Goal: Task Accomplishment & Management: Manage account settings

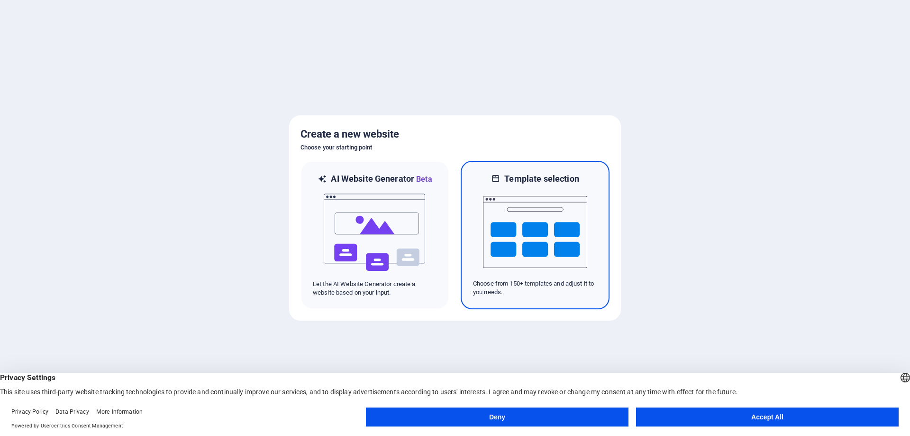
click at [523, 225] on img at bounding box center [535, 231] width 104 height 95
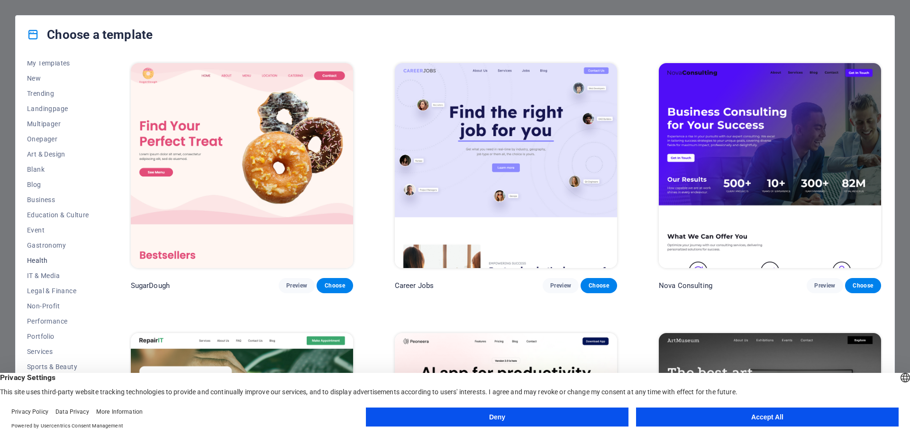
scroll to position [32, 0]
click at [53, 230] on span "Gastronomy" at bounding box center [58, 234] width 62 height 8
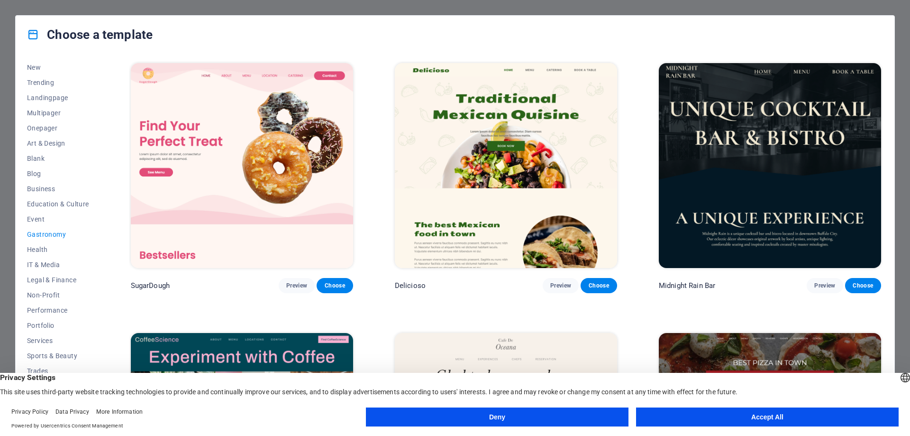
click at [751, 416] on button "Accept All" at bounding box center [767, 416] width 263 height 19
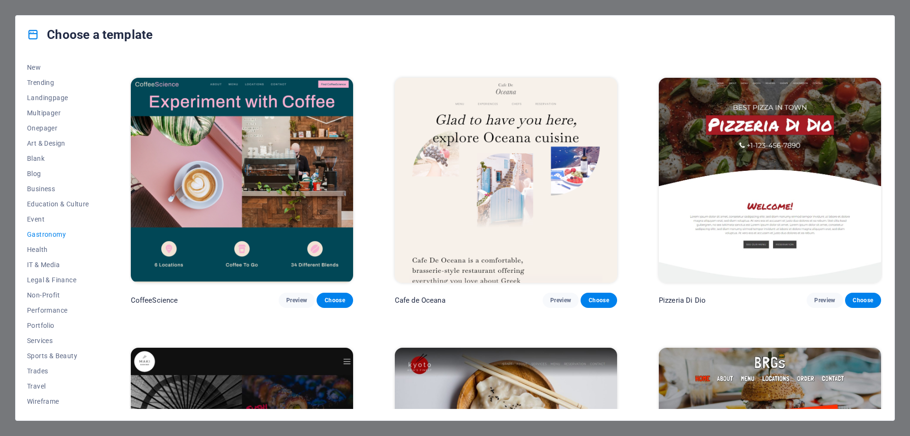
scroll to position [256, 0]
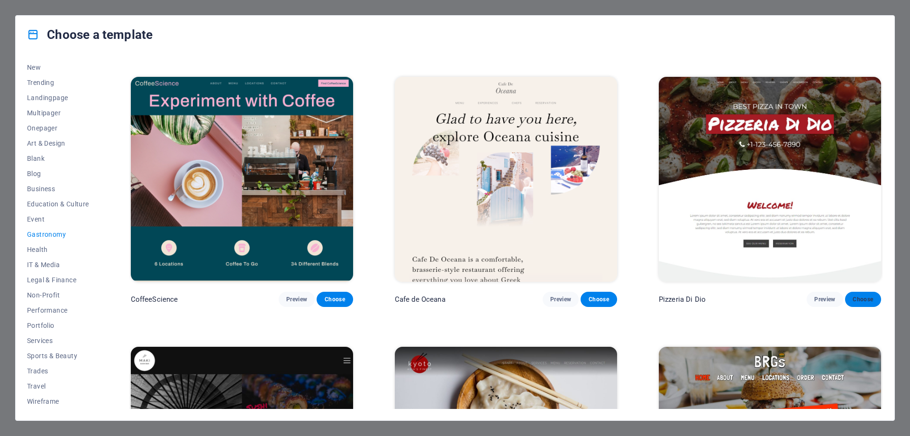
click at [856, 299] on span "Choose" at bounding box center [863, 299] width 21 height 8
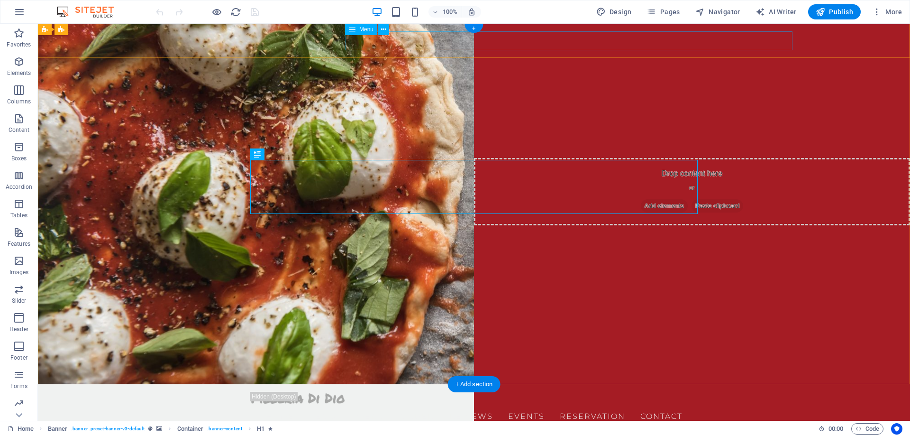
click at [424, 405] on nav "Home About Menu Order Reviews Events Reservation Contact" at bounding box center [473, 414] width 447 height 19
select select
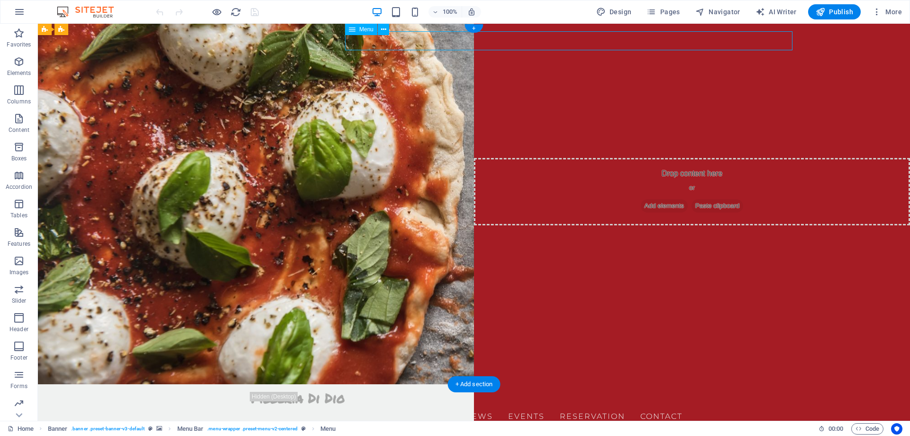
select select
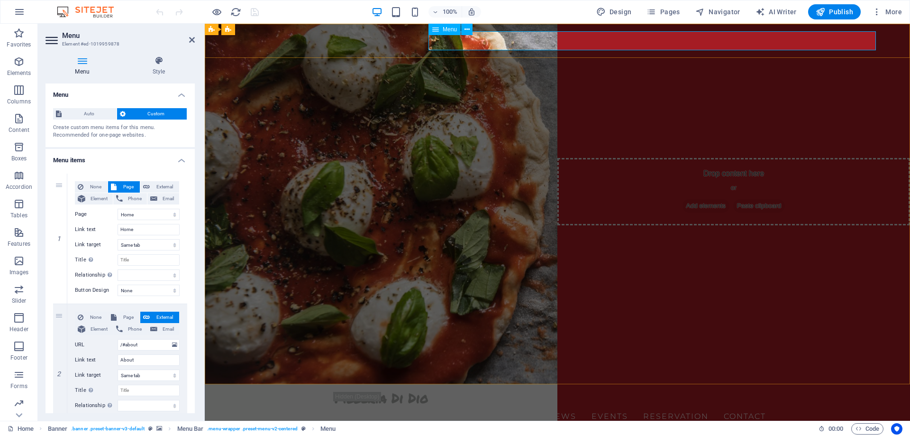
click at [513, 405] on nav "Home About Menu Order Reviews Events Reservation Contact" at bounding box center [557, 414] width 447 height 19
click at [500, 405] on nav "Home About Menu Order Reviews Events Reservation Contact" at bounding box center [557, 414] width 447 height 19
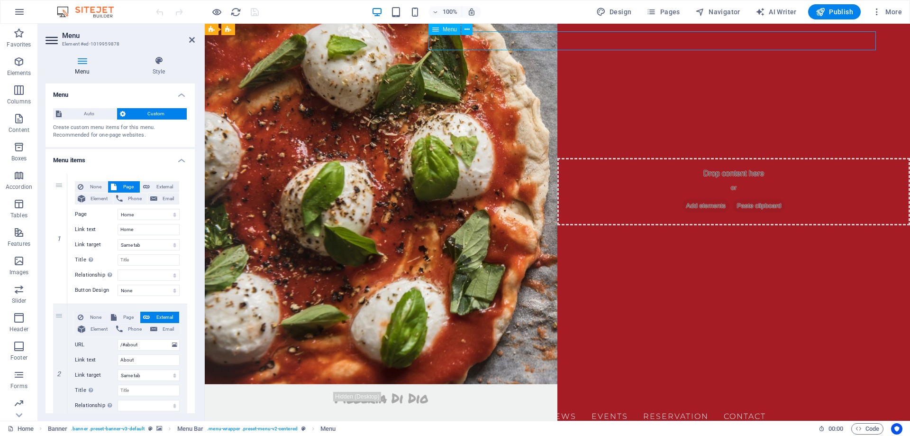
click at [500, 405] on nav "Home About Menu Order Reviews Events Reservation Contact" at bounding box center [557, 414] width 447 height 19
click at [150, 345] on input "/#about" at bounding box center [149, 344] width 62 height 11
type input "/#"
select select
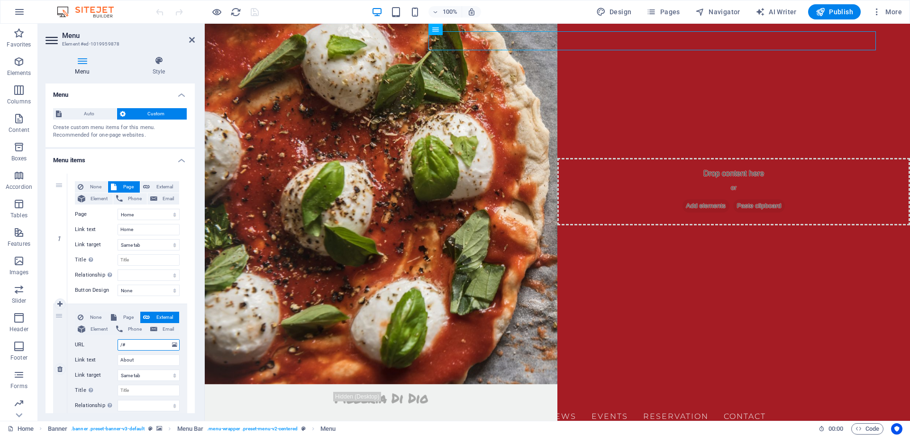
select select
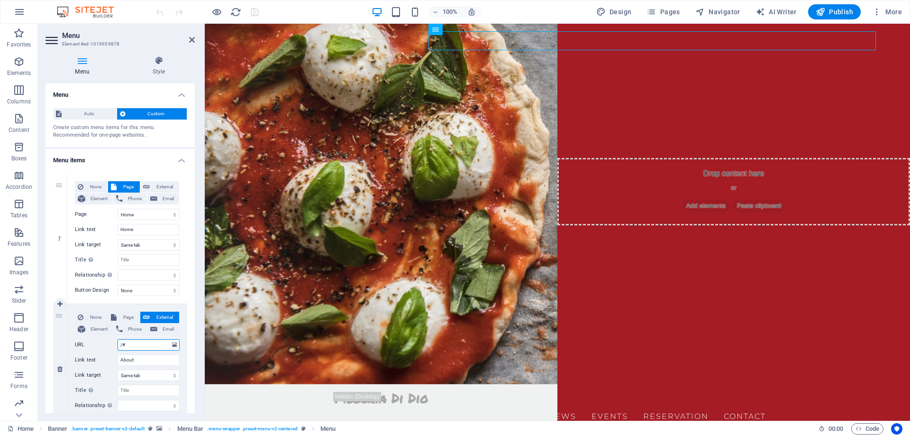
select select
type input "/#chi"
select select
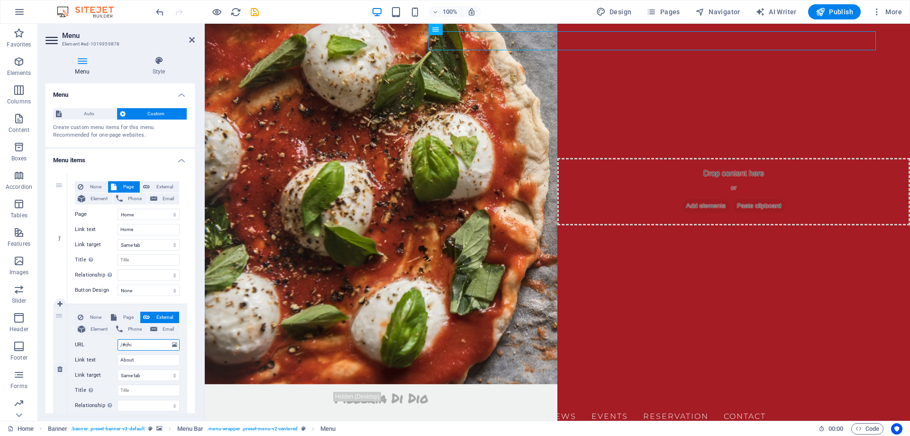
select select
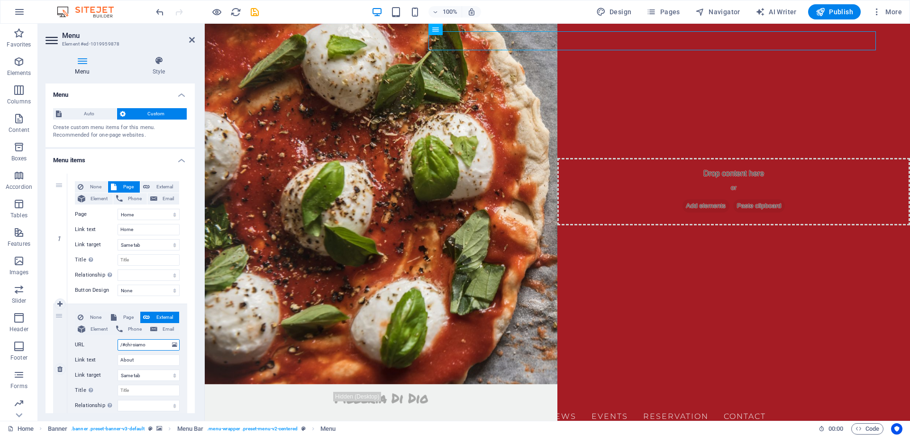
type input "/#chi-siamo"
select select
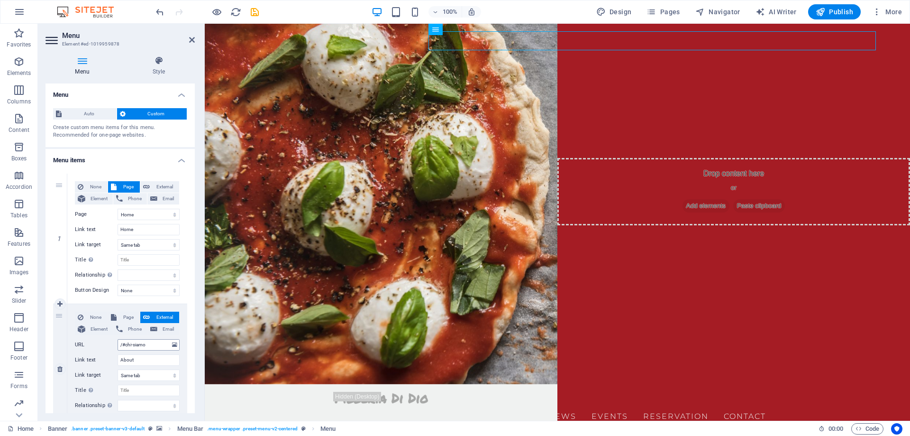
select select
type input "Chi Siamo"
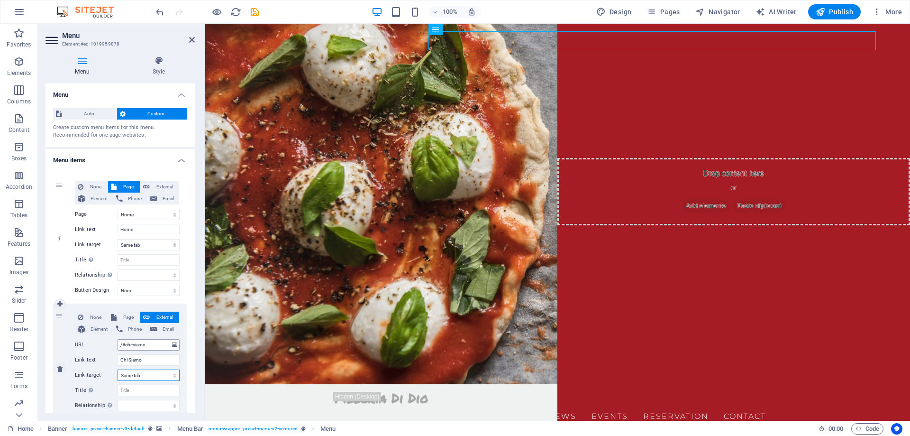
select select
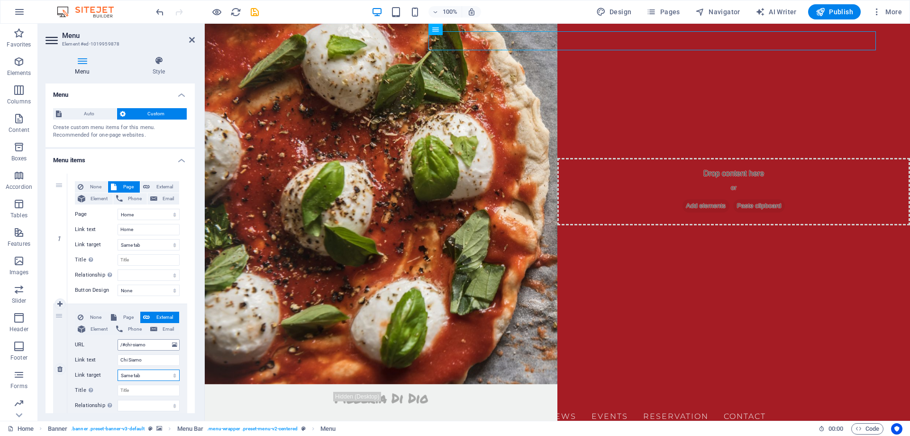
select select
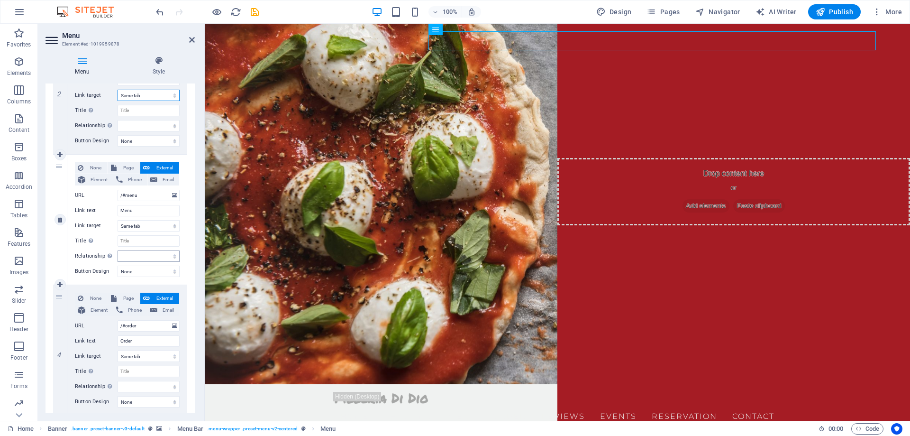
scroll to position [341, 0]
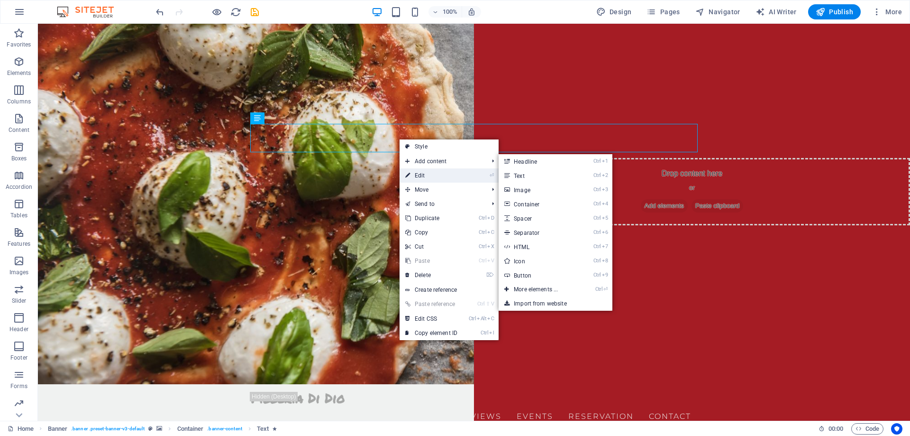
click at [438, 180] on link "⏎ Edit" at bounding box center [432, 175] width 64 height 14
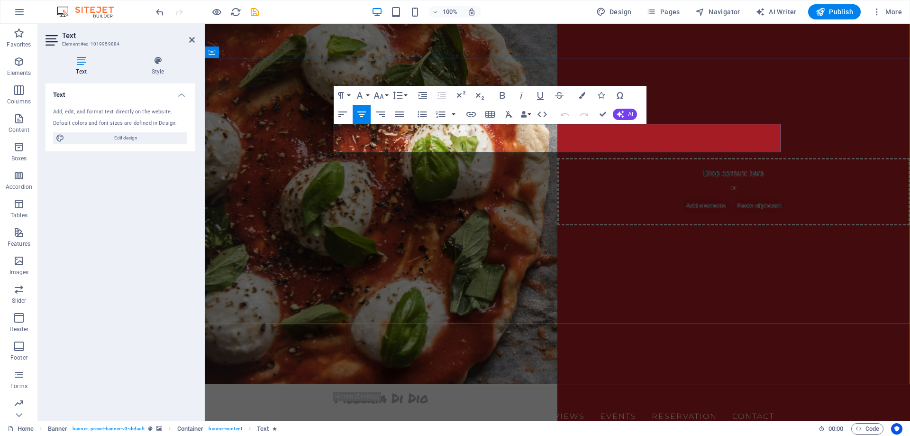
drag, startPoint x: 282, startPoint y: 220, endPoint x: 755, endPoint y: 113, distance: 484.5
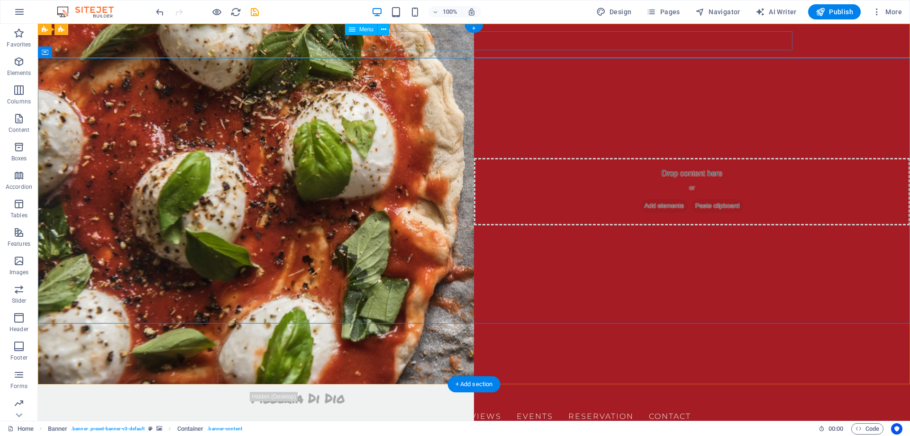
click at [618, 405] on nav "Home Chi Siamo Menu Order Reviews Events Reservation Contact" at bounding box center [473, 414] width 447 height 19
click at [411, 405] on nav "Home Chi Siamo Menu Order Reviews Events Reservation Contact" at bounding box center [473, 414] width 447 height 19
click at [404, 405] on nav "Home Chi Siamo Menu Order Reviews Events Reservation Contact" at bounding box center [473, 414] width 447 height 19
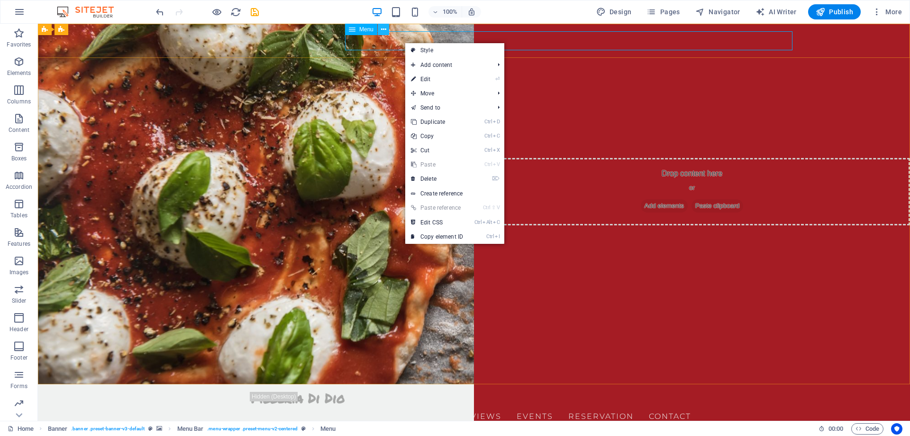
click at [382, 27] on icon at bounding box center [383, 30] width 5 height 10
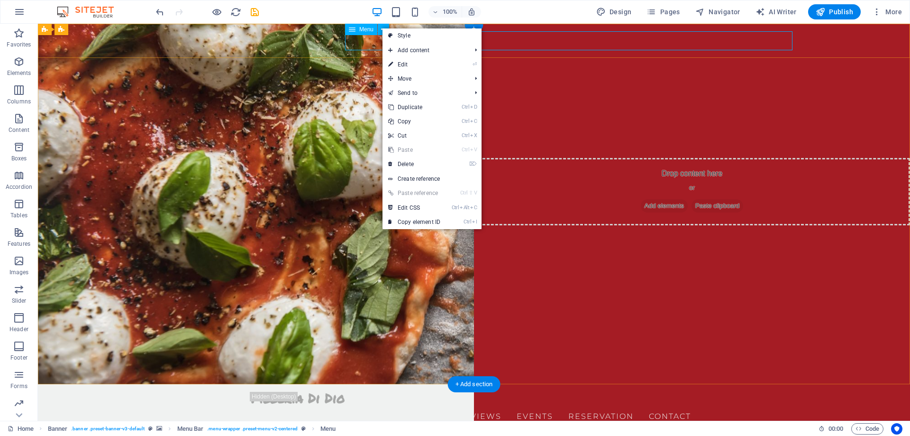
click at [366, 405] on nav "Home Chi Siamo Menu Order Reviews Events Reservation Contact" at bounding box center [473, 414] width 447 height 19
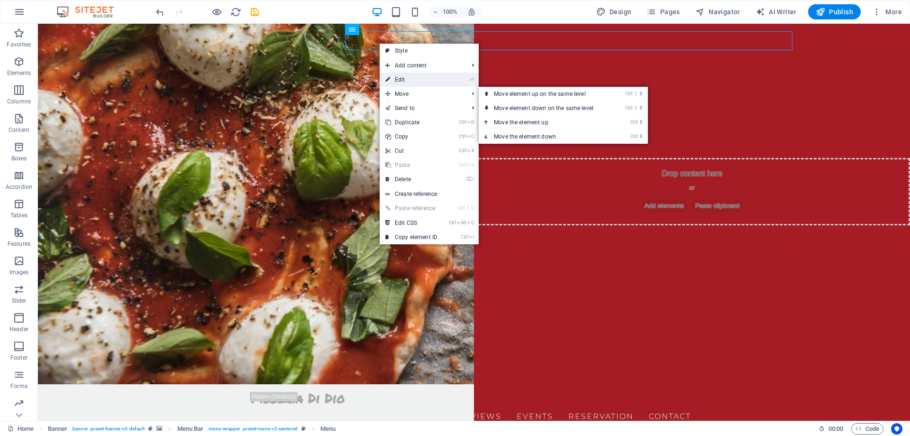
click at [418, 80] on link "⏎ Edit" at bounding box center [412, 80] width 64 height 14
select select
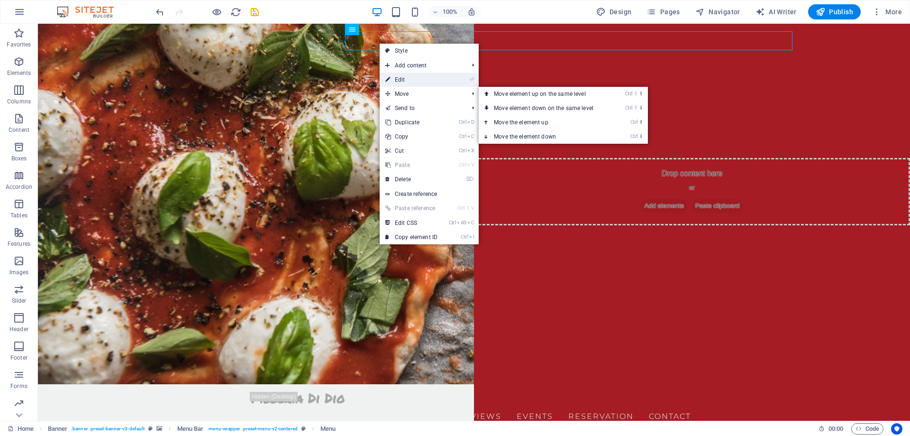
select select
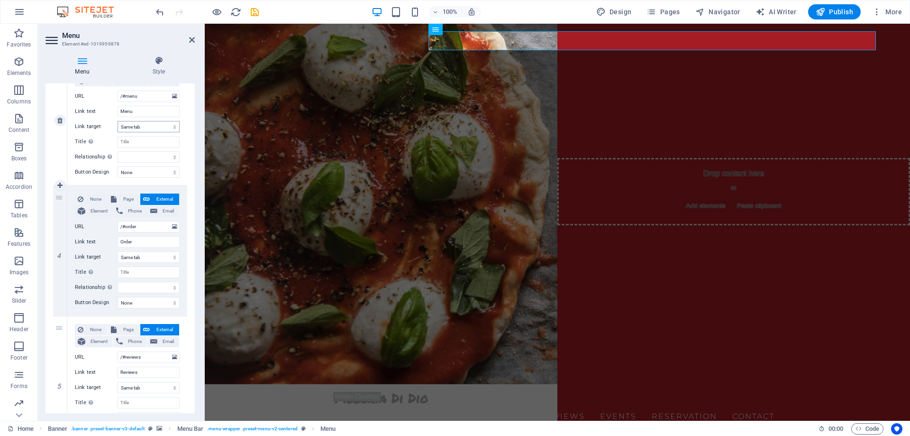
scroll to position [384, 0]
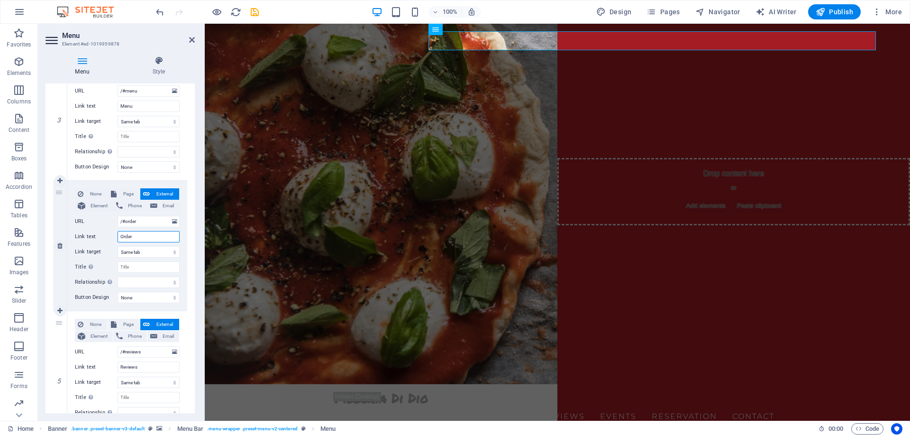
click at [137, 234] on input "Order" at bounding box center [149, 236] width 62 height 11
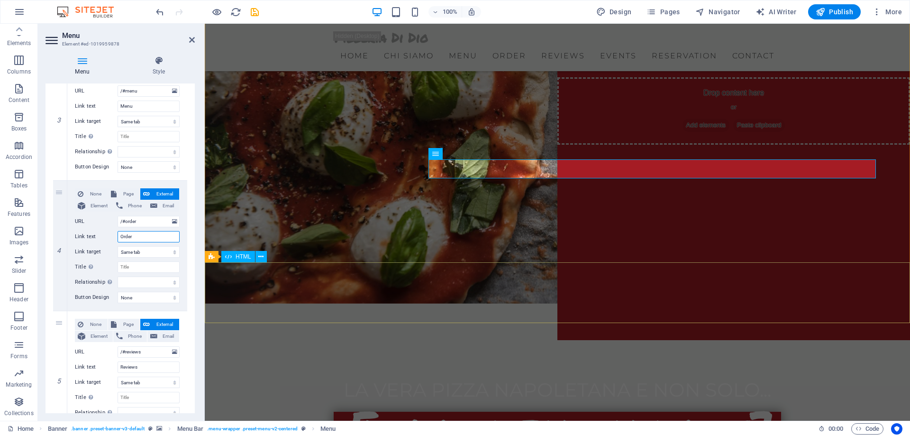
scroll to position [48, 0]
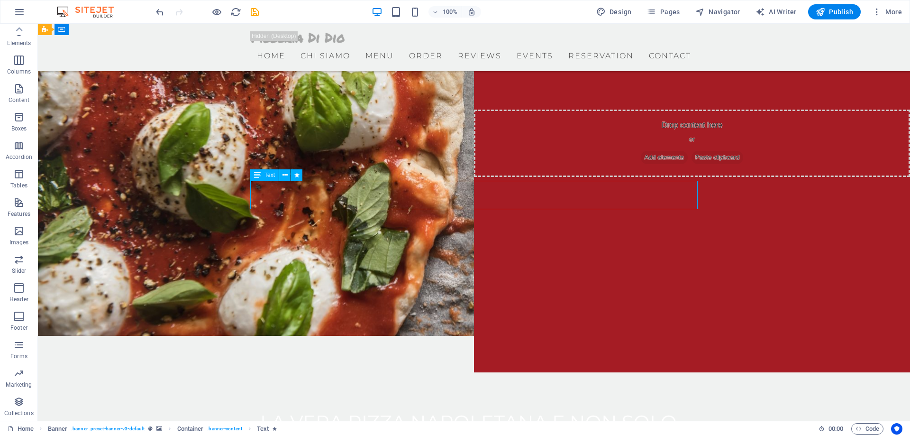
click at [274, 175] on span "Text" at bounding box center [269, 175] width 10 height 6
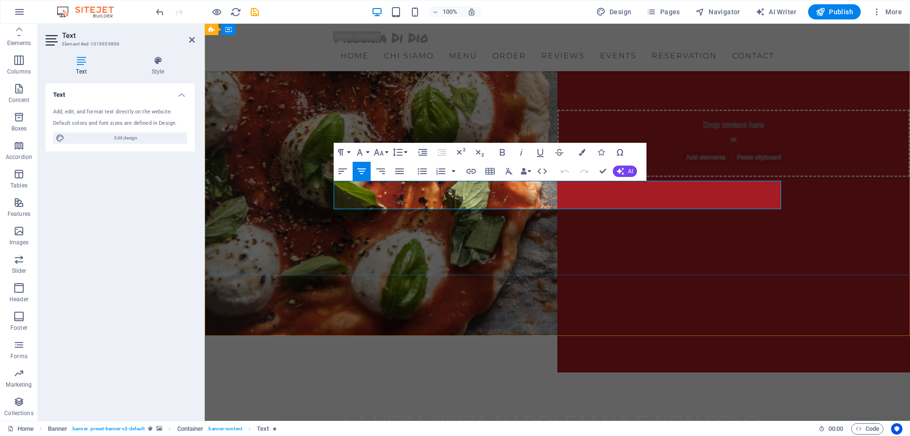
click at [139, 139] on span "Edit design" at bounding box center [125, 137] width 117 height 11
select select "px"
select select "300"
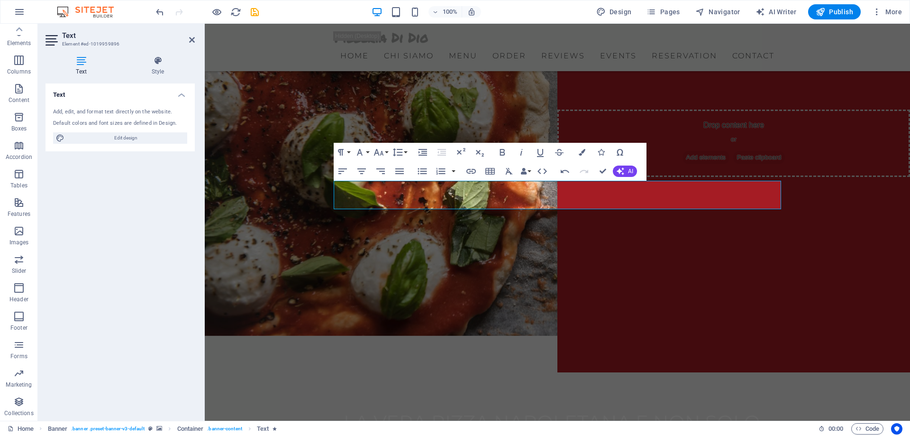
select select "px"
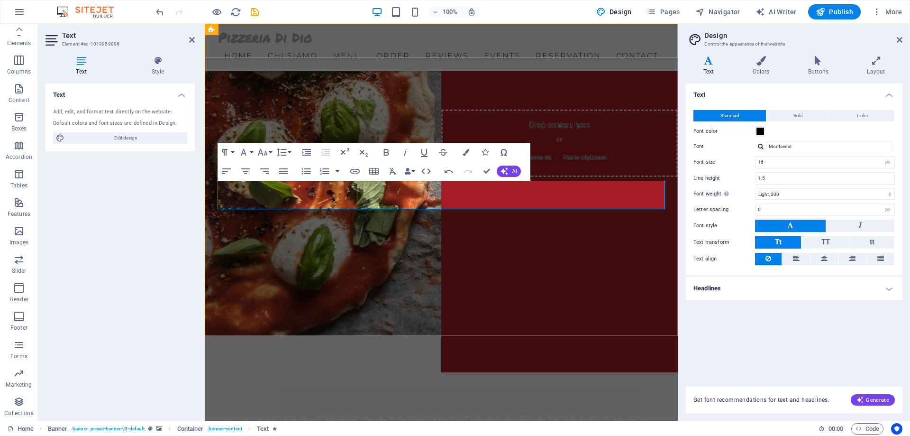
click at [284, 42] on div at bounding box center [441, 37] width 447 height 13
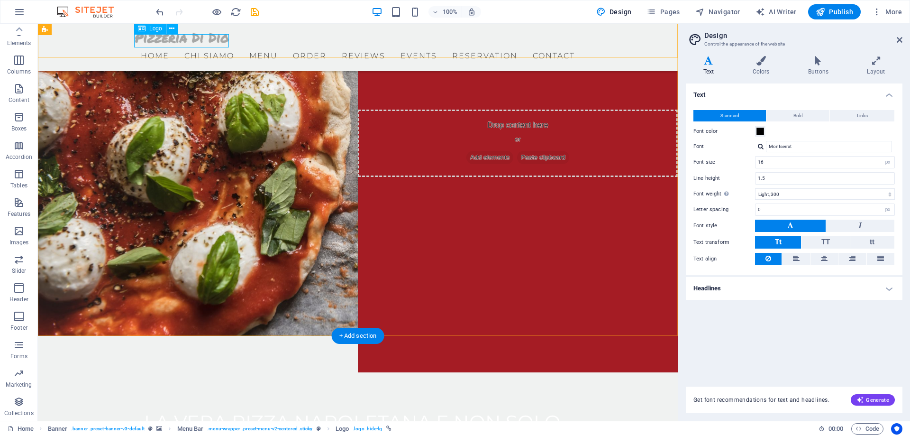
click at [208, 36] on div at bounding box center [357, 37] width 447 height 13
select select "px"
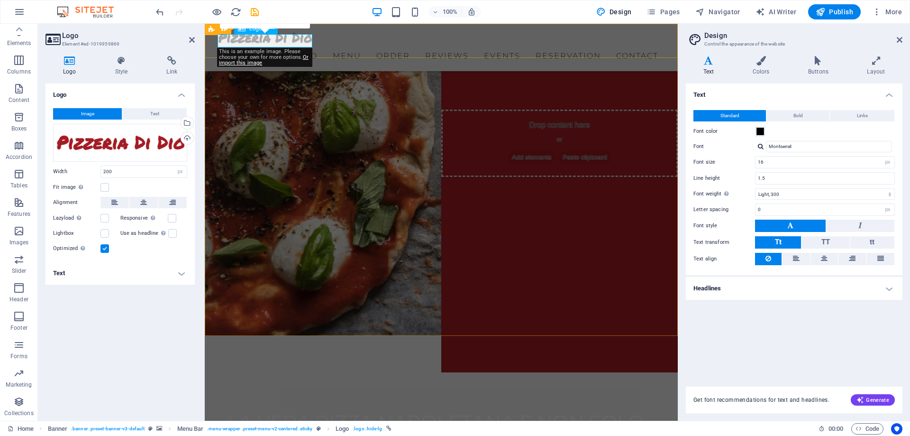
click at [241, 37] on div at bounding box center [441, 37] width 447 height 13
click at [118, 145] on div "Drag files here, click to choose files or select files from Files or our free s…" at bounding box center [120, 143] width 134 height 38
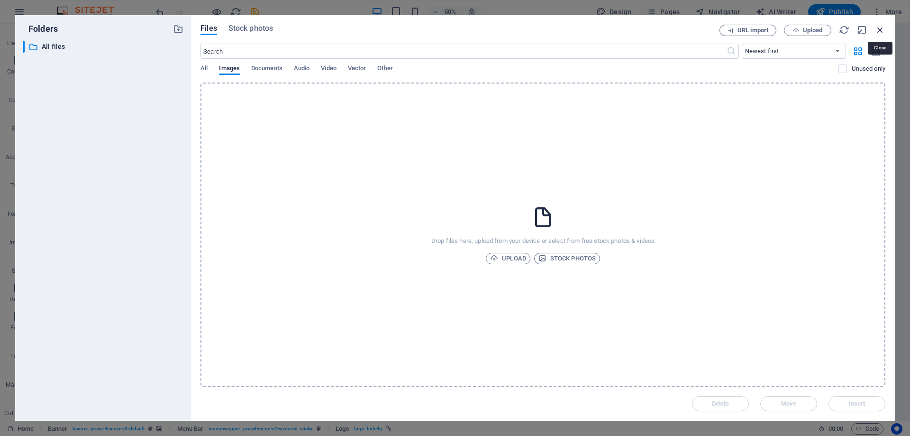
click at [882, 27] on icon "button" at bounding box center [880, 30] width 10 height 10
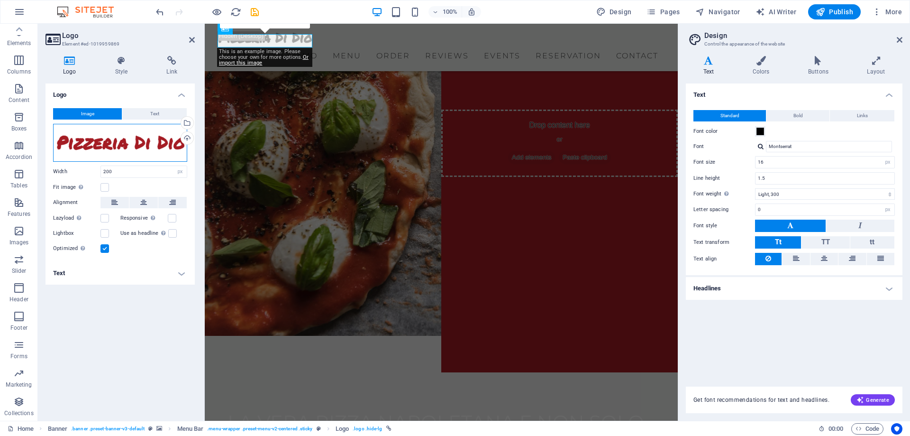
click at [159, 146] on div "Drag files here, click to choose files or select files from Files or our free s…" at bounding box center [120, 143] width 134 height 38
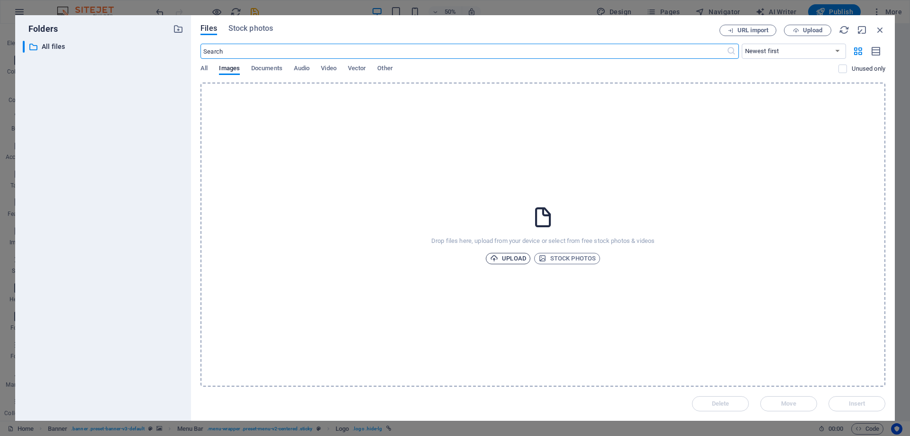
click at [509, 259] on span "Upload" at bounding box center [508, 258] width 36 height 11
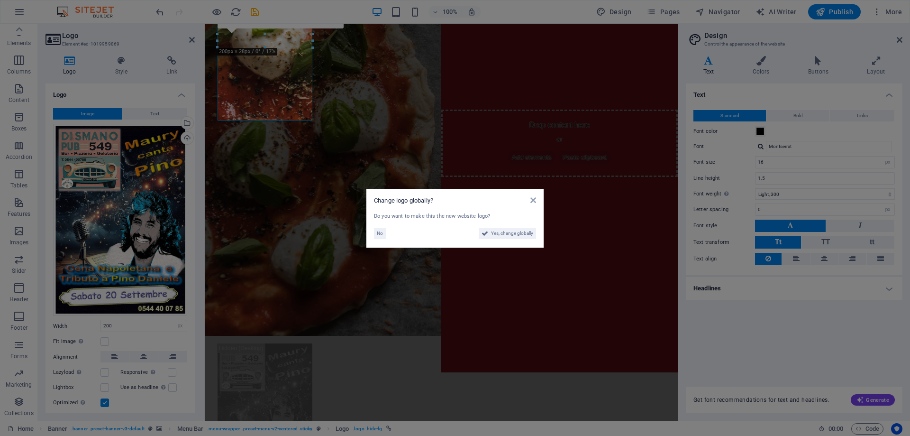
click at [304, 120] on aside "Change logo globally? Do you want to make this the new website logo? No Yes, ch…" at bounding box center [455, 218] width 910 height 436
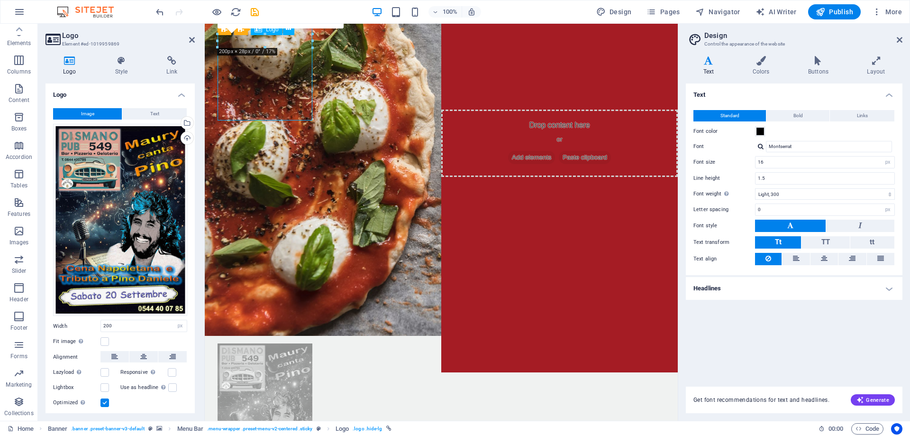
drag, startPoint x: 310, startPoint y: 120, endPoint x: 310, endPoint y: 87, distance: 32.7
click at [310, 343] on div at bounding box center [441, 411] width 447 height 137
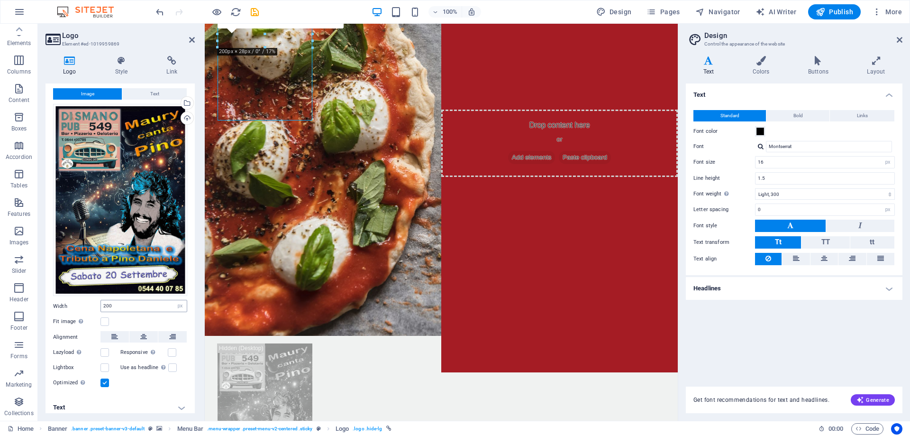
scroll to position [26, 0]
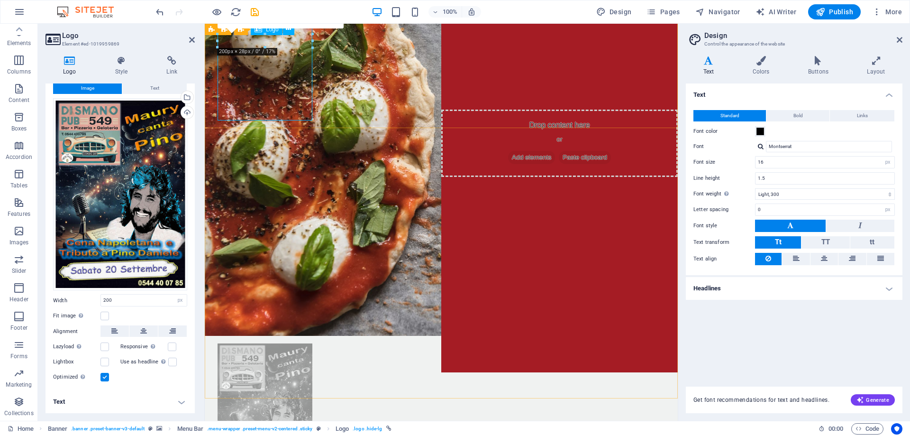
click at [248, 343] on div at bounding box center [441, 411] width 447 height 137
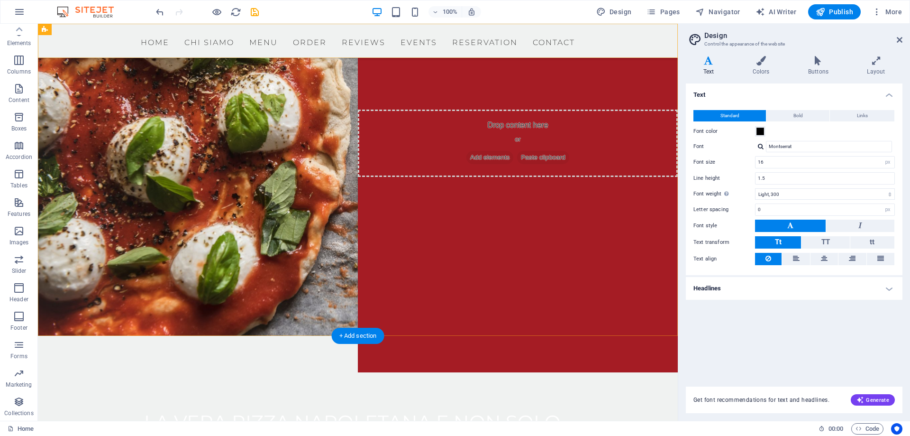
click at [95, 36] on div "Menu Home Chi Siamo Menu Order Reviews Events Reservation Contact" at bounding box center [358, 41] width 640 height 34
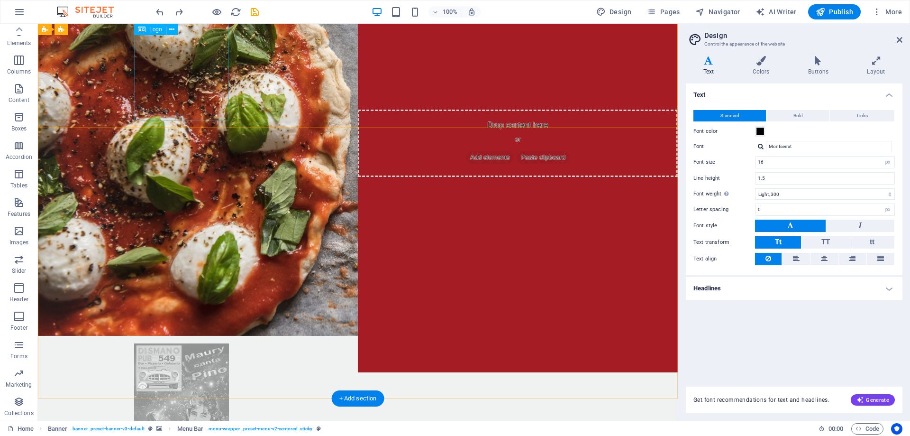
click at [178, 343] on div at bounding box center [357, 411] width 447 height 137
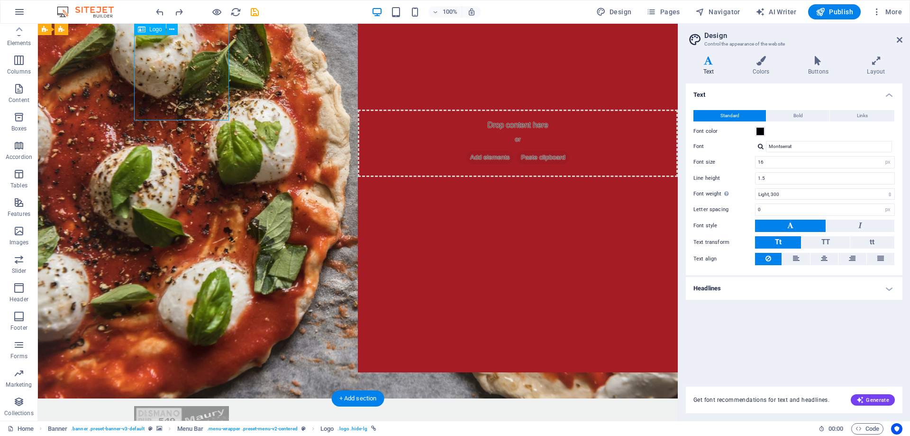
select select "px"
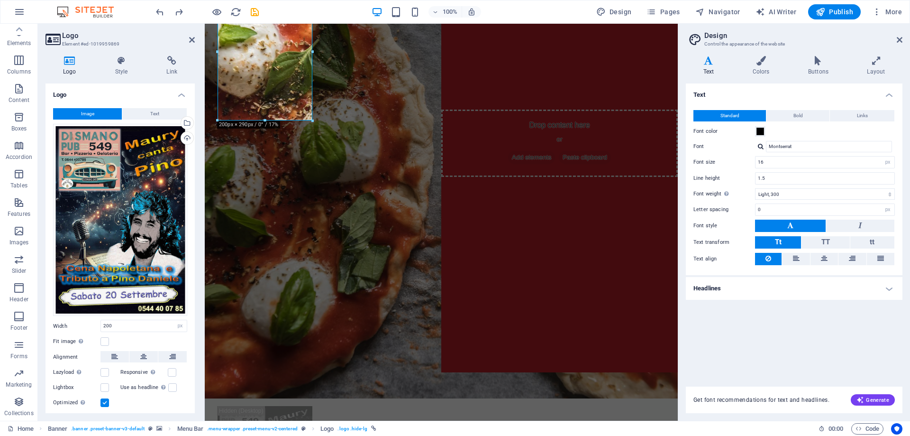
click at [66, 109] on button "Image" at bounding box center [87, 113] width 69 height 11
click at [80, 109] on button "Image" at bounding box center [87, 113] width 69 height 11
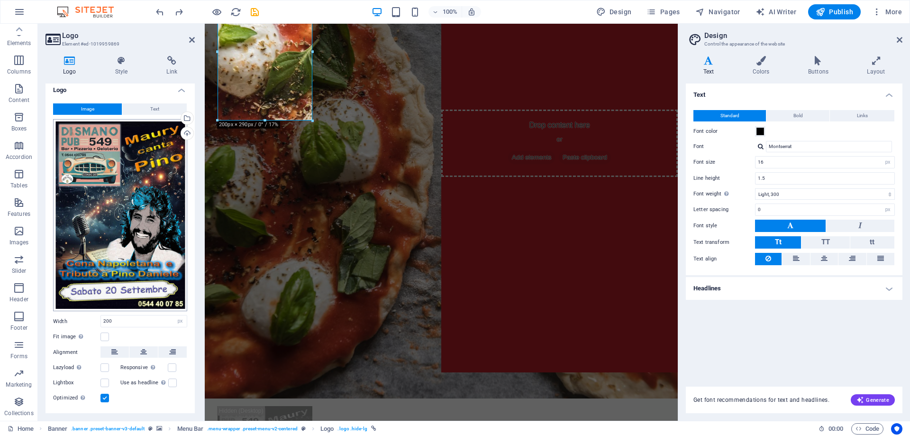
scroll to position [0, 0]
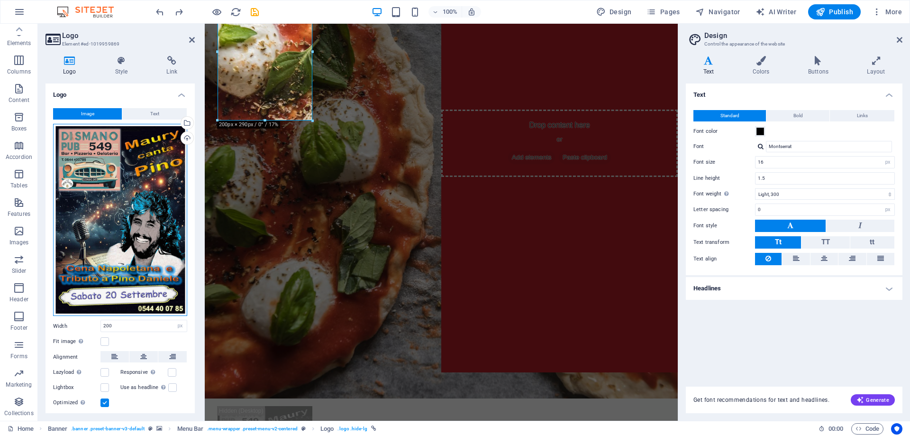
click at [146, 231] on div "Drag files here, click to choose files or select files from Files or our free s…" at bounding box center [120, 220] width 134 height 192
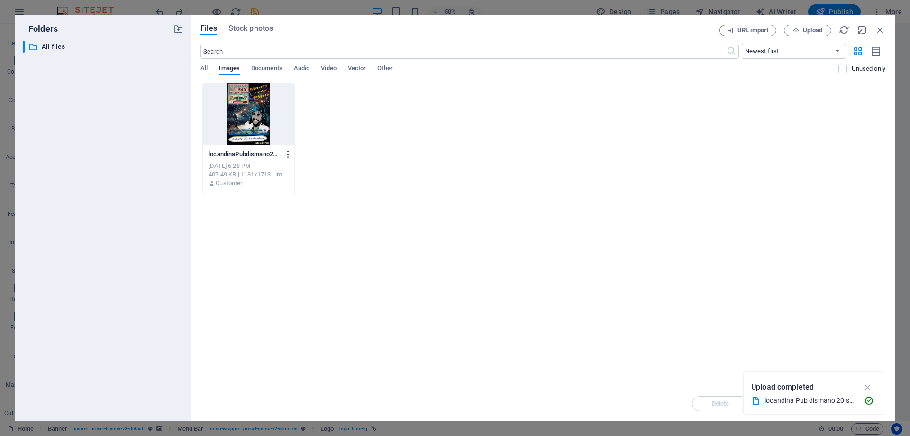
click at [285, 152] on icon "button" at bounding box center [288, 154] width 9 height 9
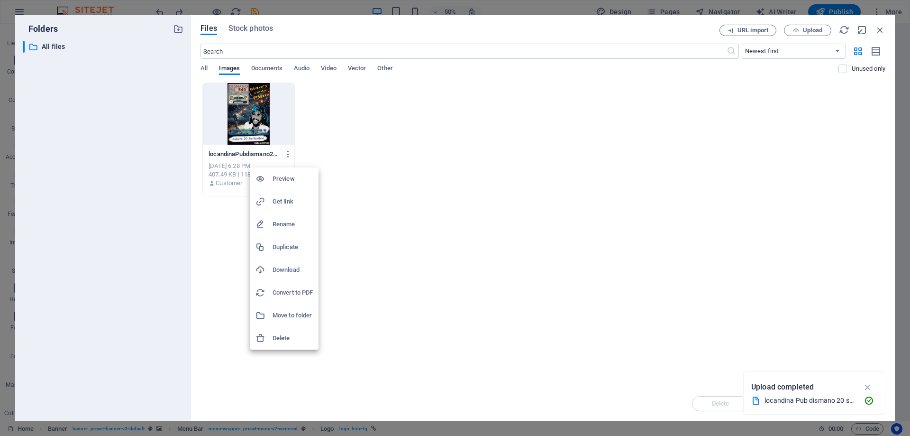
click at [284, 342] on h6 "Delete" at bounding box center [293, 337] width 40 height 11
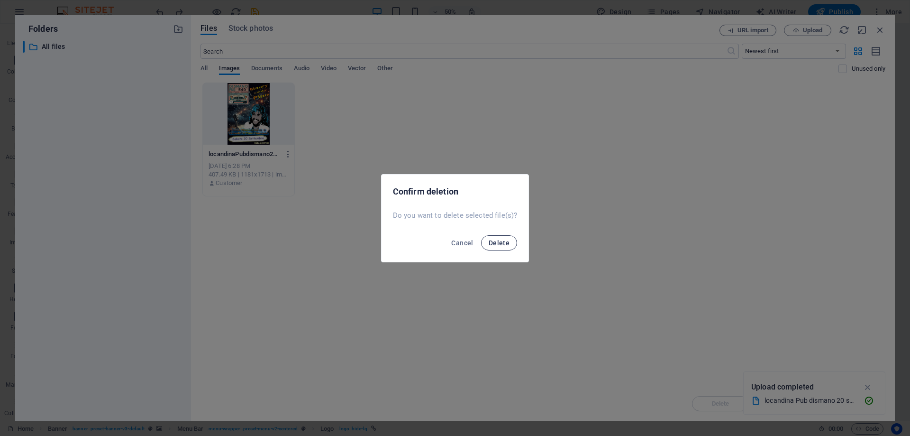
click at [491, 243] on span "Delete" at bounding box center [499, 243] width 21 height 8
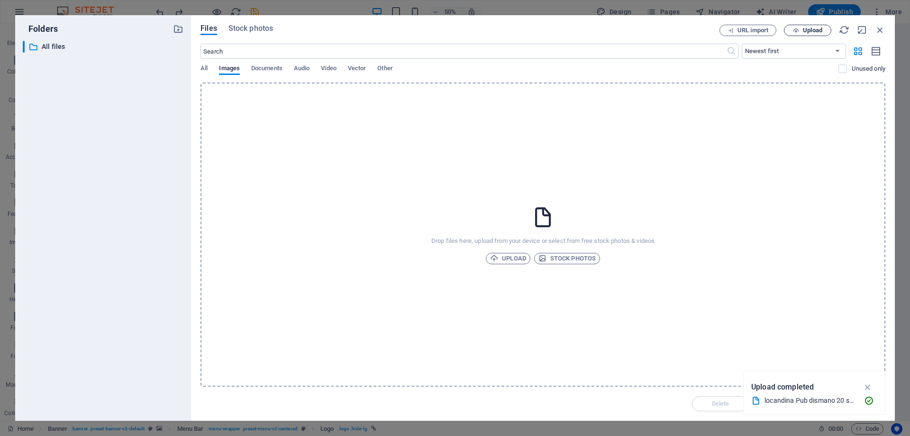
click at [806, 29] on span "Upload" at bounding box center [812, 30] width 19 height 6
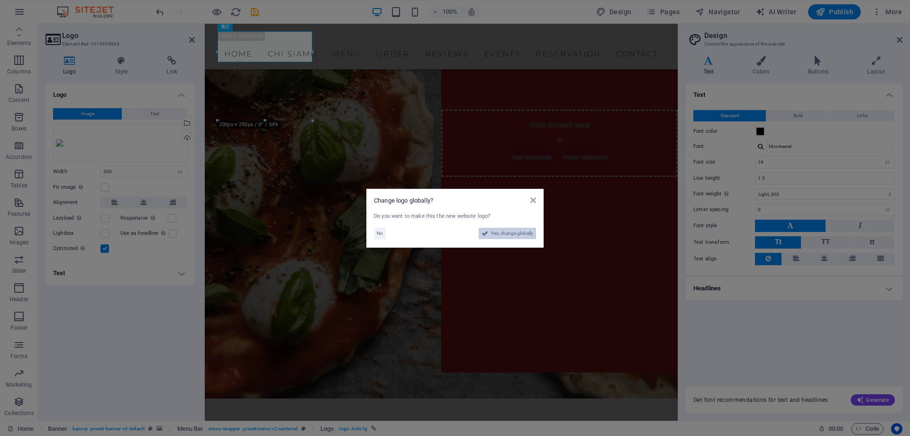
click at [511, 237] on span "Yes, change globally" at bounding box center [512, 233] width 42 height 11
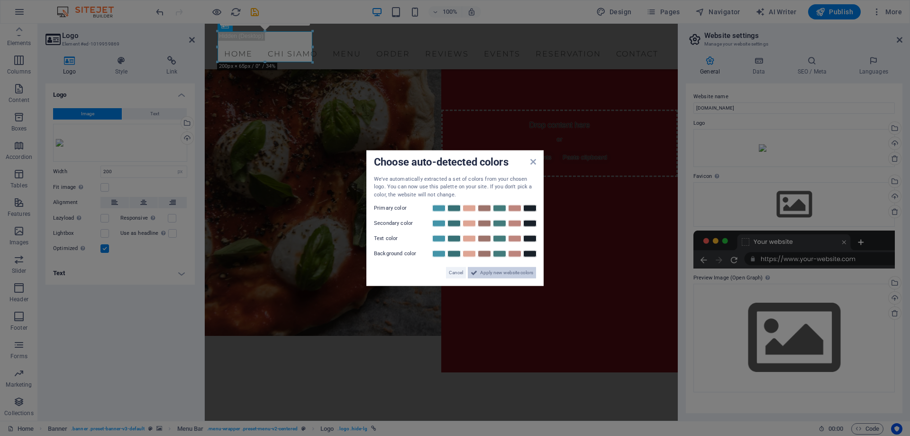
click at [507, 273] on span "Apply new website colors" at bounding box center [506, 272] width 53 height 11
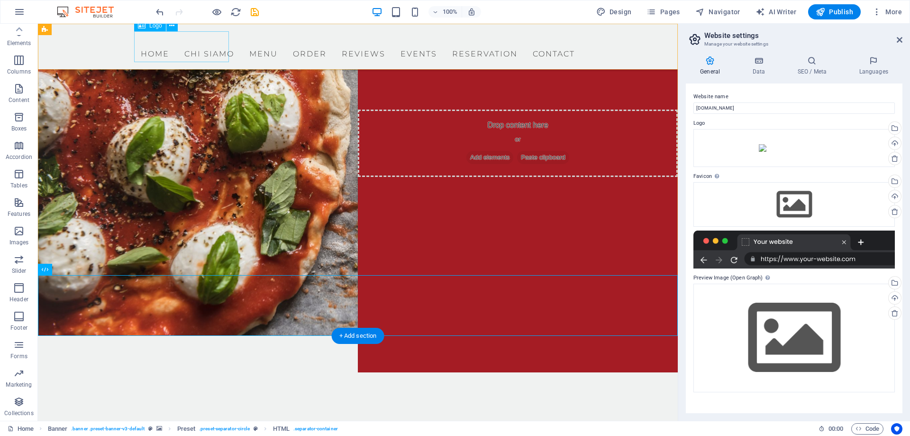
click at [194, 43] on div at bounding box center [357, 36] width 447 height 11
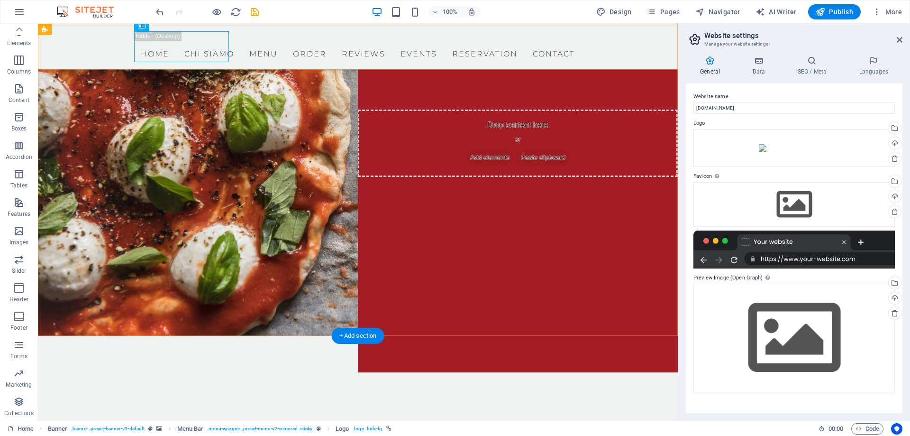
click at [101, 49] on div "Menu Home Chi Siamo Menu Order Reviews Events Reservation Contact" at bounding box center [358, 47] width 640 height 46
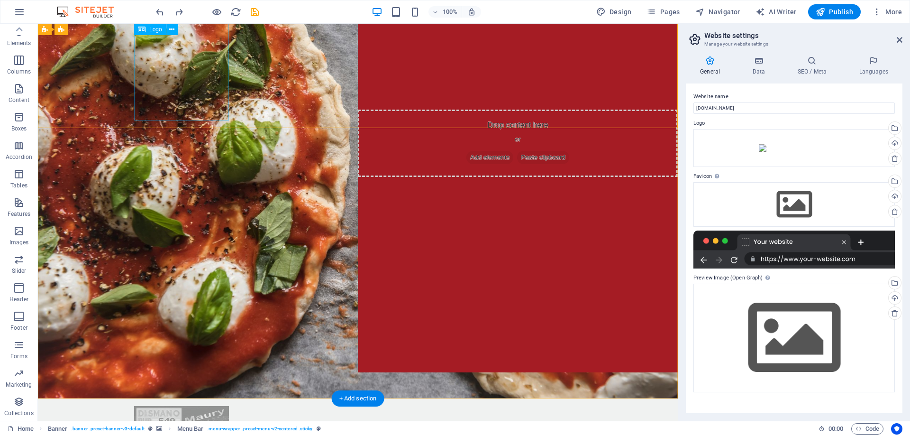
select select "px"
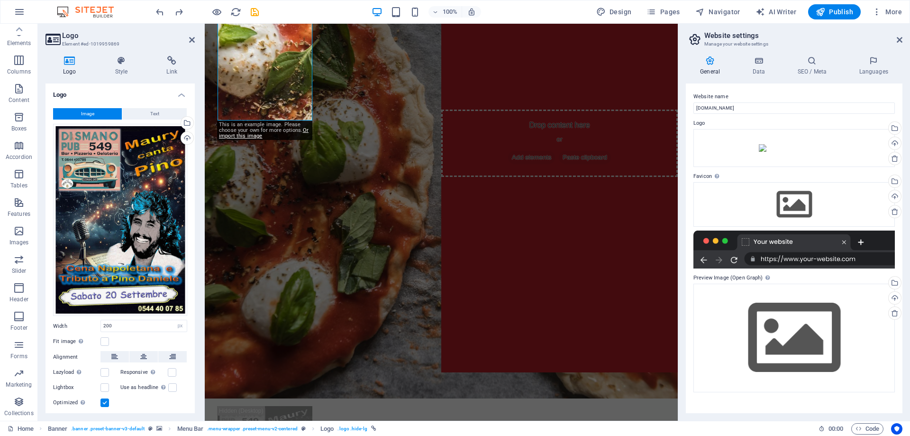
click at [96, 112] on button "Image" at bounding box center [87, 113] width 69 height 11
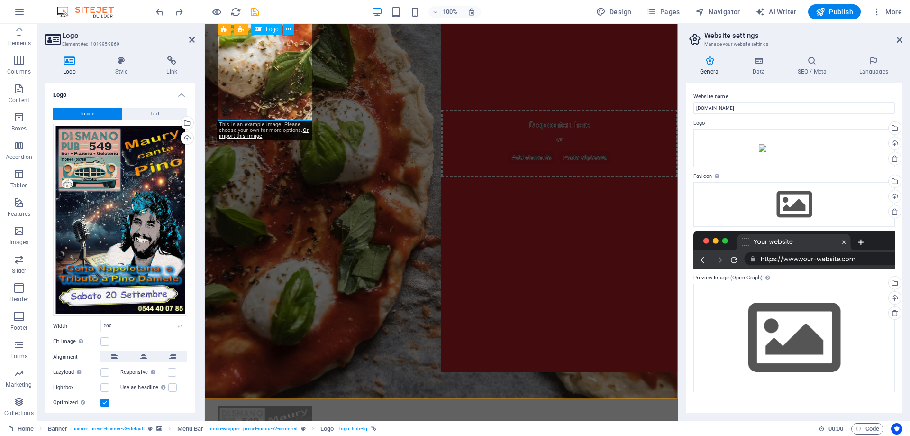
click at [102, 112] on button "Image" at bounding box center [87, 113] width 69 height 11
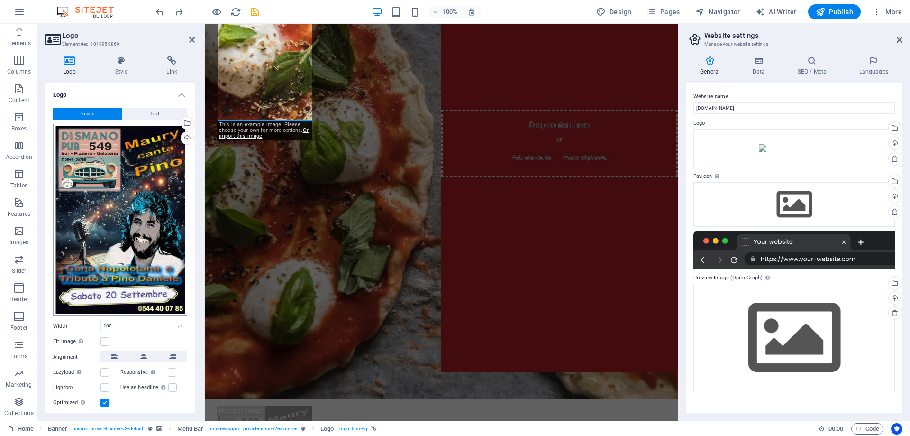
scroll to position [26, 0]
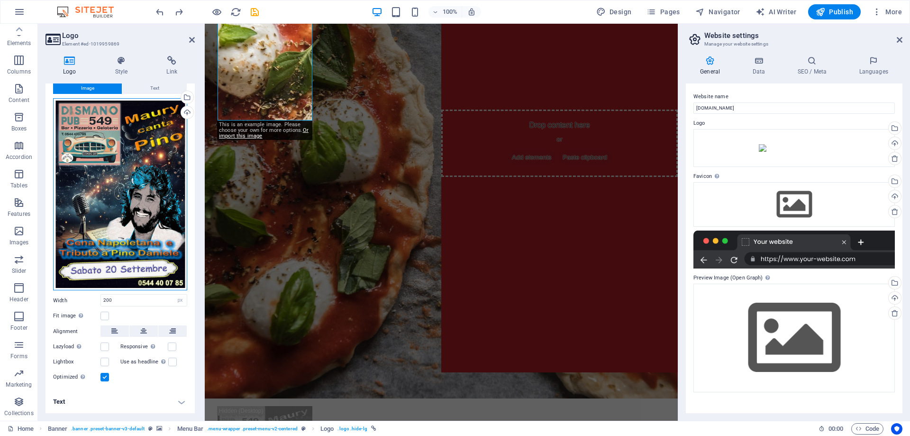
click at [110, 204] on div "Drag files here, click to choose files or select files from Files or our free s…" at bounding box center [120, 194] width 134 height 192
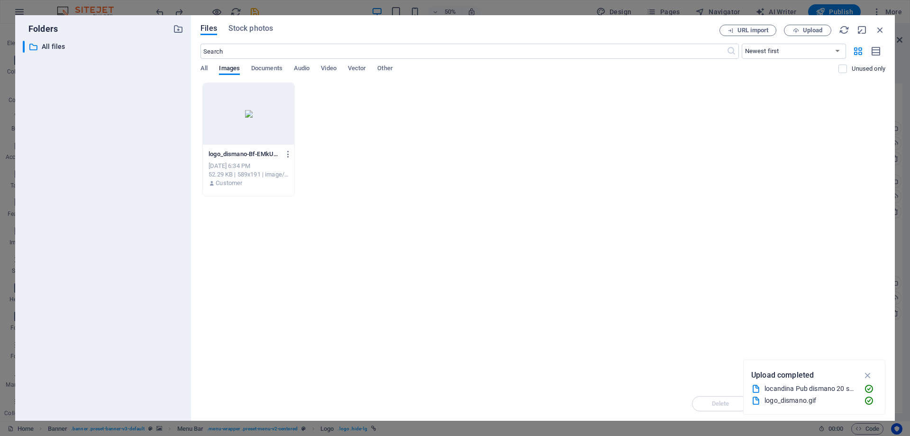
click at [250, 122] on div at bounding box center [248, 114] width 91 height 62
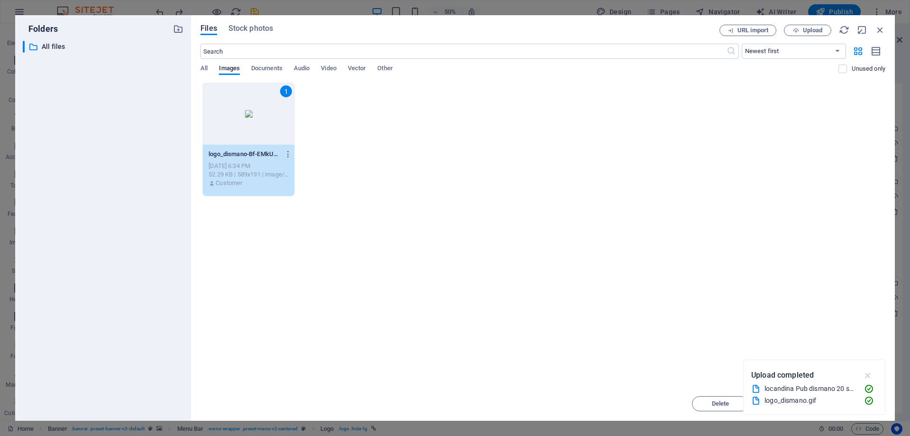
click at [871, 373] on icon "button" at bounding box center [868, 375] width 11 height 10
click at [853, 401] on span "Insert" at bounding box center [857, 404] width 17 height 6
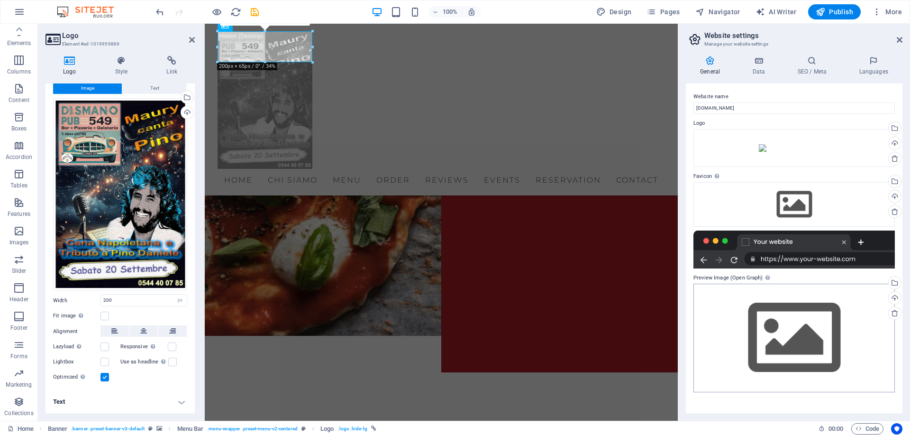
scroll to position [0, 0]
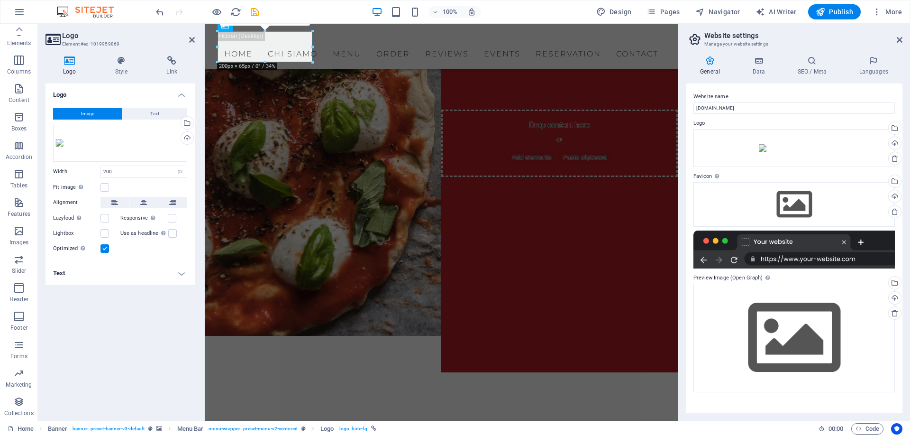
click at [105, 253] on label at bounding box center [104, 248] width 9 height 9
click at [0, 0] on input "Optimized Images are compressed to improve page speed." at bounding box center [0, 0] width 0 height 0
click at [104, 253] on div "Optimized Images are compressed to improve page speed." at bounding box center [120, 248] width 134 height 11
click at [104, 253] on label at bounding box center [104, 248] width 9 height 9
click at [0, 0] on input "Optimized Images are compressed to improve page speed." at bounding box center [0, 0] width 0 height 0
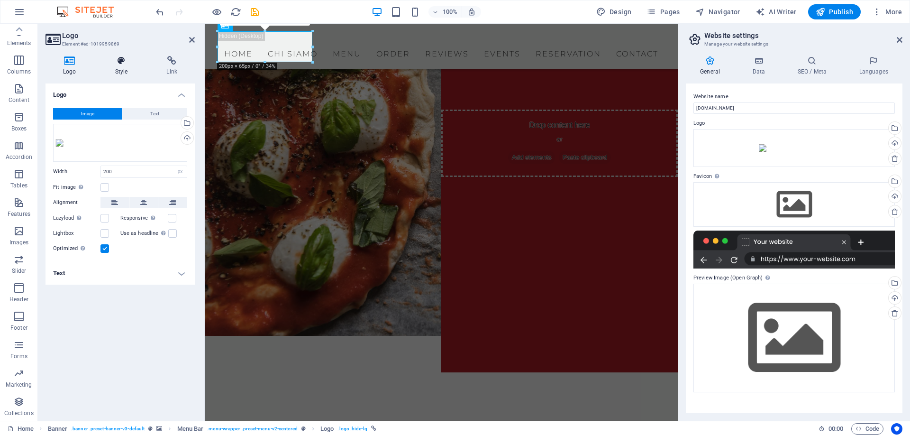
click at [118, 61] on icon at bounding box center [122, 60] width 48 height 9
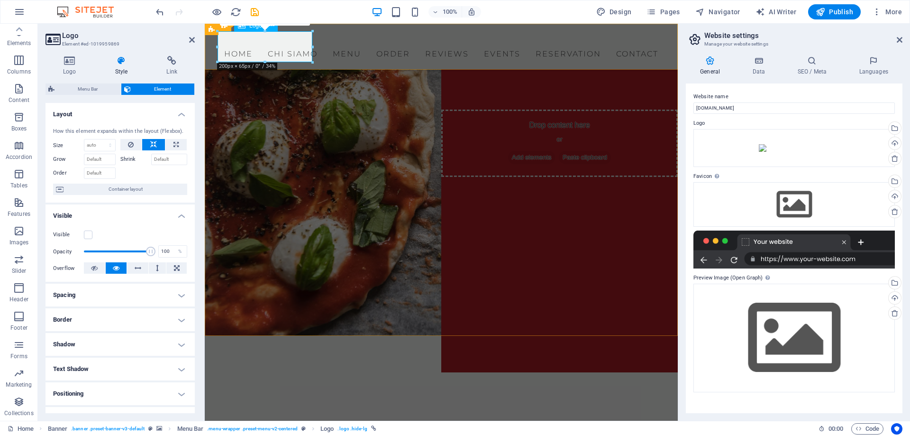
click at [254, 43] on div at bounding box center [441, 36] width 447 height 11
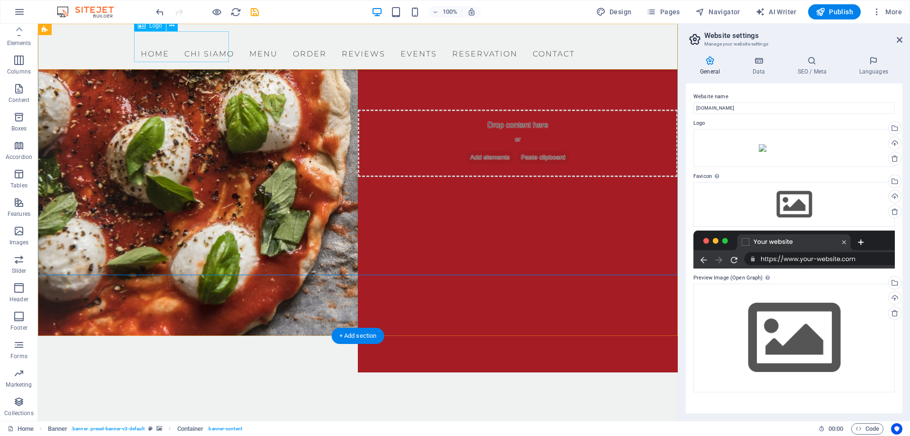
click at [190, 43] on div at bounding box center [357, 36] width 447 height 11
click at [173, 43] on div at bounding box center [357, 36] width 447 height 11
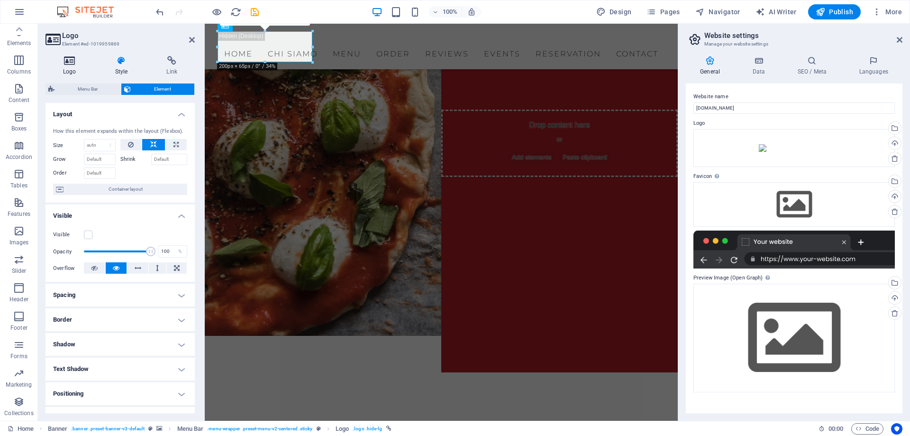
click at [74, 73] on h4 "Logo" at bounding box center [72, 66] width 52 height 20
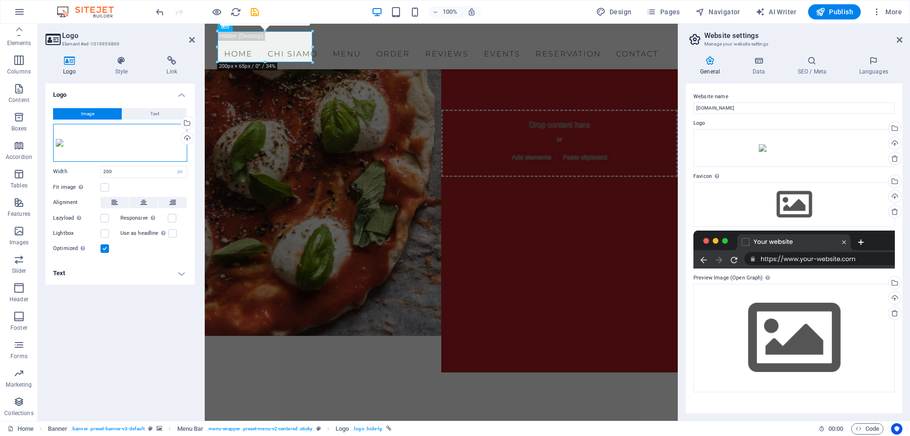
click at [107, 150] on div "Drag files here, click to choose files or select files from Files or our free s…" at bounding box center [120, 143] width 134 height 38
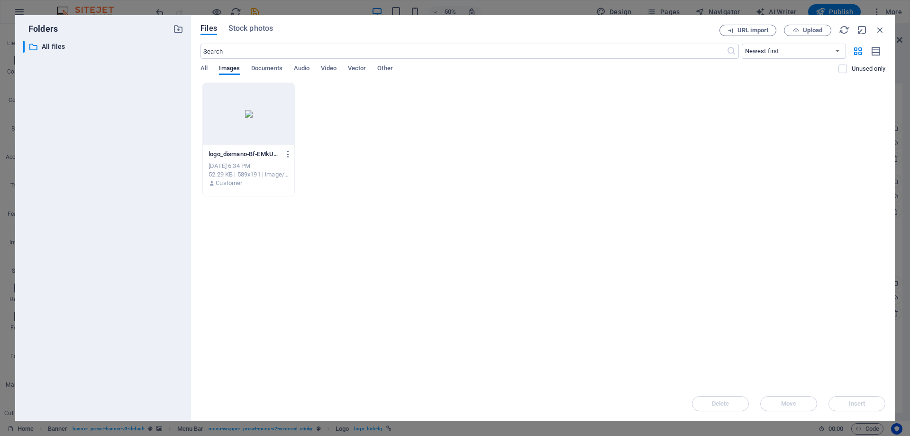
click at [246, 117] on div at bounding box center [248, 114] width 91 height 62
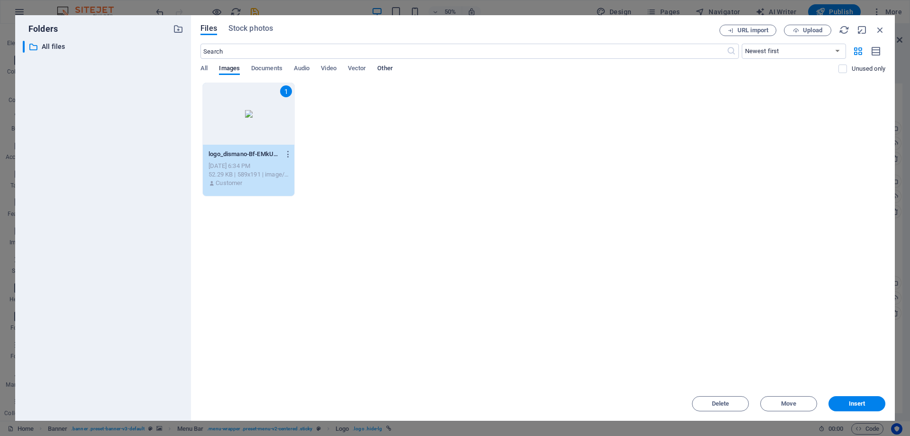
click at [388, 69] on span "Other" at bounding box center [384, 69] width 15 height 13
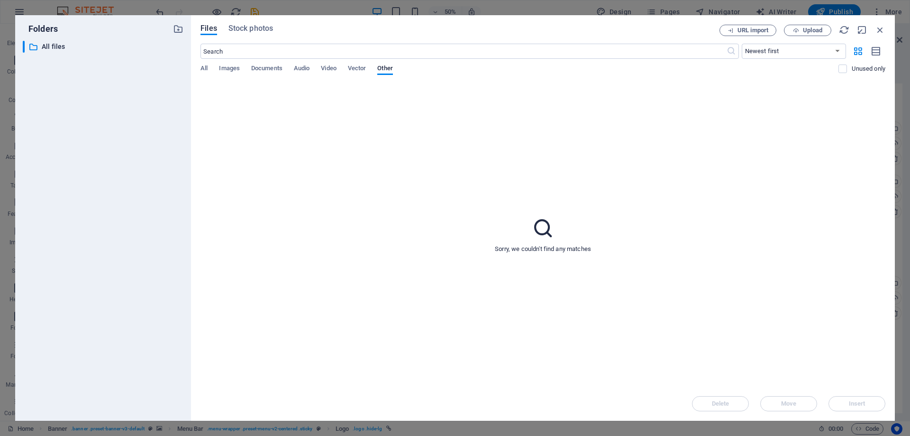
click at [359, 64] on div "​ Newest first Oldest first Name (A-Z) Name (Z-A) Size (0-9) Size (9-0) Resolut…" at bounding box center [542, 63] width 685 height 39
click at [255, 70] on span "Documents" at bounding box center [266, 69] width 31 height 13
click at [228, 68] on span "Images" at bounding box center [229, 69] width 21 height 13
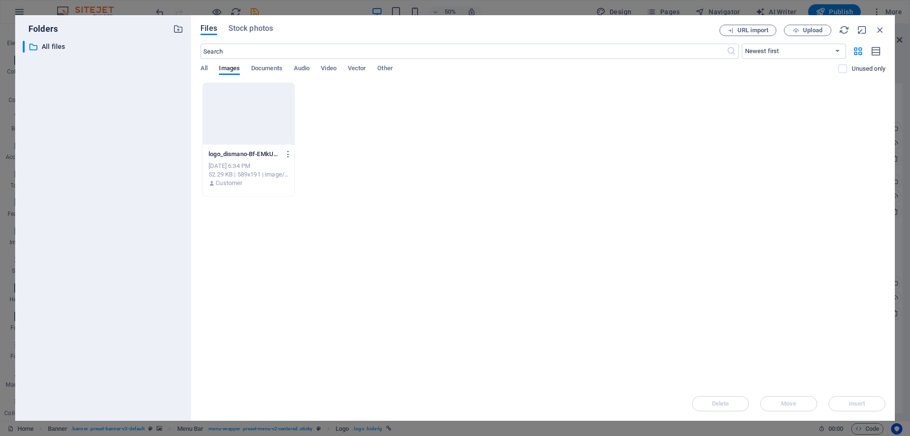
click at [239, 111] on div at bounding box center [248, 114] width 91 height 62
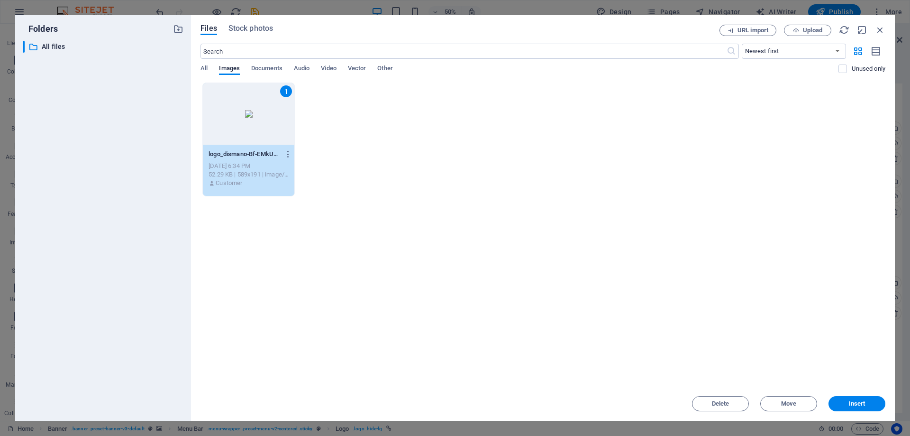
click at [226, 186] on p "Customer" at bounding box center [229, 183] width 27 height 9
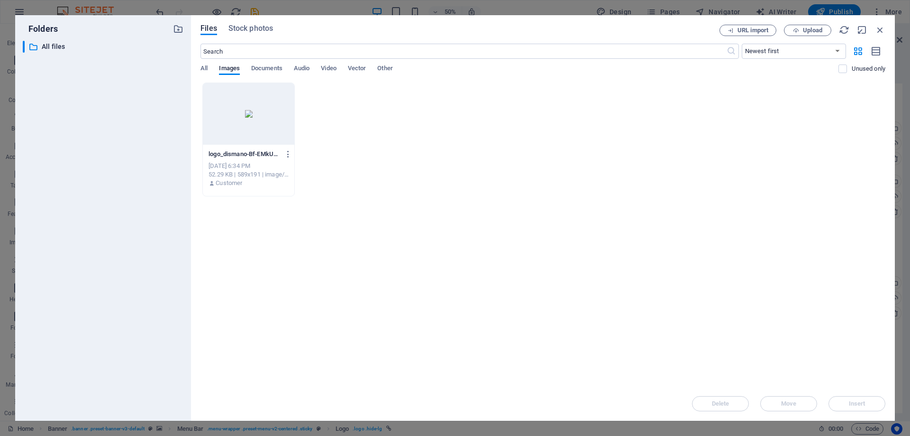
click at [761, 318] on div "Drop files here to upload them instantly logo_dismano-Bf-EMkUwGFqO02P3s9UlNA.gi…" at bounding box center [542, 234] width 685 height 304
click at [876, 52] on icon "button" at bounding box center [876, 51] width 10 height 11
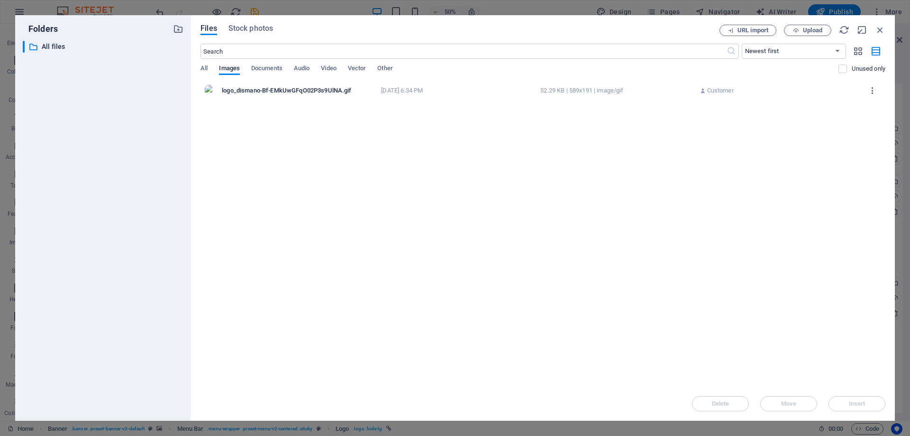
click at [873, 89] on icon "button" at bounding box center [872, 90] width 9 height 9
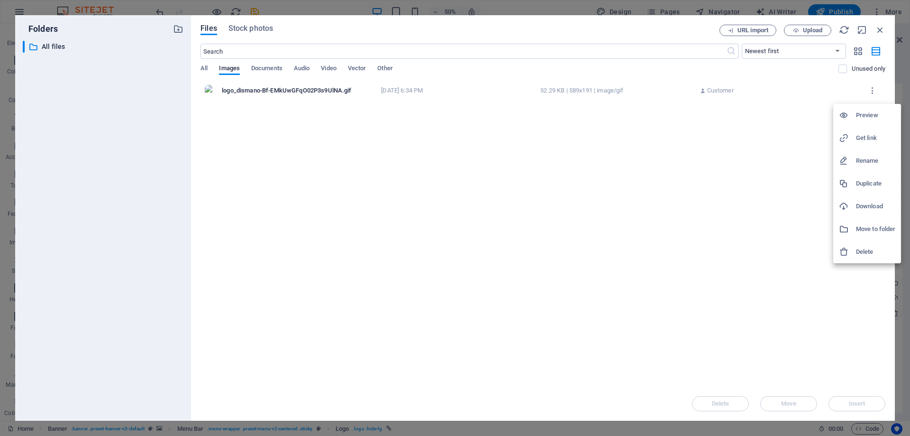
click at [866, 116] on h6 "Preview" at bounding box center [875, 114] width 39 height 11
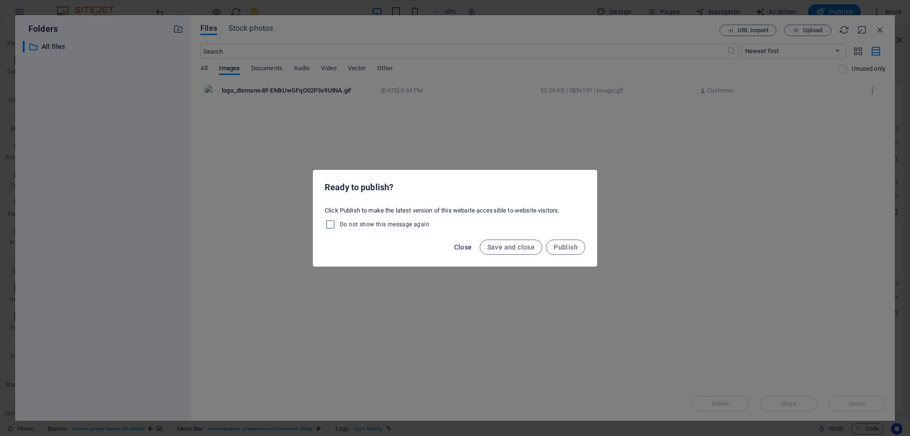
click at [463, 249] on span "Close" at bounding box center [463, 247] width 18 height 8
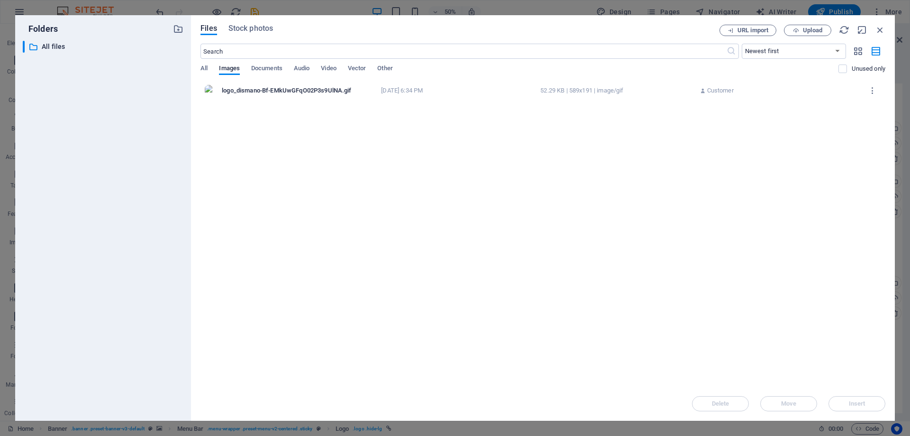
click at [205, 63] on div "​ Newest first Oldest first Name (A-Z) Name (Z-A) Size (0-9) Size (9-0) Resolut…" at bounding box center [542, 63] width 685 height 39
click at [203, 68] on span "All" at bounding box center [203, 69] width 7 height 13
click at [237, 62] on div "​ Newest first Oldest first Name (A-Z) Name (Z-A) Size (0-9) Size (9-0) Resolut…" at bounding box center [542, 63] width 685 height 39
click at [231, 68] on span "Images" at bounding box center [229, 69] width 21 height 13
click at [808, 32] on span "Upload" at bounding box center [812, 30] width 19 height 6
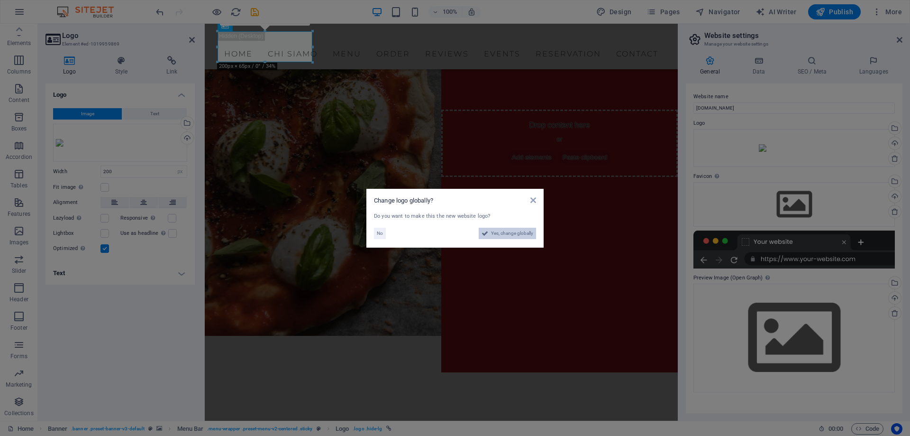
click at [491, 232] on span "Yes, change globally" at bounding box center [512, 233] width 42 height 11
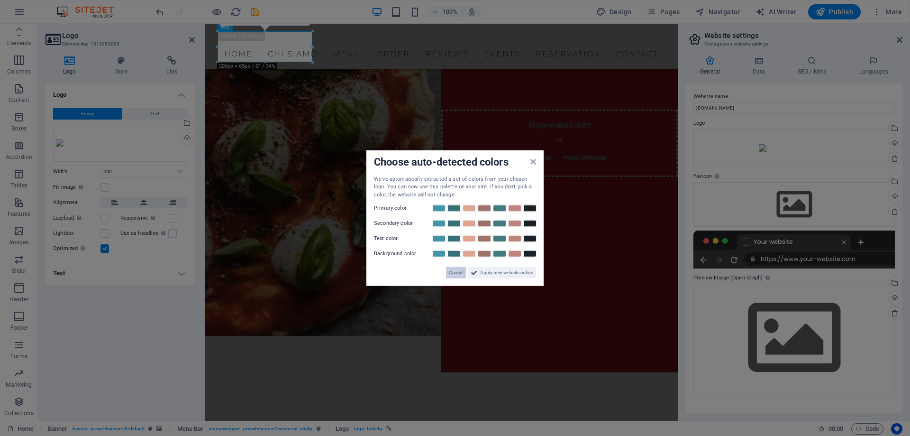
click at [454, 274] on span "Cancel" at bounding box center [456, 272] width 14 height 11
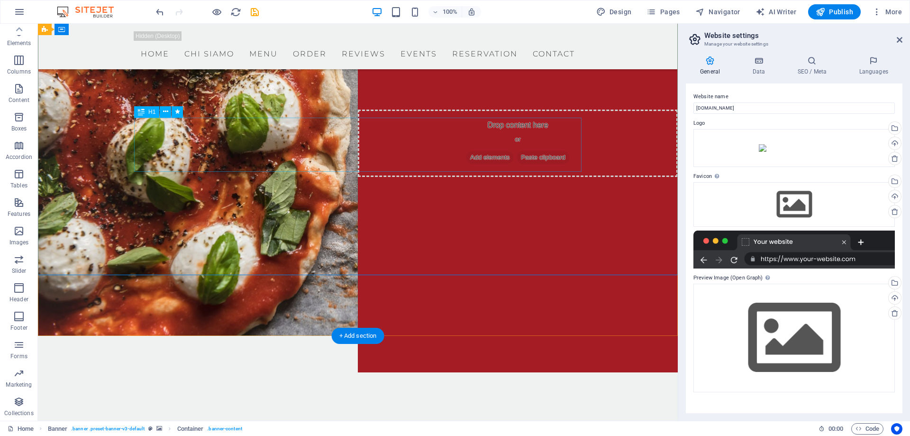
click at [206, 43] on div at bounding box center [357, 36] width 447 height 11
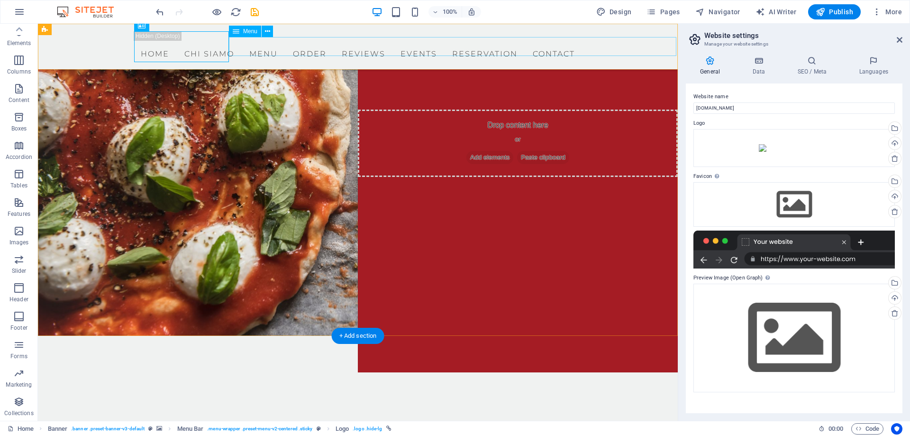
click at [269, 48] on nav "Home Chi Siamo Menu Order Reviews Events Reservation Contact" at bounding box center [357, 52] width 447 height 19
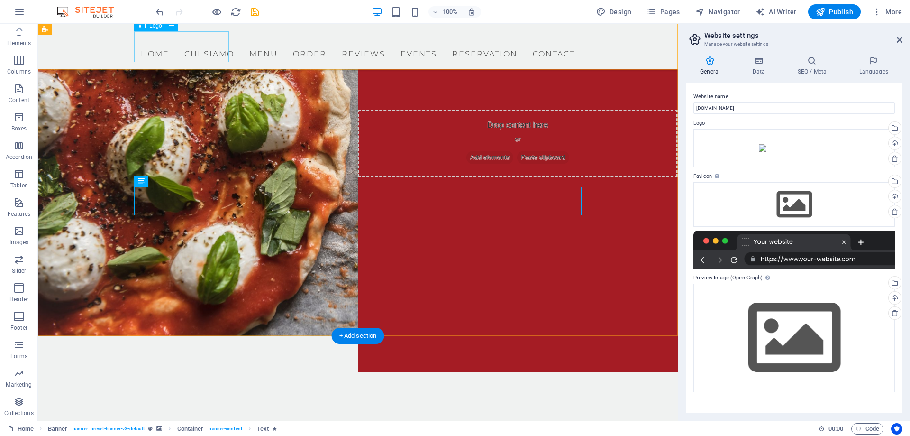
click at [177, 39] on div at bounding box center [357, 36] width 447 height 11
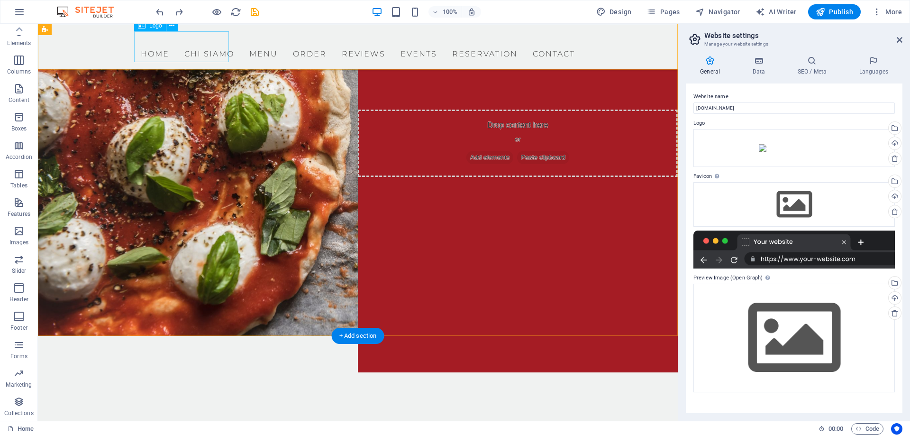
click at [189, 41] on div at bounding box center [357, 36] width 447 height 11
select select "px"
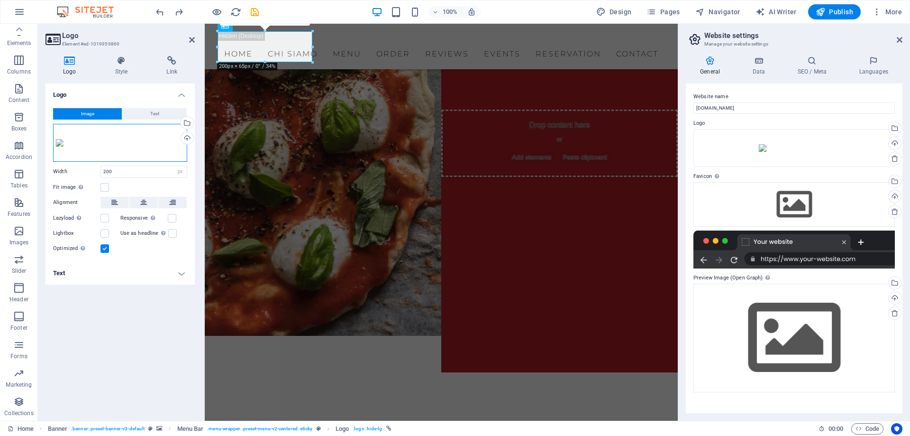
click at [156, 131] on div "Drag files here, click to choose files or select files from Files or our free s…" at bounding box center [120, 143] width 134 height 38
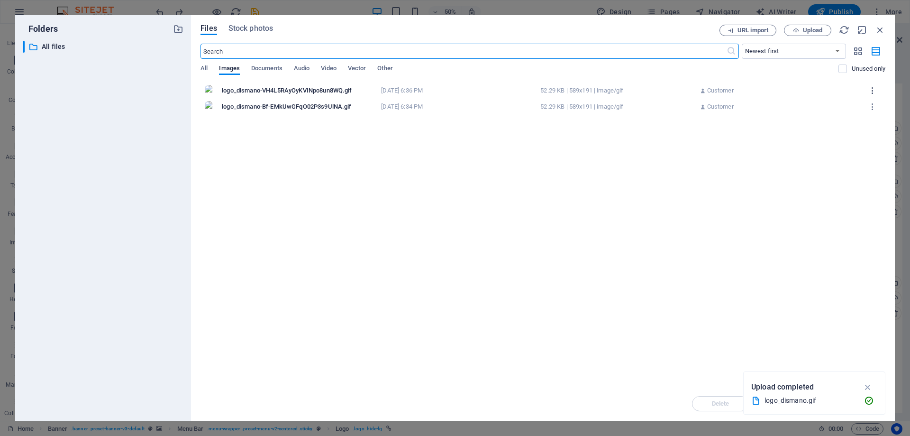
click at [874, 87] on icon "button" at bounding box center [872, 90] width 9 height 9
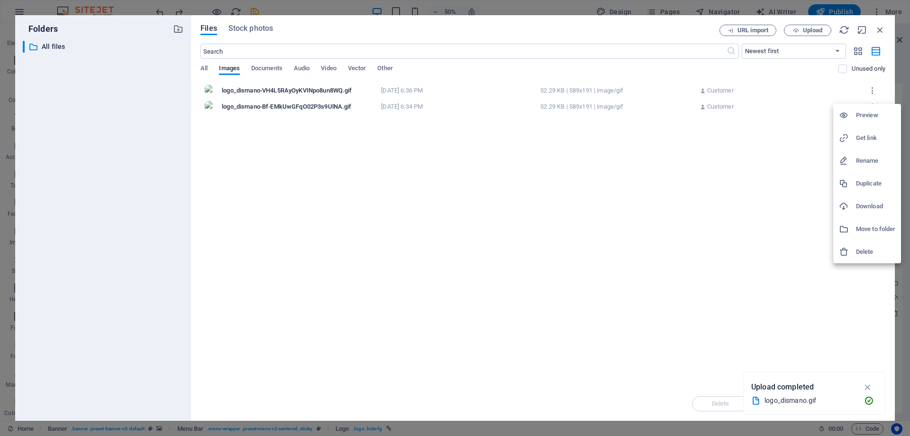
click at [874, 253] on h6 "Delete" at bounding box center [875, 251] width 39 height 11
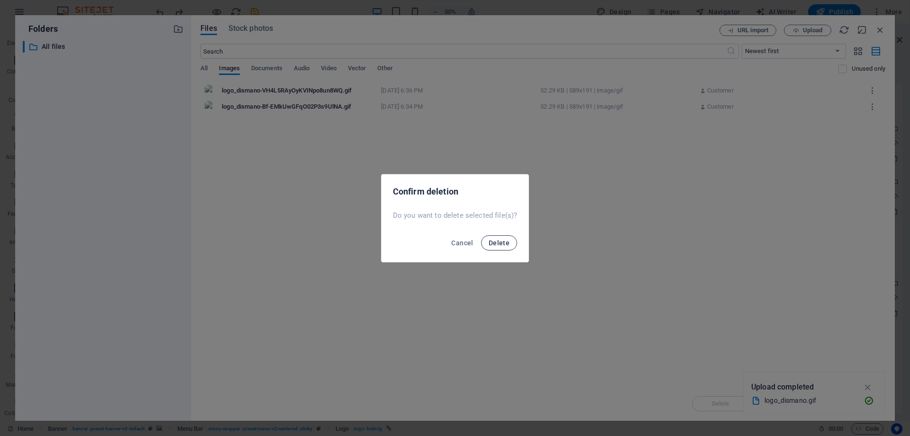
click at [508, 241] on span "Delete" at bounding box center [499, 243] width 21 height 8
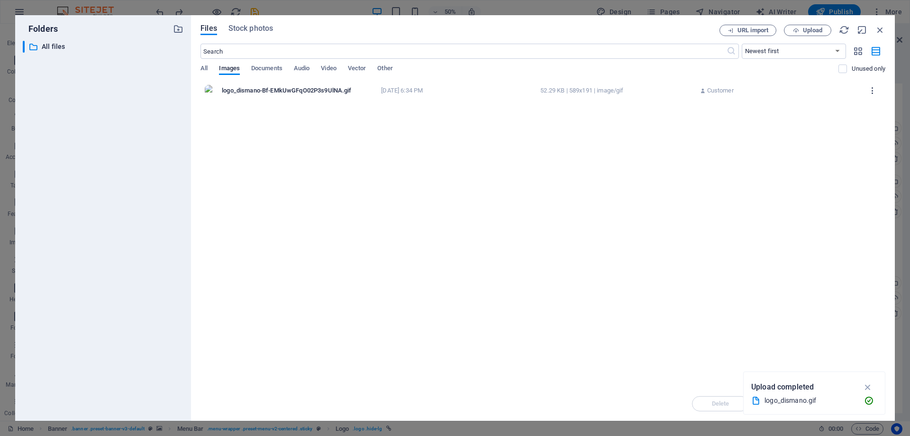
click at [875, 87] on icon "button" at bounding box center [872, 90] width 9 height 9
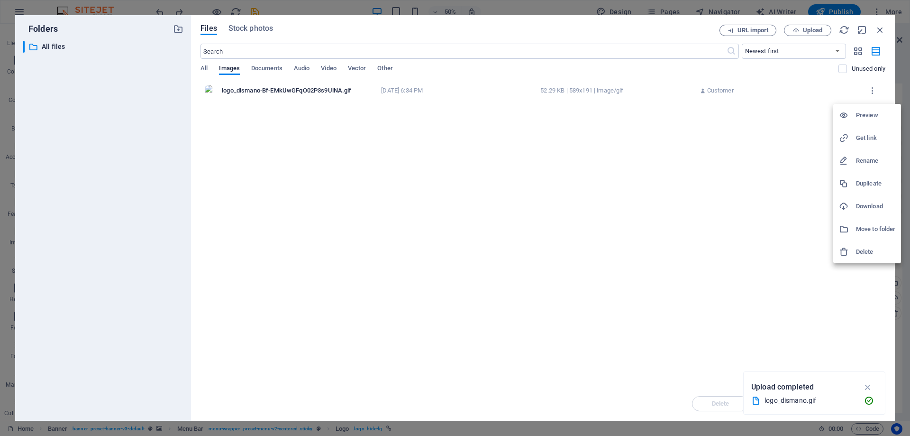
click at [869, 250] on h6 "Delete" at bounding box center [875, 251] width 39 height 11
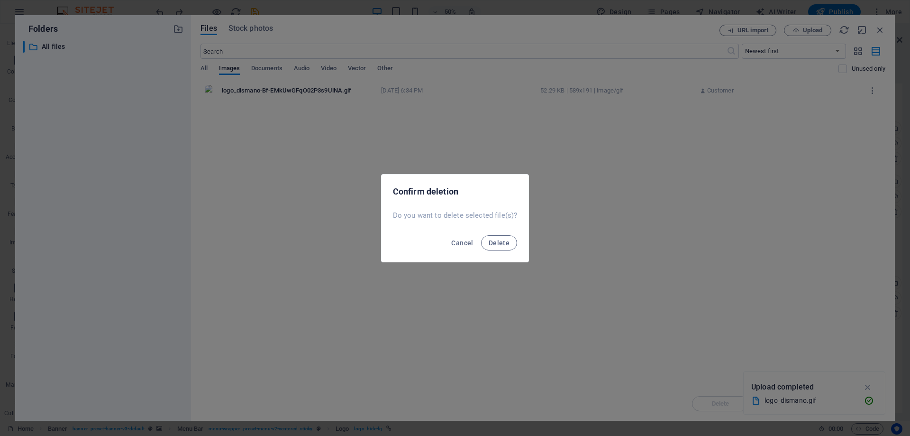
click at [479, 240] on div "Cancel Delete" at bounding box center [455, 245] width 147 height 32
click at [487, 240] on button "Delete" at bounding box center [499, 242] width 36 height 15
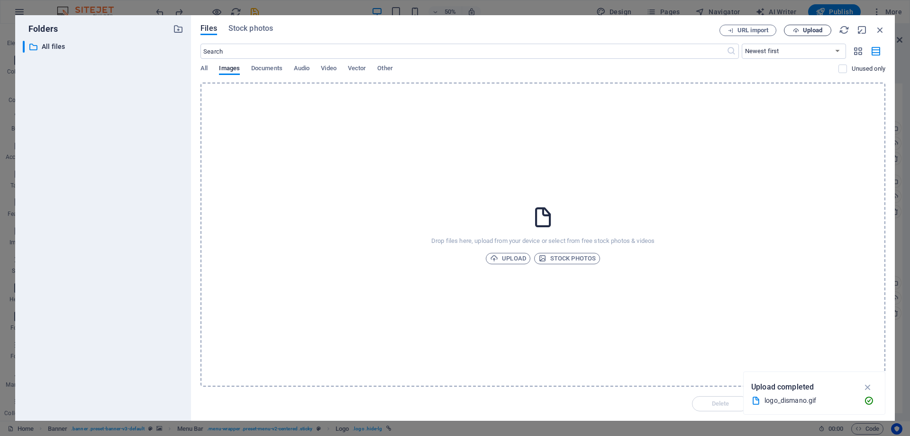
click at [809, 26] on button "Upload" at bounding box center [807, 30] width 47 height 11
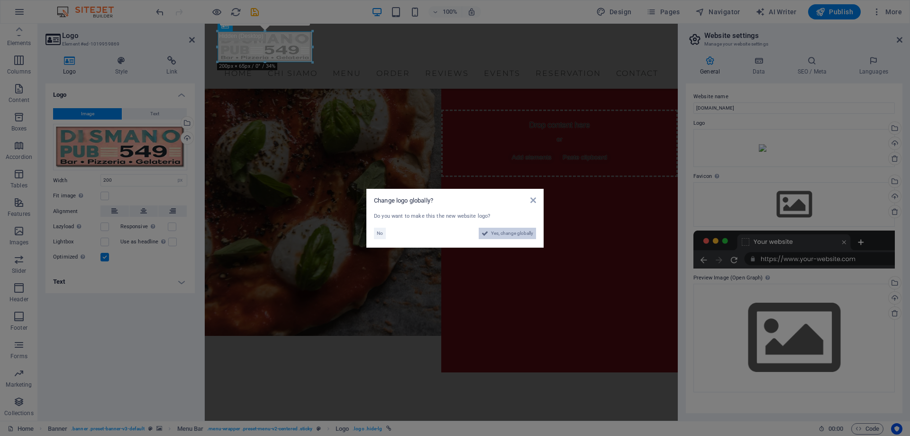
click at [509, 235] on span "Yes, change globally" at bounding box center [512, 233] width 42 height 11
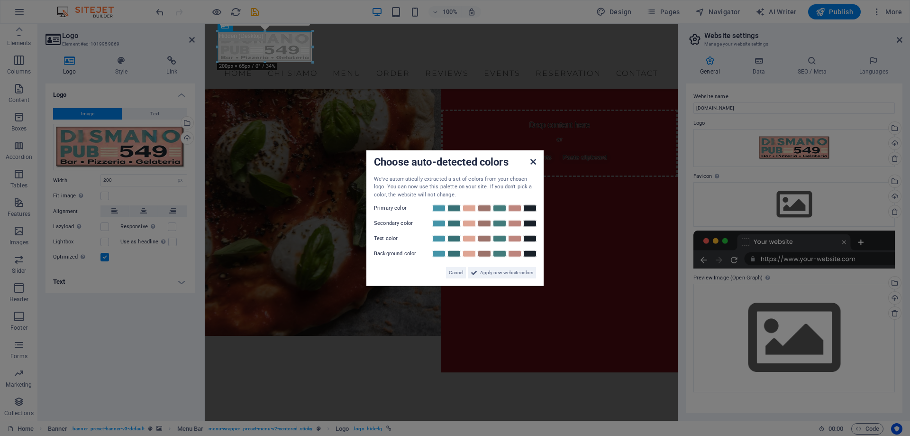
click at [533, 164] on icon at bounding box center [533, 161] width 6 height 8
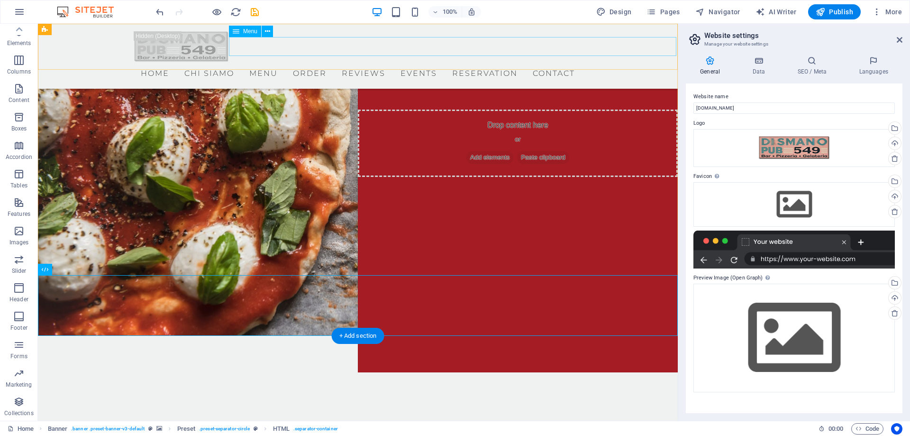
click at [250, 62] on nav "Home Chi Siamo Menu Order Reviews Events Reservation Contact" at bounding box center [357, 71] width 447 height 19
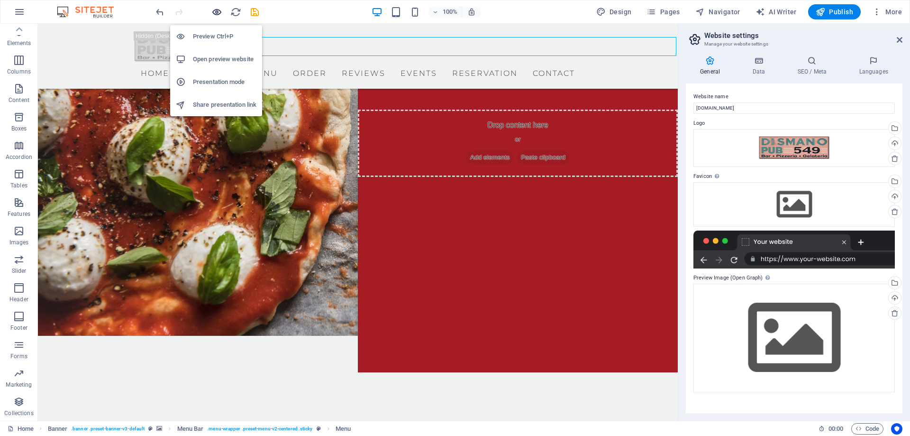
click at [214, 9] on icon "button" at bounding box center [216, 12] width 11 height 11
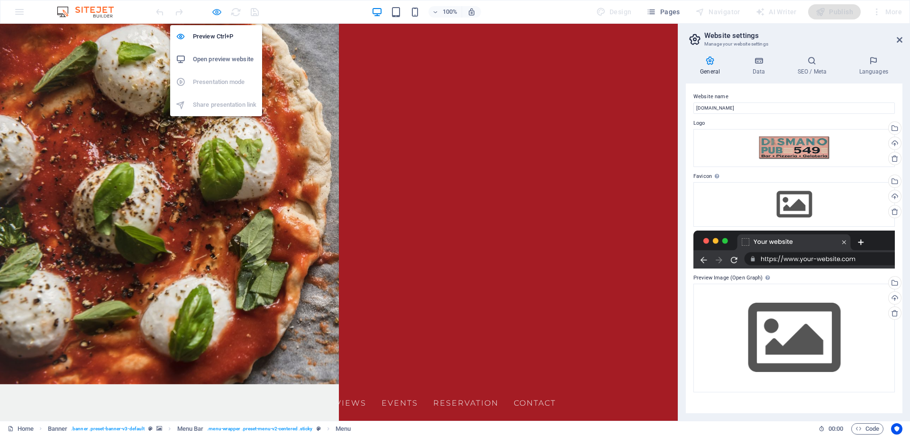
click at [218, 10] on icon "button" at bounding box center [216, 12] width 11 height 11
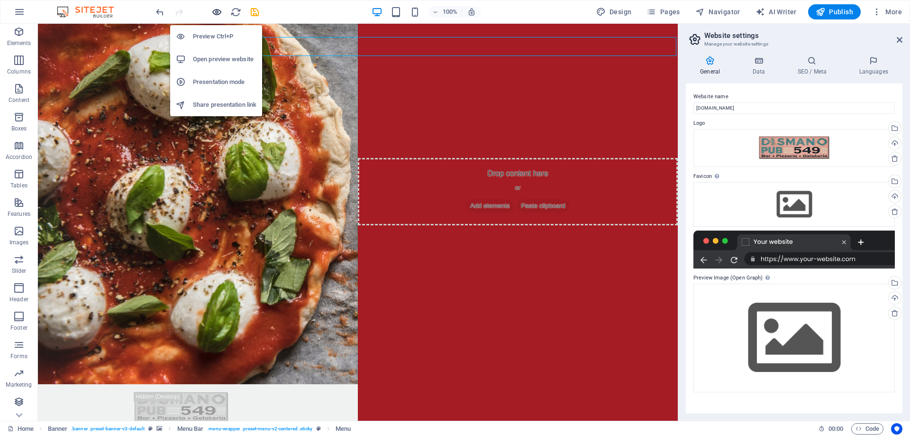
click at [219, 12] on icon "button" at bounding box center [216, 12] width 11 height 11
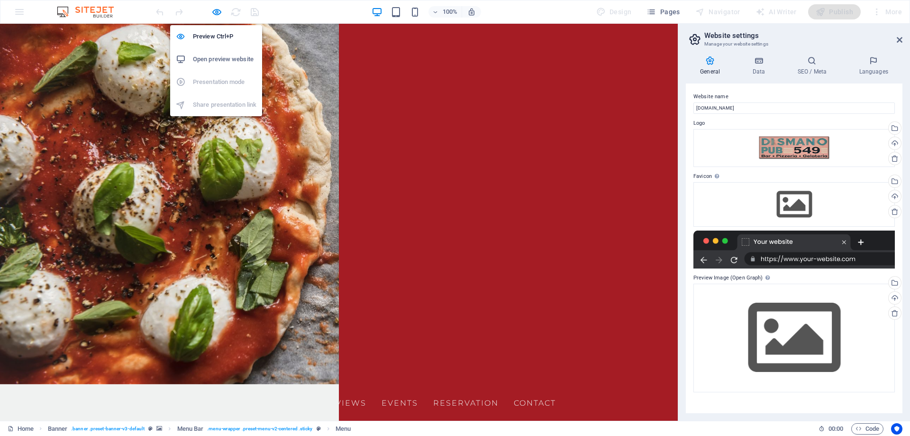
click at [212, 59] on h6 "Open preview website" at bounding box center [225, 59] width 64 height 11
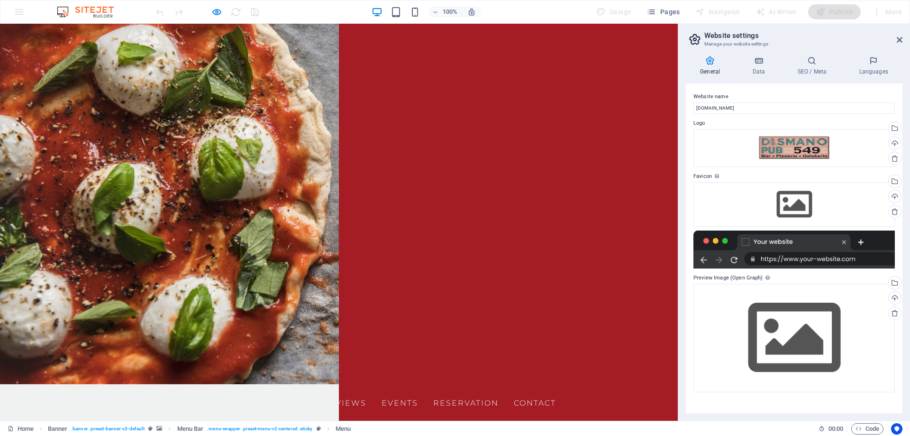
click at [91, 8] on img at bounding box center [90, 11] width 71 height 11
click at [15, 10] on div "100% Design Pages Navigator AI Writer Publish More" at bounding box center [454, 11] width 909 height 23
click at [18, 11] on div "100% Design Pages Navigator AI Writer Publish More" at bounding box center [454, 11] width 909 height 23
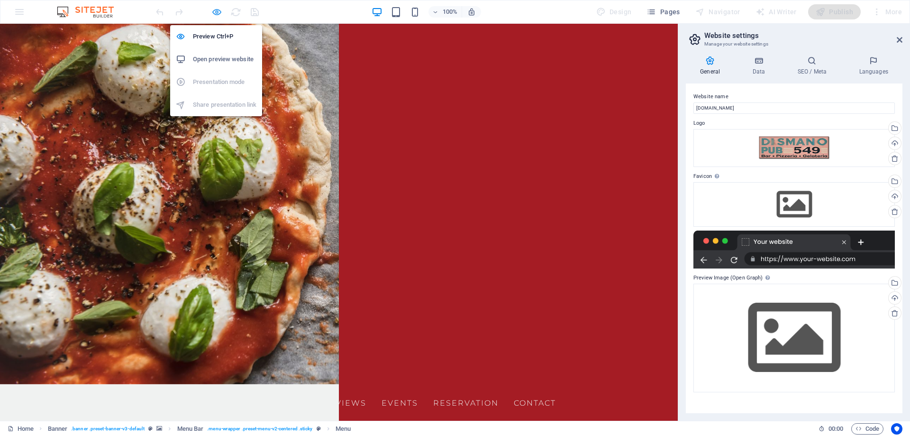
click at [217, 8] on icon "button" at bounding box center [216, 12] width 11 height 11
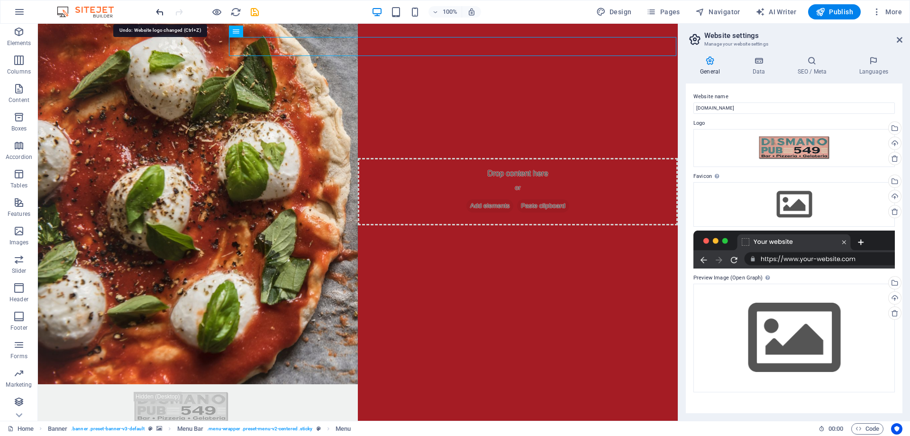
click at [162, 9] on icon "undo" at bounding box center [160, 12] width 11 height 11
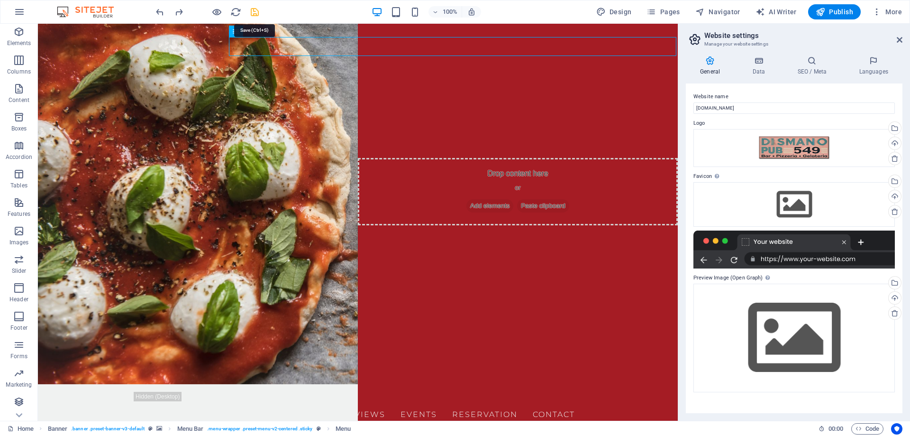
click at [251, 11] on icon "save" at bounding box center [254, 12] width 11 height 11
checkbox input "false"
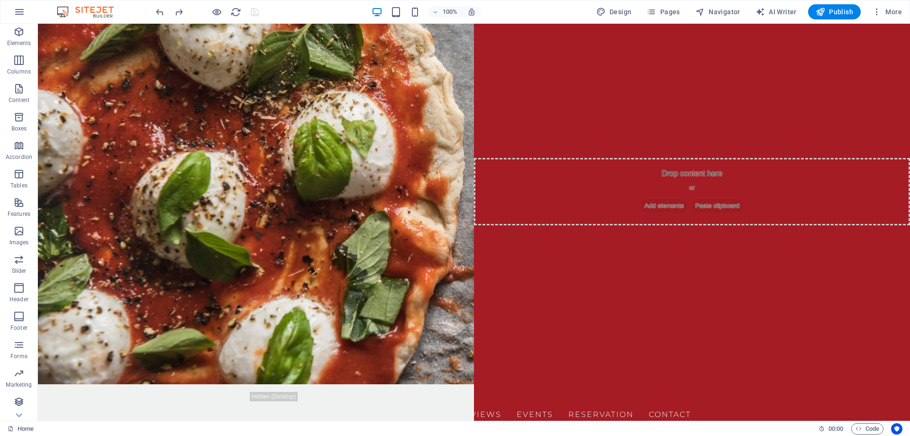
click at [100, 11] on img at bounding box center [90, 11] width 71 height 11
click at [19, 9] on icon "button" at bounding box center [19, 11] width 11 height 11
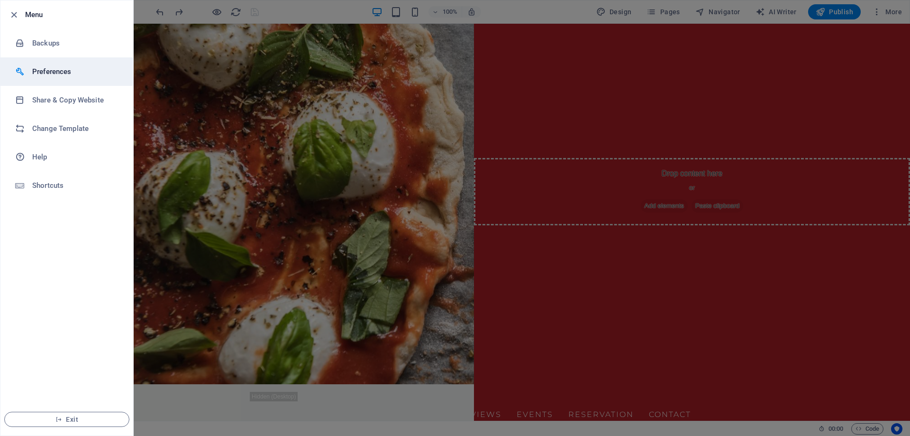
click at [52, 71] on h6 "Preferences" at bounding box center [76, 71] width 88 height 11
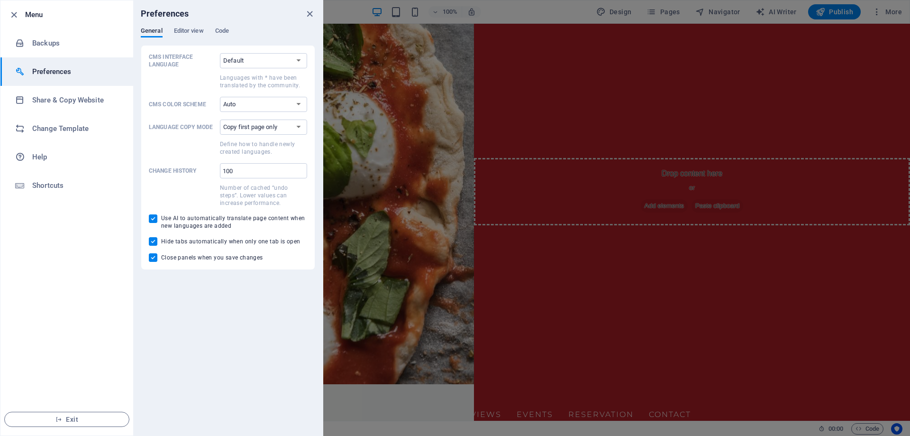
click at [36, 13] on h6 "Menu" at bounding box center [75, 14] width 100 height 11
click at [309, 13] on icon "close" at bounding box center [309, 14] width 11 height 11
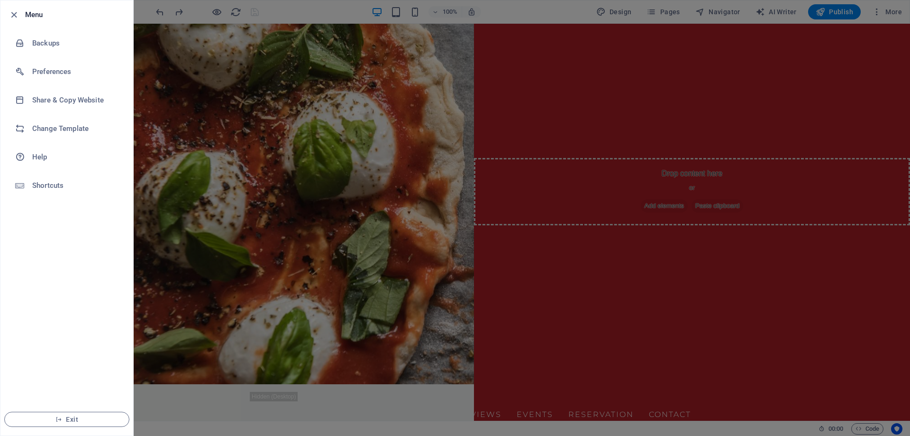
click at [417, 12] on div at bounding box center [455, 218] width 910 height 436
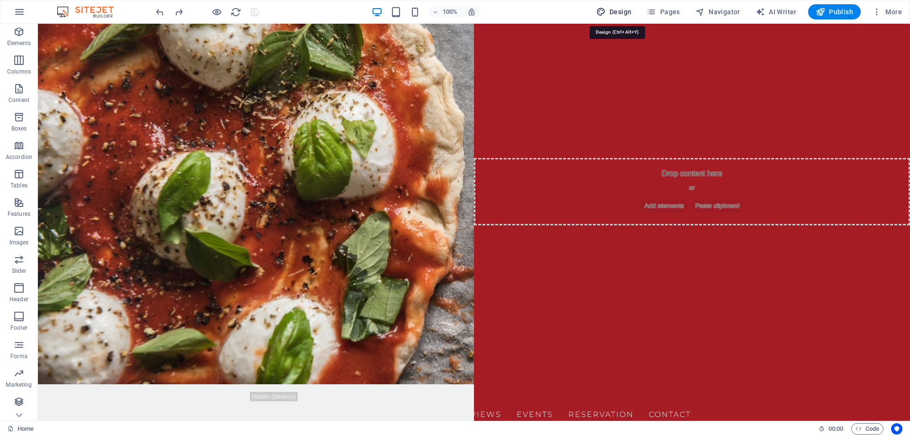
click at [606, 9] on icon "button" at bounding box center [600, 11] width 9 height 9
select select "px"
select select "300"
select select "px"
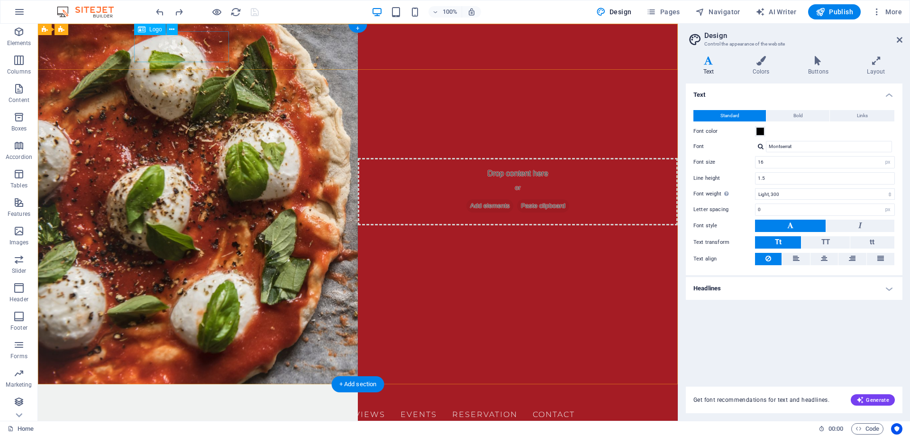
click at [169, 392] on div at bounding box center [357, 397] width 447 height 11
click at [157, 29] on span "Logo" at bounding box center [155, 30] width 13 height 6
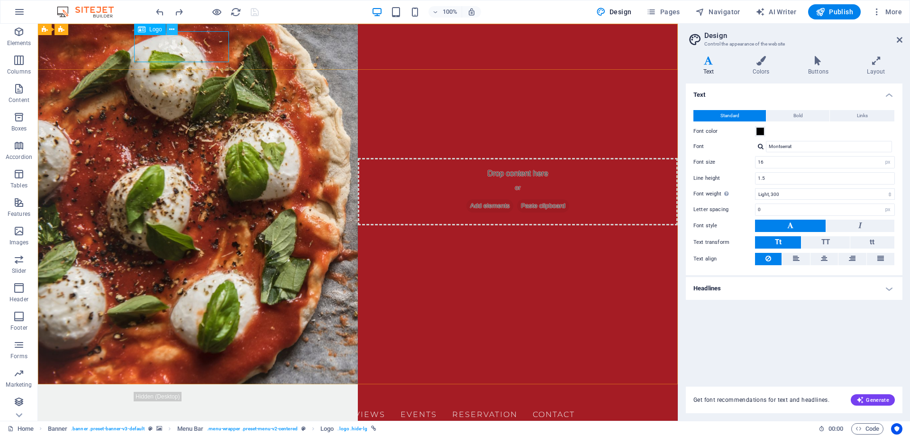
click at [174, 31] on icon at bounding box center [171, 30] width 5 height 10
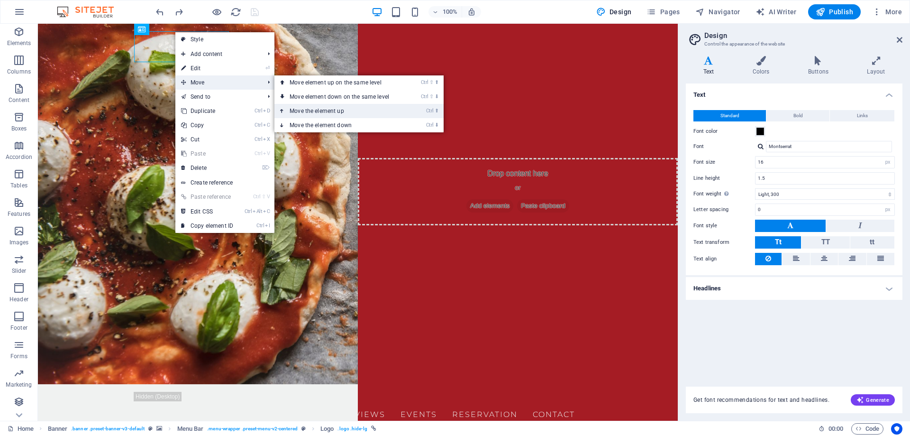
click at [358, 111] on link "Ctrl ⬆ Move the element up" at bounding box center [341, 111] width 134 height 14
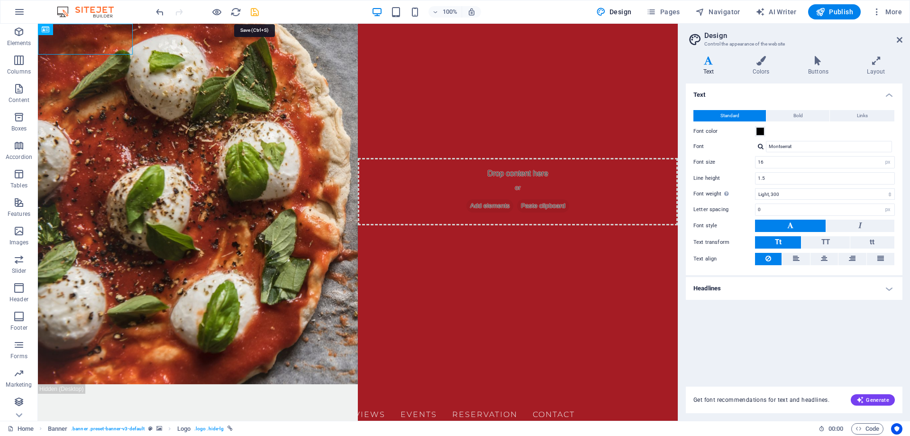
click at [253, 16] on icon "save" at bounding box center [254, 12] width 11 height 11
checkbox input "false"
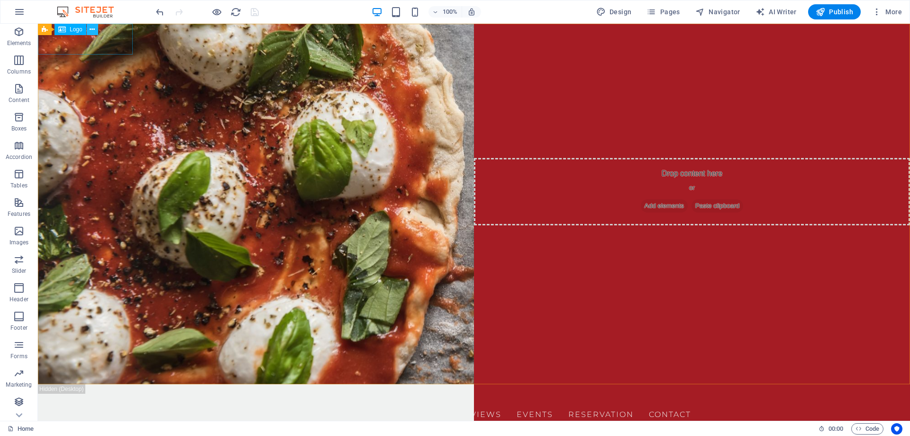
click at [93, 30] on icon at bounding box center [92, 30] width 5 height 10
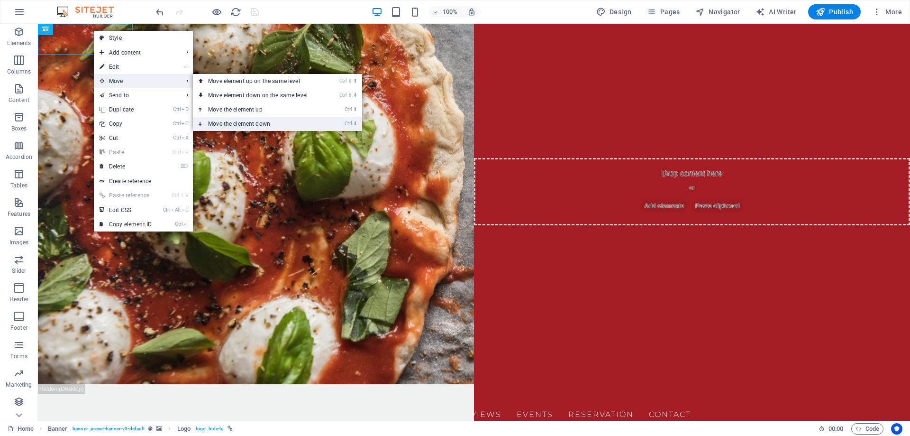
click at [273, 122] on link "Ctrl ⬇ Move the element down" at bounding box center [260, 124] width 134 height 14
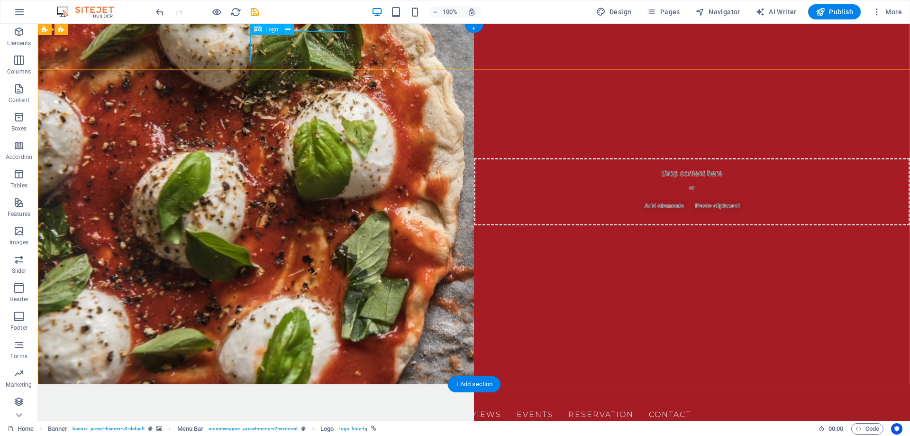
click at [290, 392] on div at bounding box center [473, 397] width 447 height 11
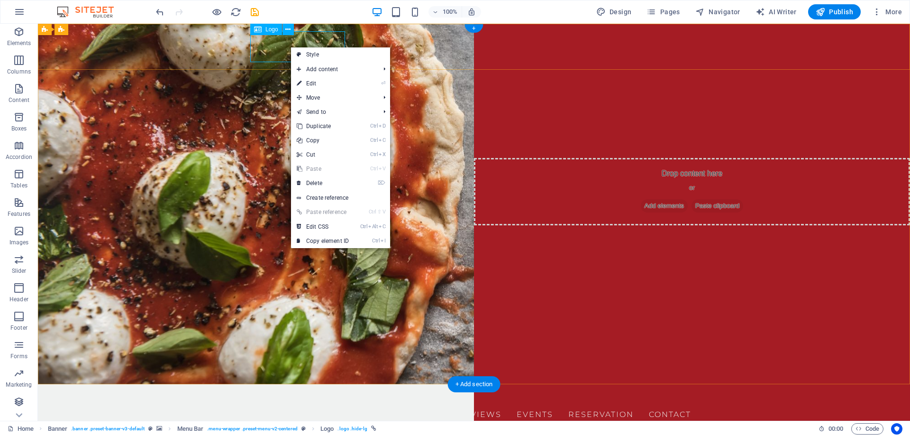
click at [280, 392] on div at bounding box center [473, 397] width 447 height 11
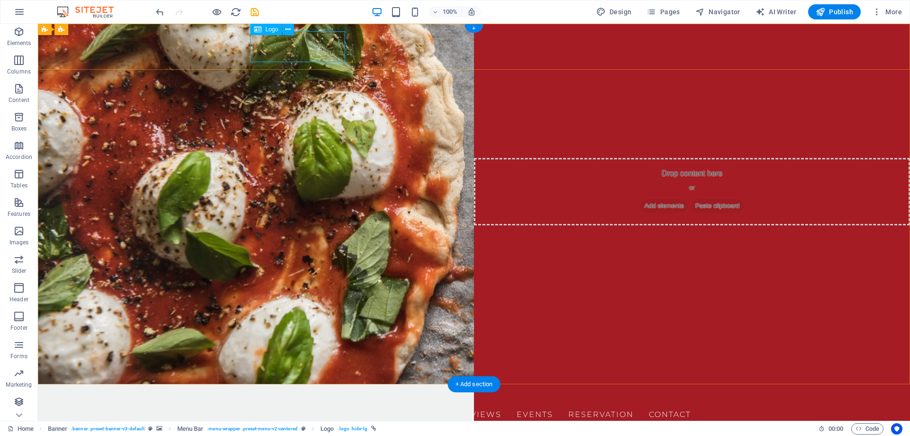
click at [280, 392] on div at bounding box center [473, 397] width 447 height 11
select select "px"
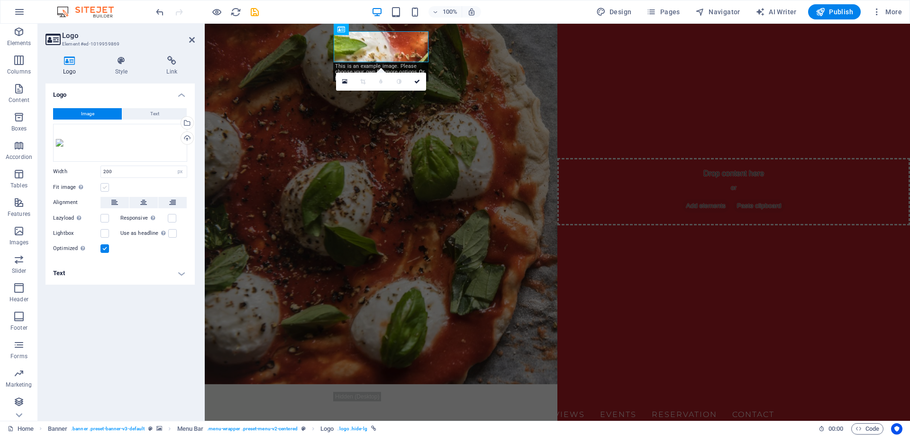
click at [107, 191] on label at bounding box center [104, 187] width 9 height 9
click at [0, 0] on input "Fit image Automatically fit image to a fixed width and height" at bounding box center [0, 0] width 0 height 0
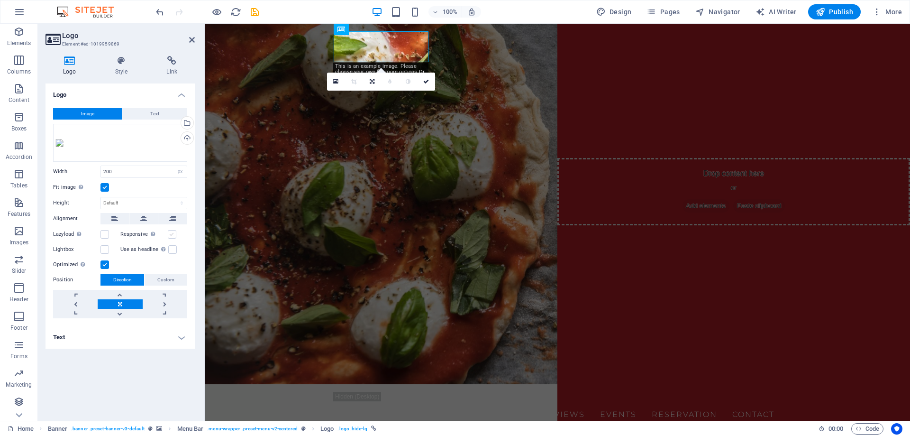
click at [174, 238] on label at bounding box center [172, 234] width 9 height 9
click at [0, 0] on input "Responsive Automatically load retina image and smartphone optimized sizes." at bounding box center [0, 0] width 0 height 0
click at [174, 346] on h4 "Text" at bounding box center [120, 337] width 149 height 23
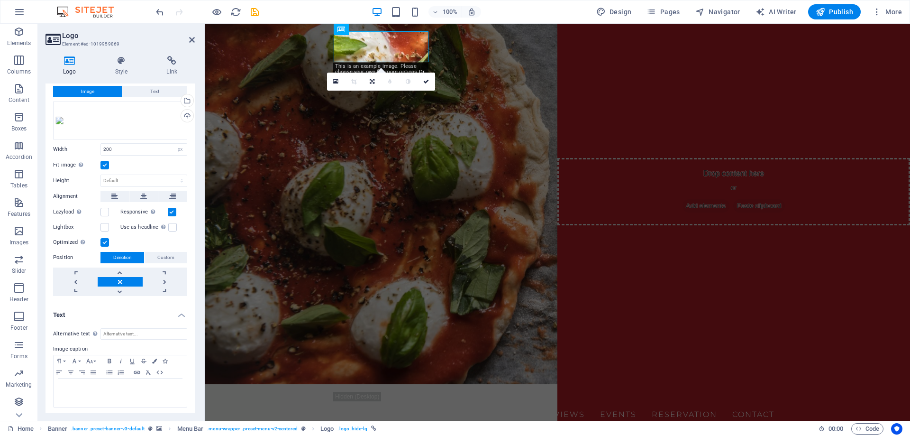
scroll to position [33, 0]
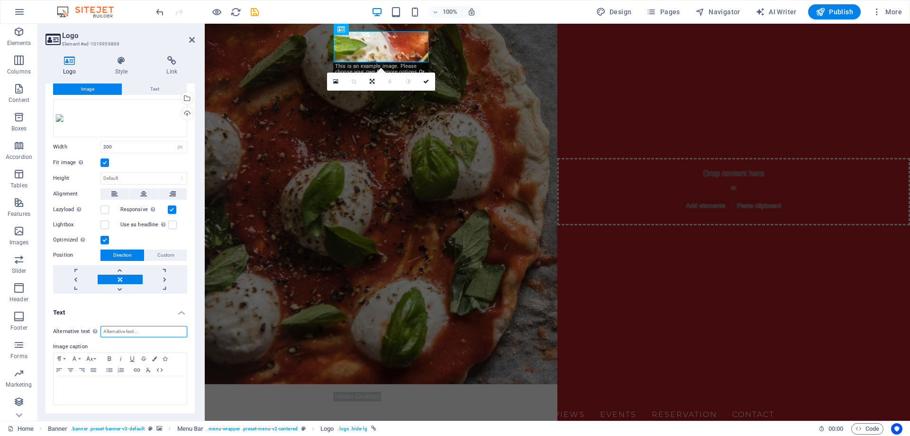
click at [165, 333] on input "Alternative text The alternative text is used by devices that cannot display im…" at bounding box center [143, 331] width 87 height 11
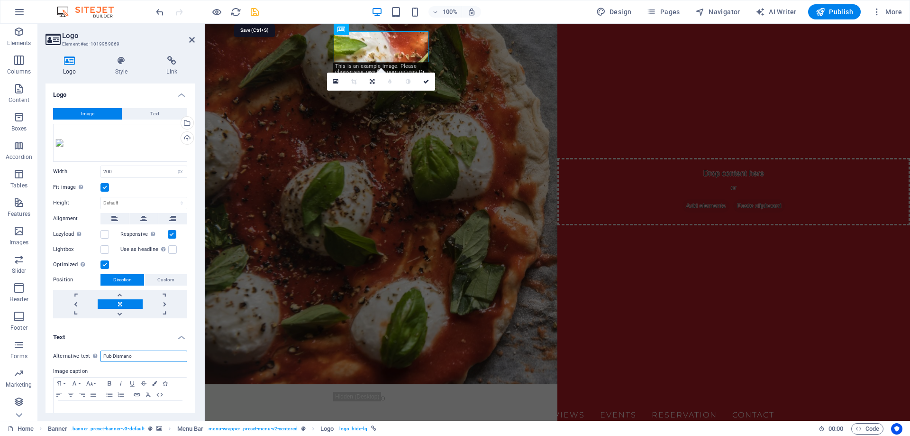
type input "Pub Dismano"
click at [257, 12] on icon "save" at bounding box center [254, 12] width 11 height 11
checkbox input "false"
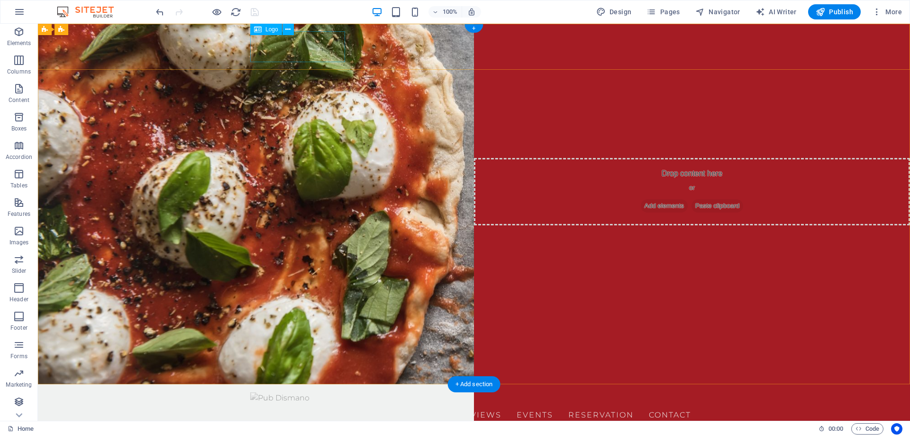
click at [288, 392] on div at bounding box center [473, 398] width 447 height 12
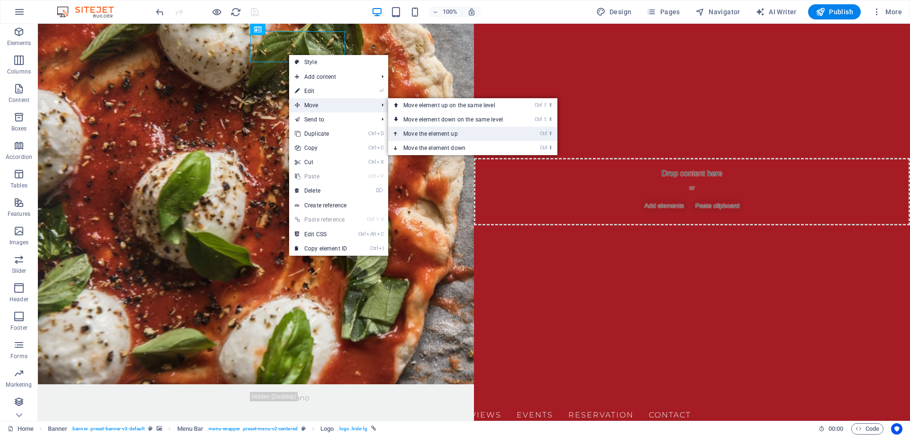
click at [492, 130] on link "Ctrl ⬆ Move the element up" at bounding box center [455, 134] width 134 height 14
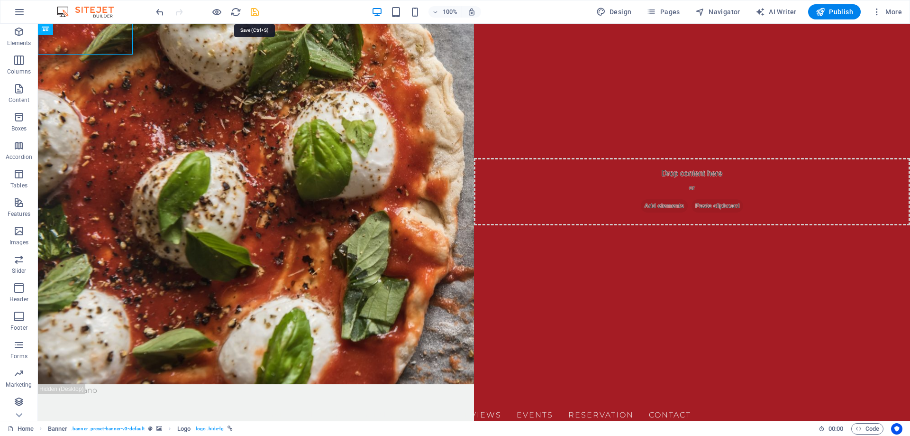
click at [255, 10] on icon "save" at bounding box center [254, 12] width 11 height 11
checkbox input "false"
click at [91, 30] on icon at bounding box center [92, 30] width 5 height 10
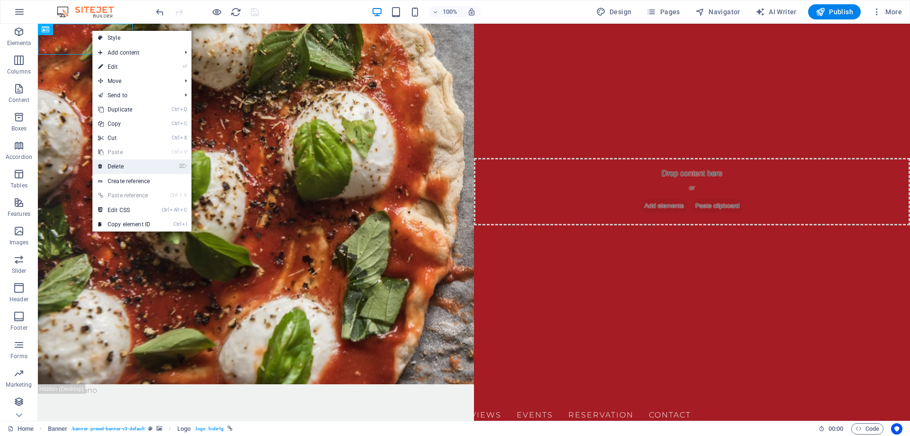
click at [133, 167] on link "⌦ Delete" at bounding box center [124, 166] width 64 height 14
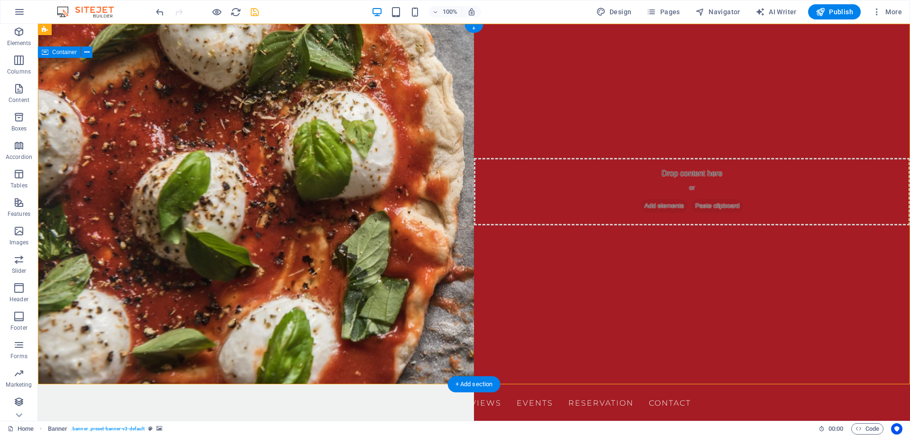
click at [14, 237] on icon "button" at bounding box center [18, 230] width 11 height 11
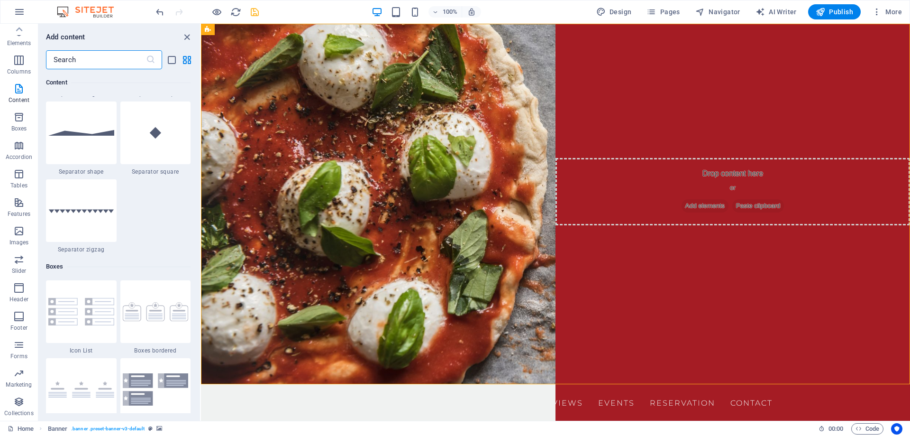
scroll to position [2375, 0]
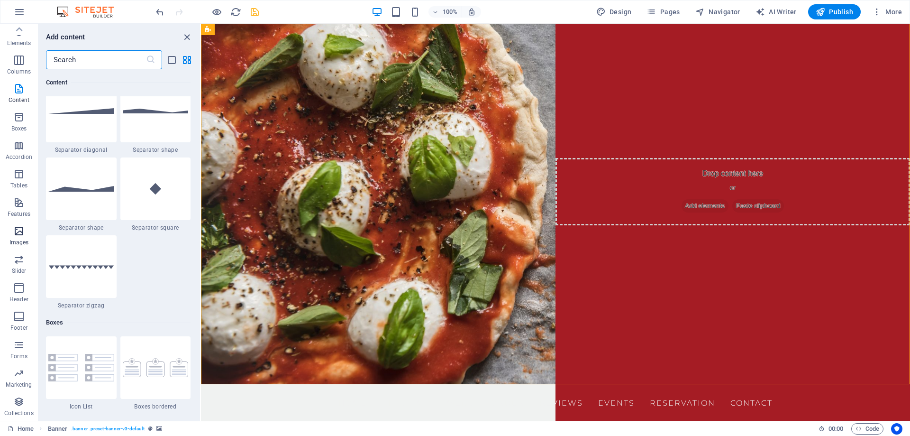
click at [18, 242] on p "Images" at bounding box center [18, 242] width 19 height 8
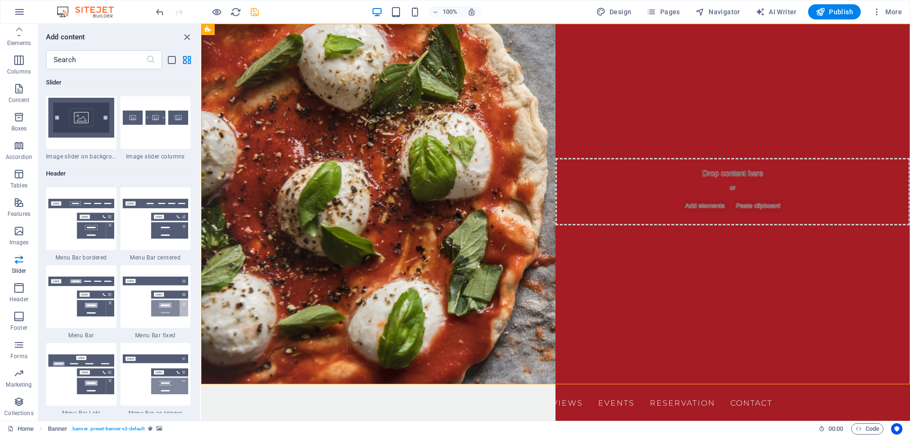
scroll to position [5745, 0]
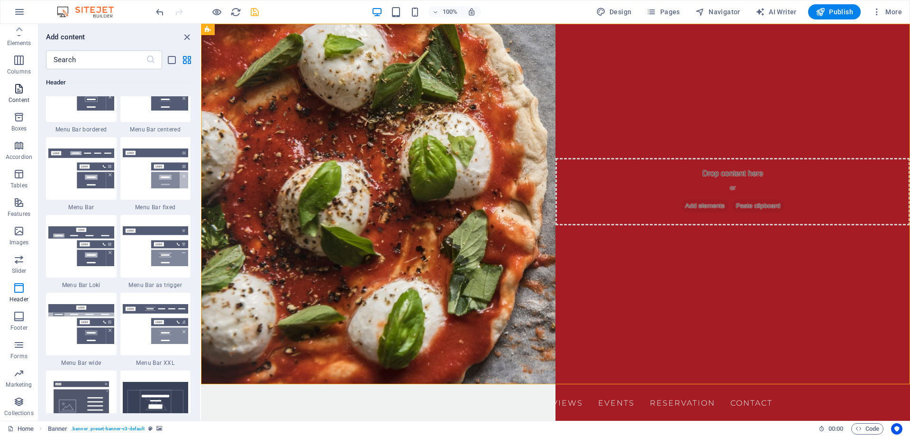
click at [11, 90] on span "Content" at bounding box center [19, 94] width 38 height 23
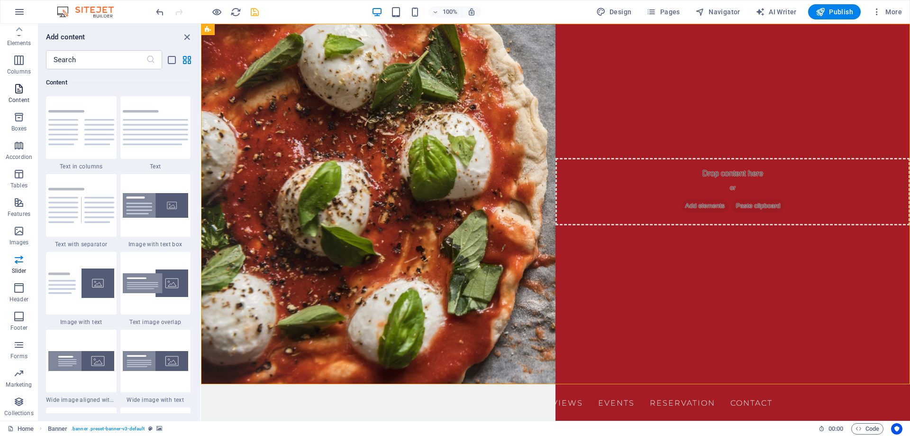
scroll to position [1658, 0]
click at [17, 43] on p "Elements" at bounding box center [19, 43] width 24 height 8
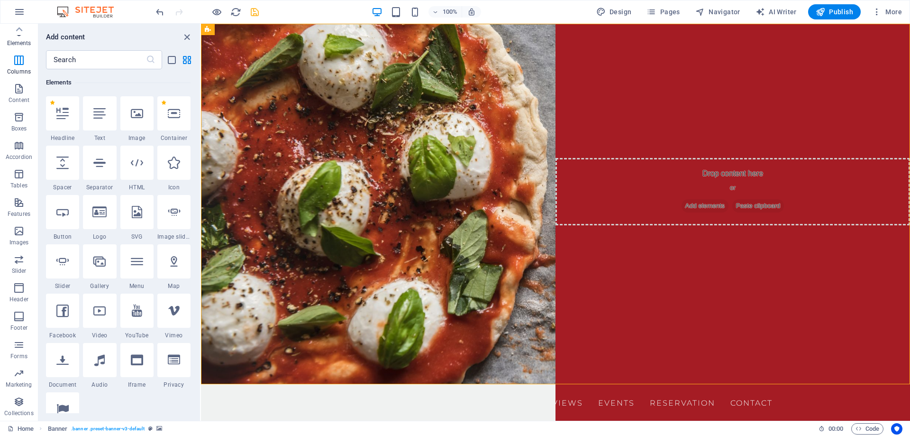
scroll to position [101, 0]
click at [112, 212] on div at bounding box center [99, 212] width 33 height 34
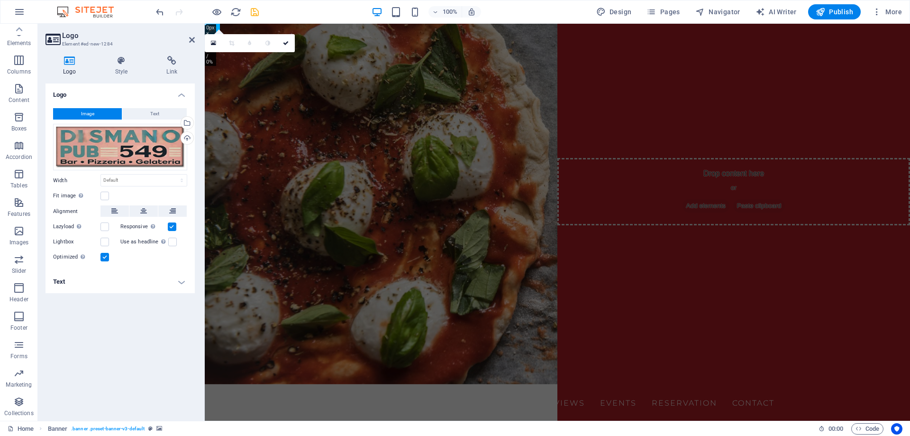
scroll to position [30, 0]
drag, startPoint x: 303, startPoint y: 173, endPoint x: 543, endPoint y: 91, distance: 253.2
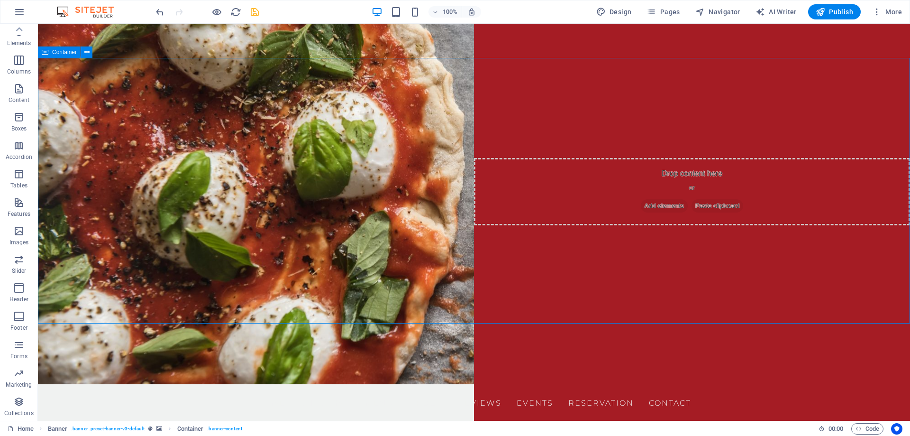
click at [19, 92] on icon "button" at bounding box center [18, 88] width 11 height 11
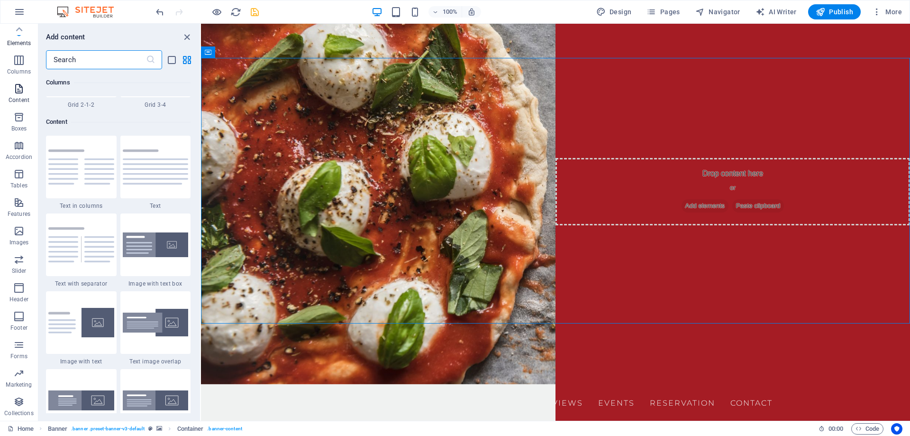
scroll to position [1658, 0]
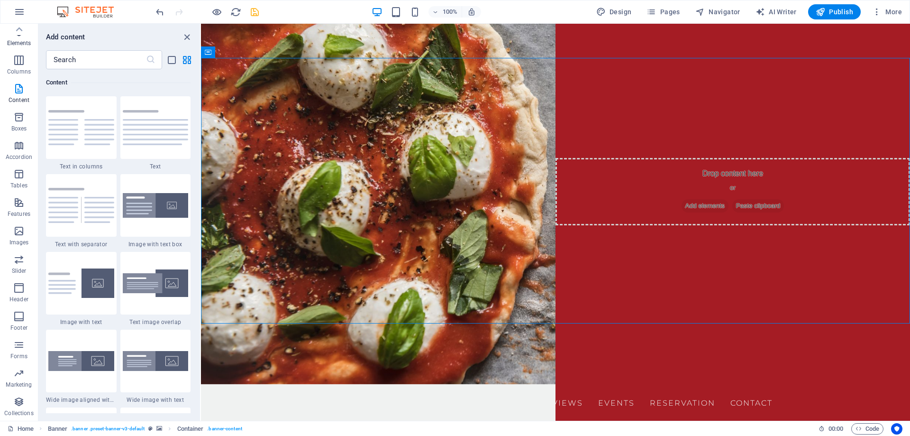
click at [15, 44] on p "Elements" at bounding box center [19, 43] width 24 height 8
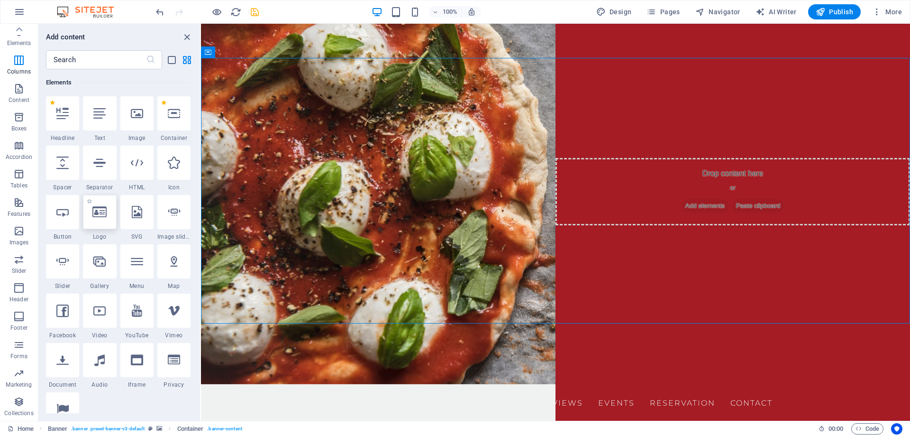
scroll to position [101, 0]
click at [105, 211] on icon at bounding box center [99, 212] width 14 height 12
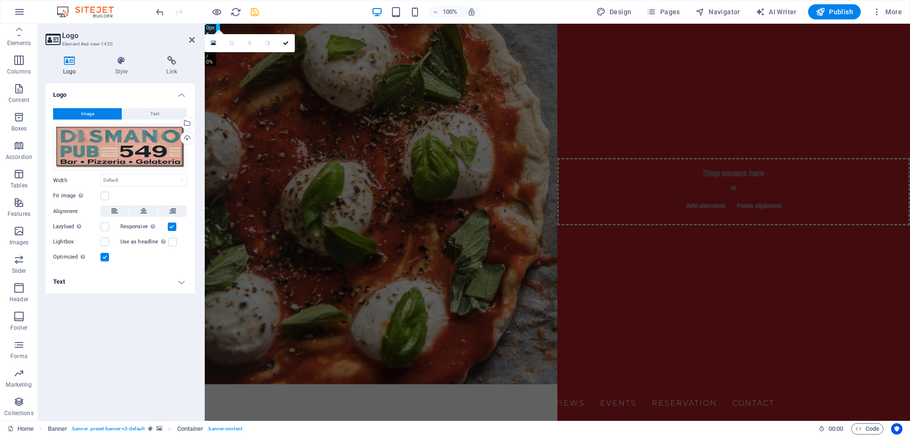
scroll to position [30, 0]
click at [109, 133] on div "Drag files here, click to choose files or select files from Files or our free s…" at bounding box center [120, 147] width 134 height 47
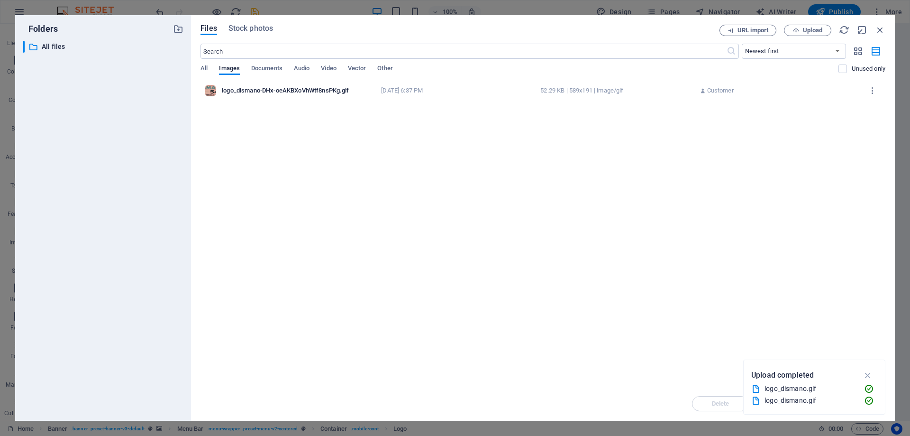
click at [109, 133] on div "​ All files All files" at bounding box center [103, 227] width 161 height 372
click at [880, 31] on icon "button" at bounding box center [880, 30] width 10 height 10
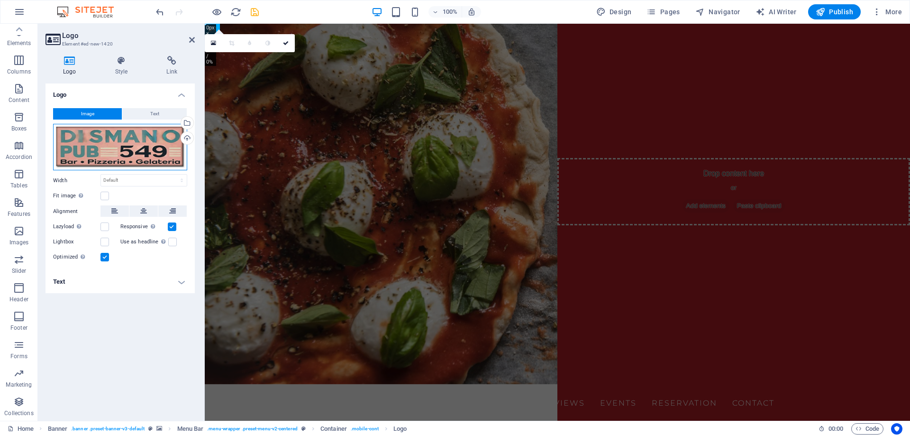
click at [105, 143] on div "Drag files here, click to choose files or select files from Files or our free s…" at bounding box center [120, 147] width 134 height 47
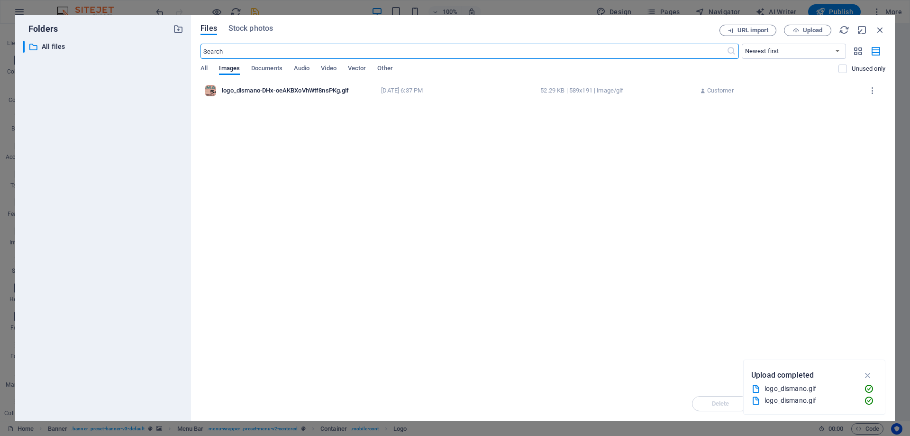
click at [105, 143] on div "​ All files All files" at bounding box center [103, 227] width 161 height 372
click at [883, 29] on icon "button" at bounding box center [880, 30] width 10 height 10
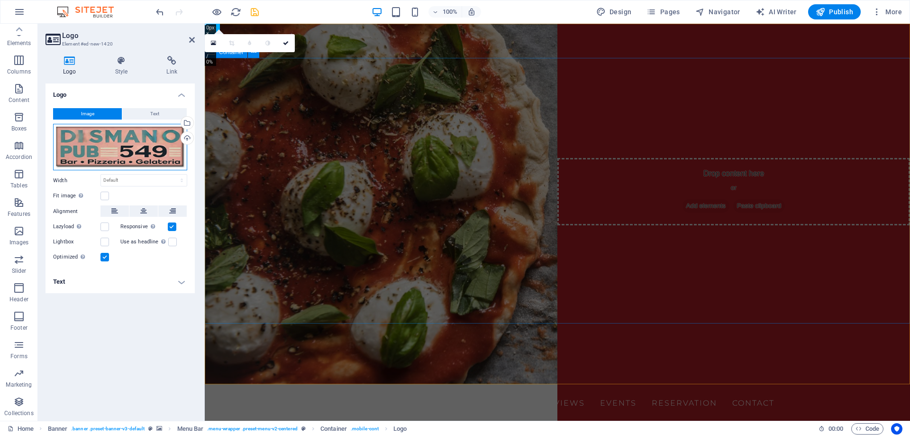
drag, startPoint x: 304, startPoint y: 167, endPoint x: 374, endPoint y: 135, distance: 76.8
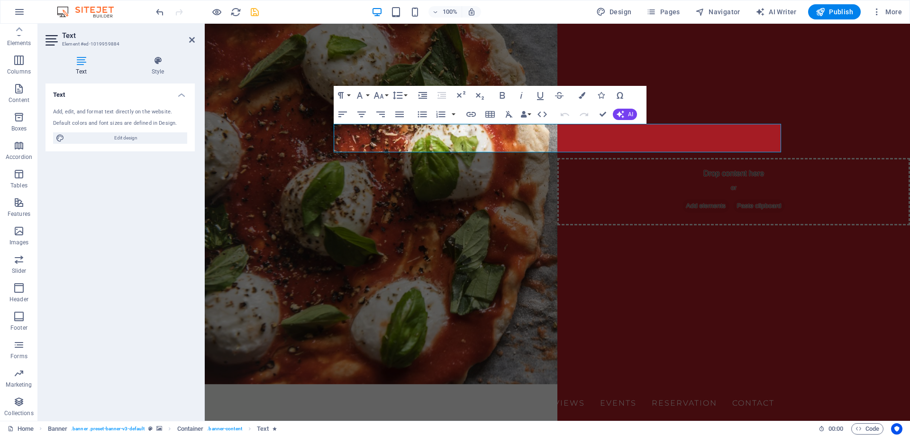
click at [200, 159] on div "Text Style Text Add, edit, and format text directly on the website. Default col…" at bounding box center [120, 234] width 164 height 372
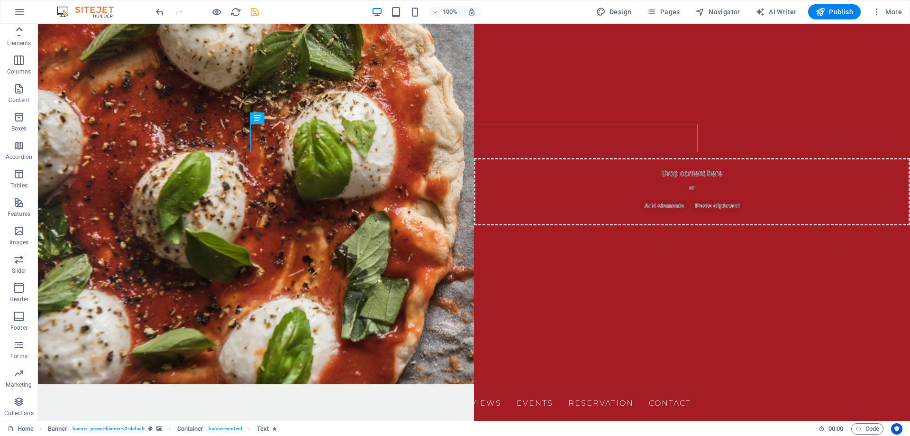
click at [23, 32] on icon at bounding box center [18, 29] width 13 height 13
drag, startPoint x: 51, startPoint y: 282, endPoint x: 386, endPoint y: 129, distance: 368.4
drag, startPoint x: 57, startPoint y: 288, endPoint x: 66, endPoint y: 243, distance: 45.8
click at [24, 260] on icon "button" at bounding box center [18, 260] width 11 height 11
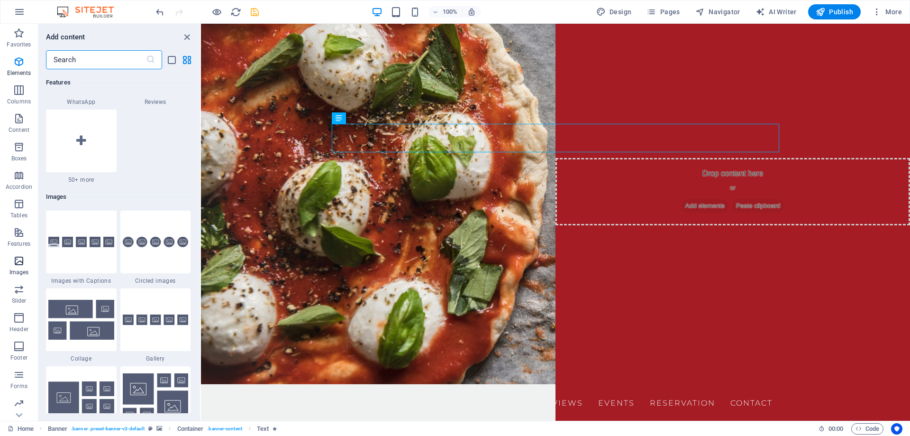
scroll to position [4806, 0]
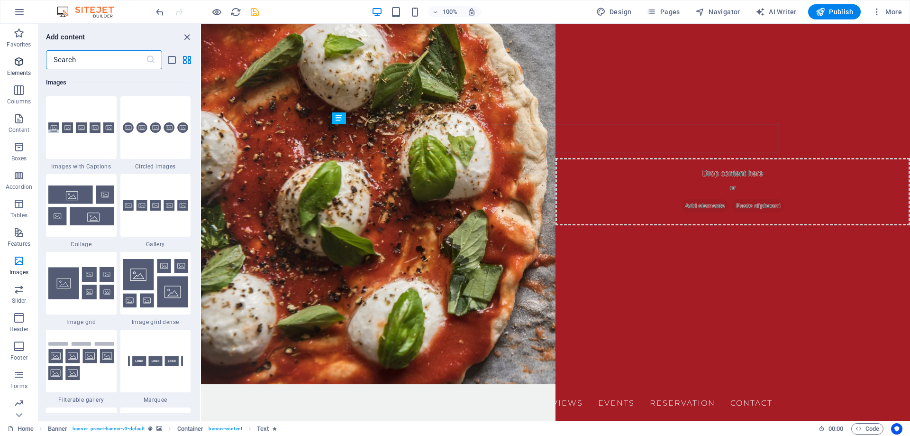
click at [18, 64] on icon "button" at bounding box center [18, 61] width 11 height 11
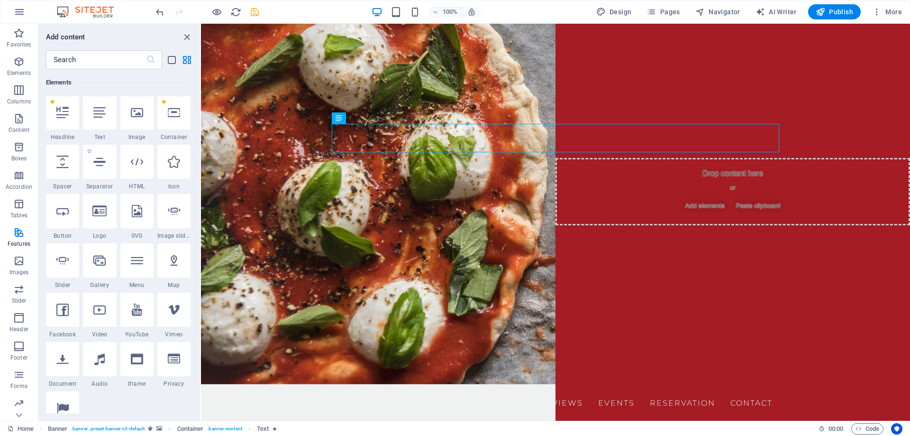
scroll to position [101, 0]
click at [99, 216] on icon at bounding box center [99, 212] width 14 height 12
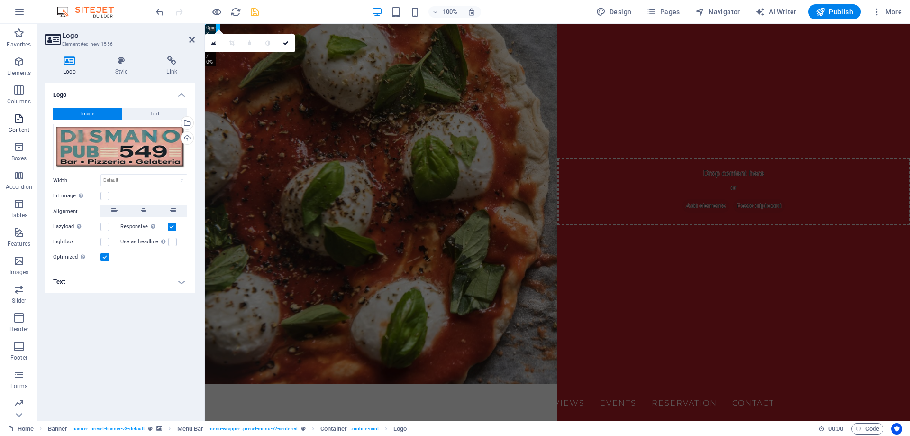
click at [14, 121] on icon "button" at bounding box center [18, 118] width 11 height 11
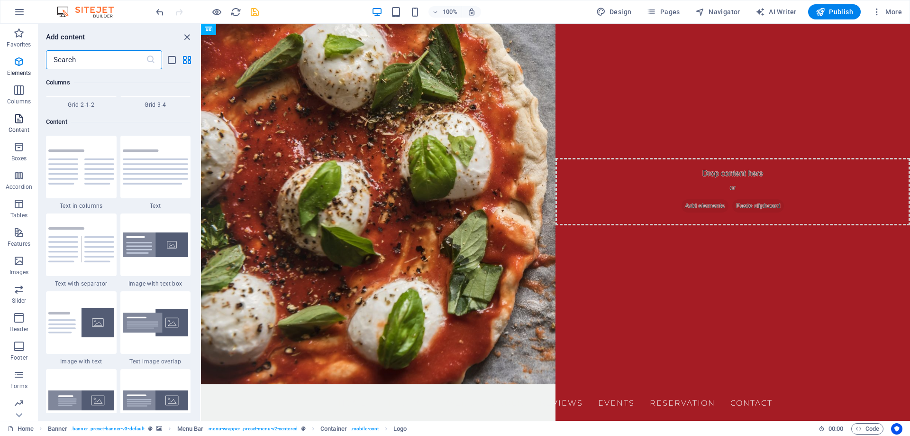
scroll to position [1658, 0]
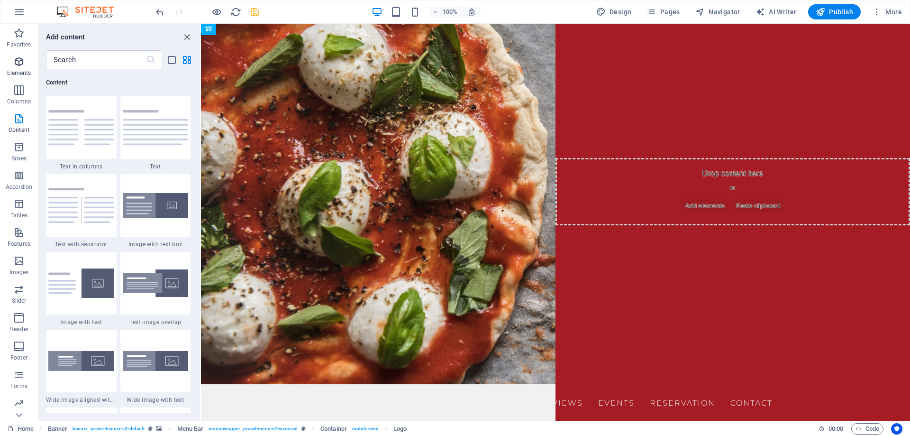
click at [21, 64] on icon "button" at bounding box center [18, 61] width 11 height 11
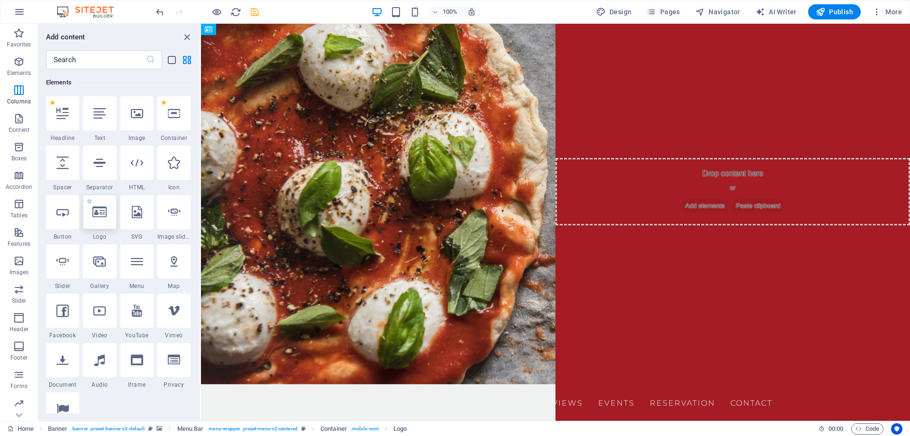
scroll to position [101, 0]
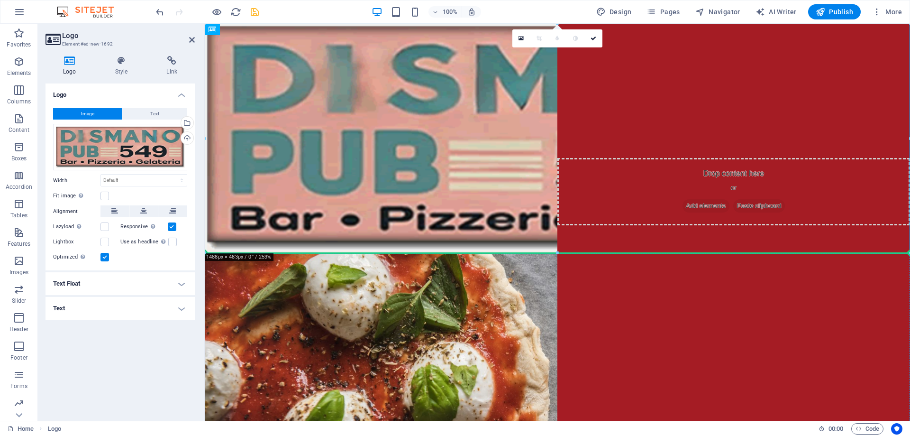
drag, startPoint x: 547, startPoint y: 105, endPoint x: 552, endPoint y: 313, distance: 208.6
drag, startPoint x: 539, startPoint y: 204, endPoint x: 547, endPoint y: 335, distance: 131.1
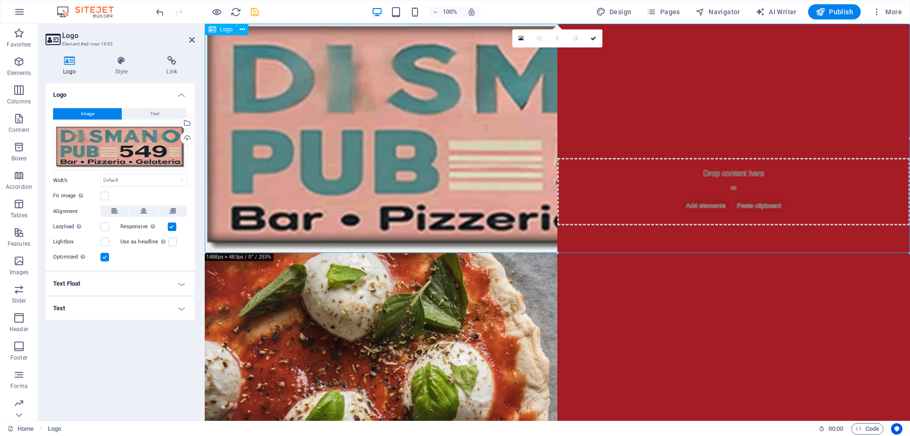
click at [575, 161] on div at bounding box center [557, 138] width 705 height 229
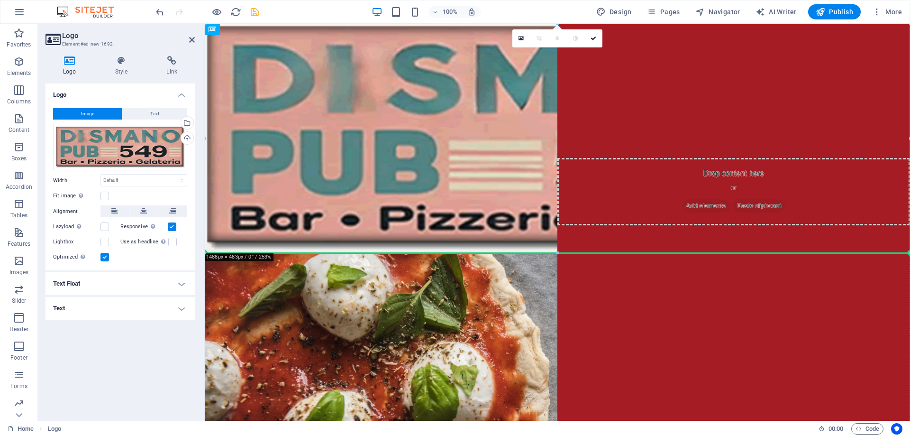
drag, startPoint x: 469, startPoint y: 232, endPoint x: 474, endPoint y: 338, distance: 106.8
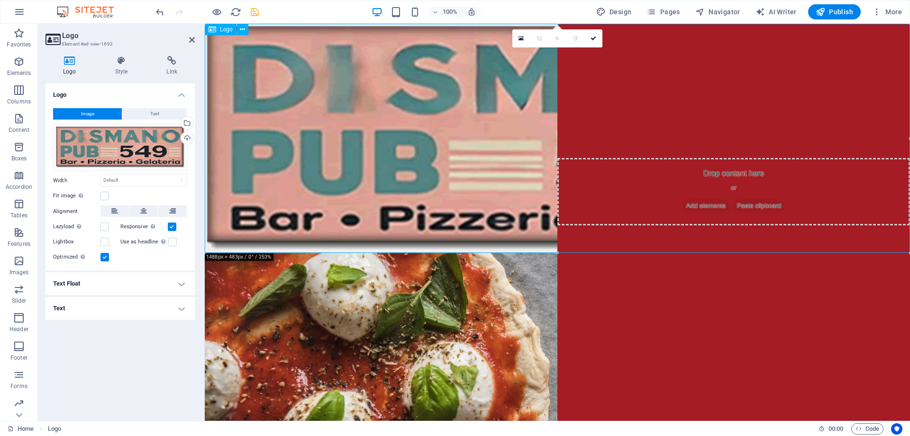
click at [434, 202] on div at bounding box center [557, 138] width 705 height 229
click at [101, 174] on select "Default auto px rem % em vh vw" at bounding box center [144, 179] width 86 height 11
click at [120, 177] on select "Default auto px rem % em vh vw" at bounding box center [144, 179] width 86 height 11
click at [101, 174] on select "Default auto px rem % em vh vw" at bounding box center [144, 179] width 86 height 11
select select "px"
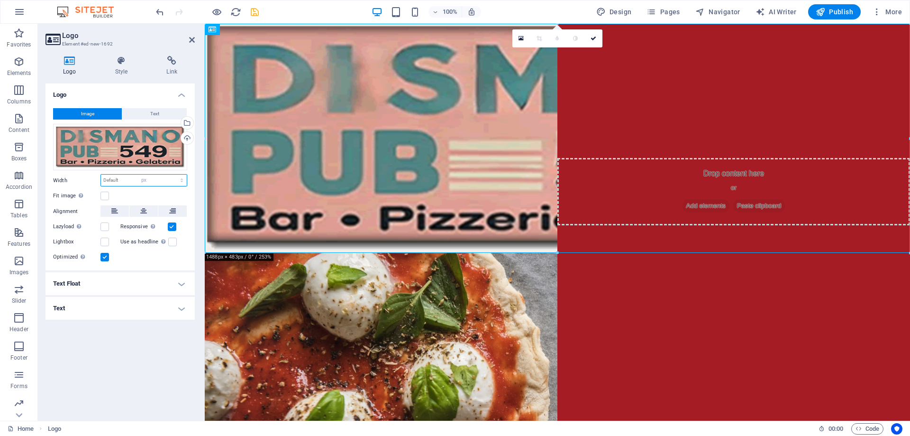
click option "px" at bounding box center [0, 0] width 0 height 0
click at [136, 177] on input "1488" at bounding box center [144, 179] width 86 height 11
drag, startPoint x: 102, startPoint y: 177, endPoint x: 95, endPoint y: 179, distance: 7.4
click at [101, 179] on input "1488" at bounding box center [144, 179] width 86 height 11
type input "200"
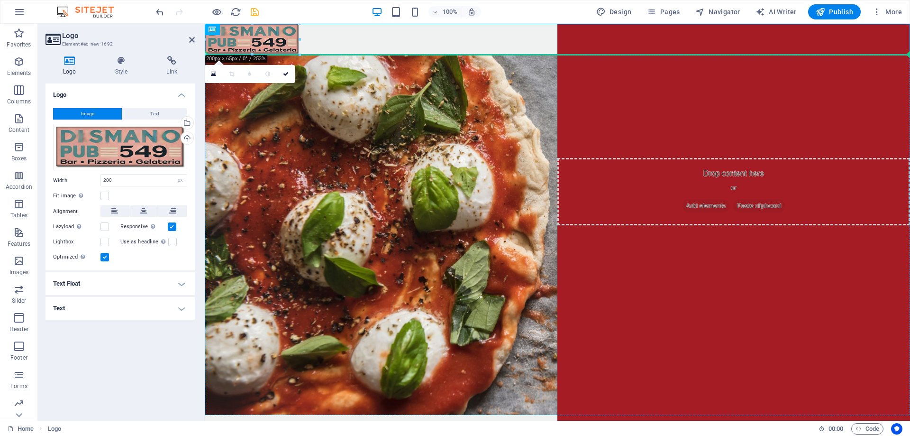
drag, startPoint x: 268, startPoint y: 38, endPoint x: 518, endPoint y: 132, distance: 266.2
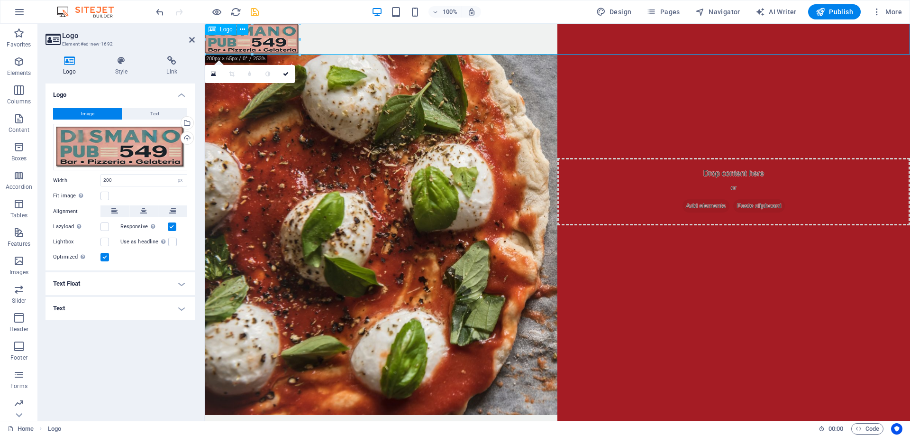
click at [272, 51] on div at bounding box center [557, 39] width 705 height 31
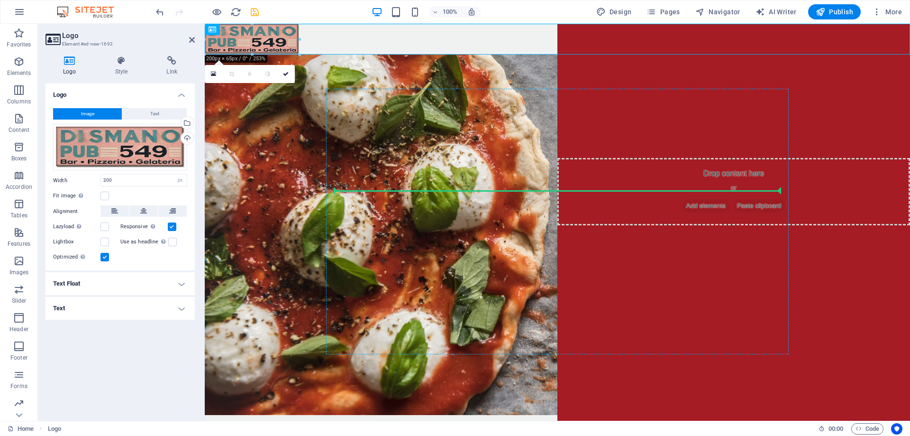
drag, startPoint x: 261, startPoint y: 34, endPoint x: 544, endPoint y: 195, distance: 325.8
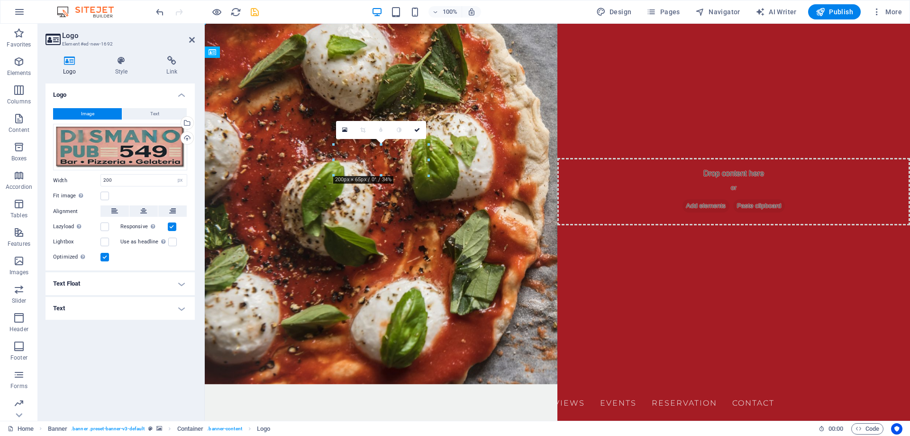
drag, startPoint x: 408, startPoint y: 161, endPoint x: 482, endPoint y: 109, distance: 89.8
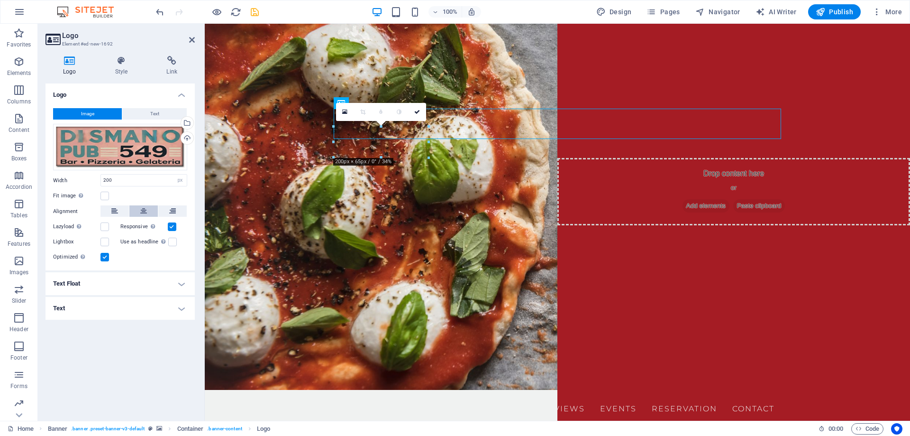
click at [146, 211] on icon at bounding box center [143, 210] width 7 height 11
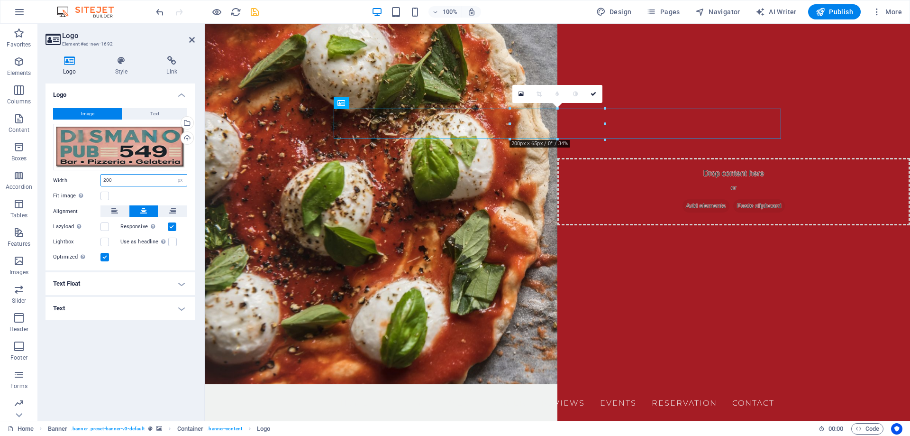
drag, startPoint x: 136, startPoint y: 182, endPoint x: 79, endPoint y: 180, distance: 57.4
click at [101, 180] on input "200" at bounding box center [144, 179] width 86 height 11
click at [149, 179] on input "200" at bounding box center [144, 179] width 86 height 11
drag, startPoint x: 154, startPoint y: 179, endPoint x: 76, endPoint y: 149, distance: 83.4
click at [101, 174] on input "200" at bounding box center [144, 179] width 86 height 11
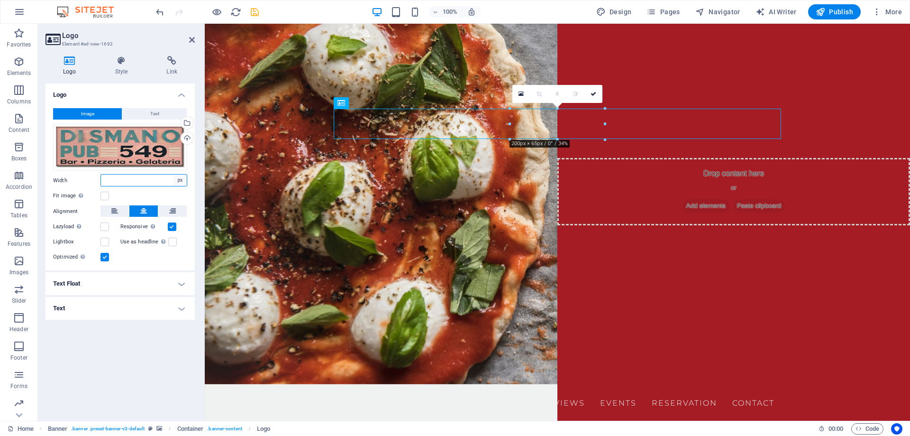
click at [173, 174] on select "Default auto px rem % em vh vw" at bounding box center [179, 179] width 13 height 11
click option "auto" at bounding box center [0, 0] width 0 height 0
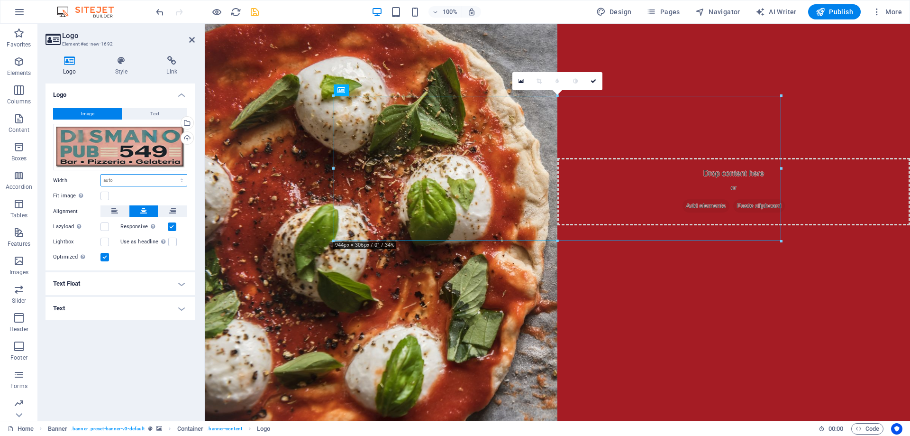
click at [101, 174] on select "Default auto px rem % em vh vw" at bounding box center [144, 179] width 86 height 11
select select "%"
click option "%" at bounding box center [0, 0] width 0 height 0
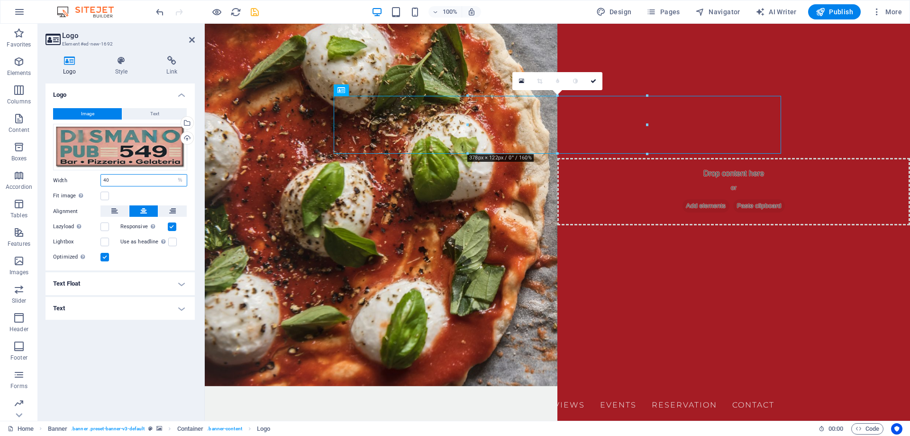
type input "40"
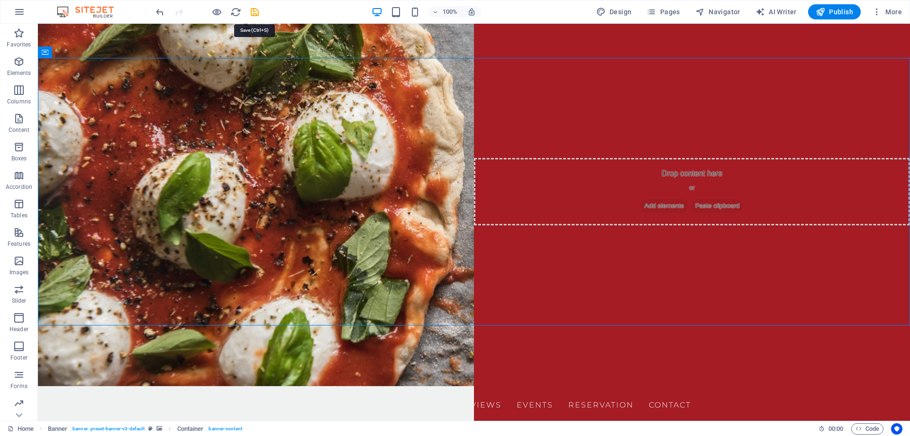
click at [256, 15] on icon "save" at bounding box center [254, 12] width 11 height 11
checkbox input "false"
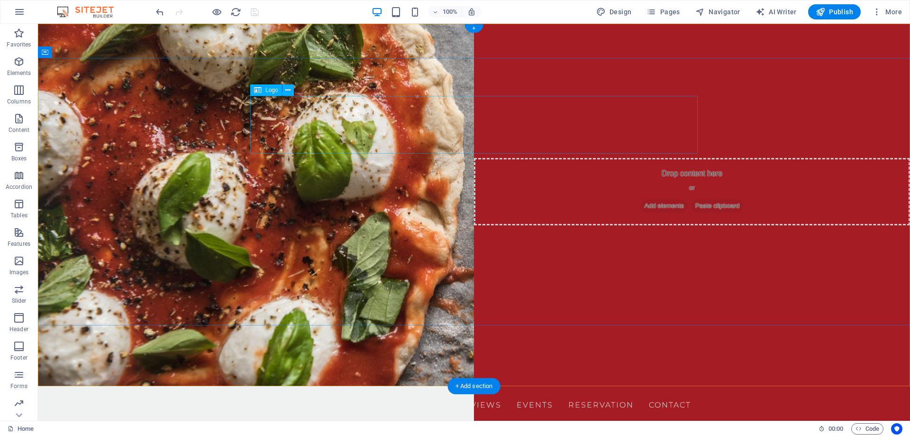
select select "%"
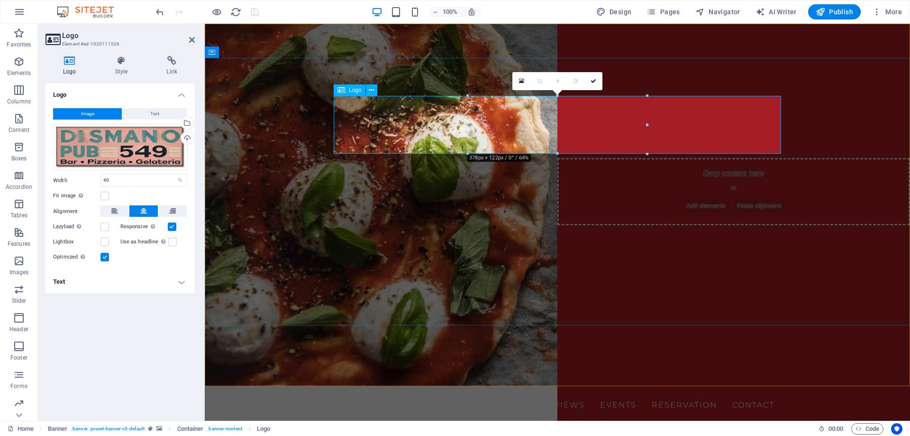
click at [102, 117] on button "Image" at bounding box center [87, 113] width 69 height 11
click at [102, 110] on button "Image" at bounding box center [87, 113] width 69 height 11
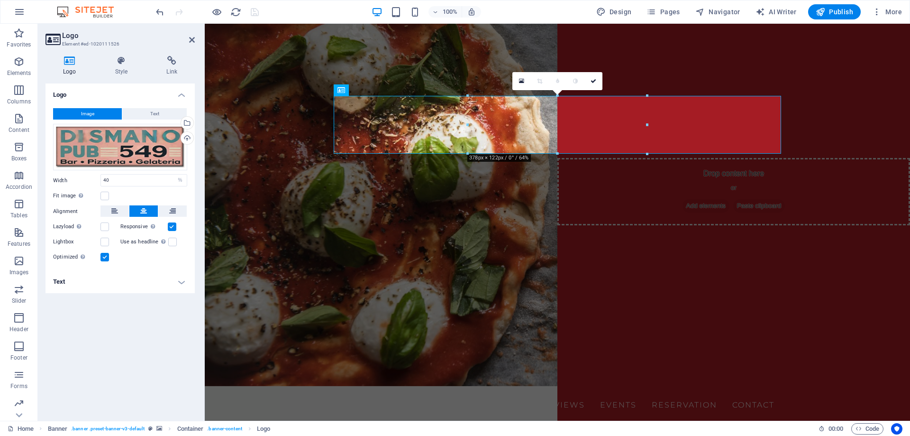
click at [102, 110] on button "Image" at bounding box center [87, 113] width 69 height 11
click at [91, 113] on span "Image" at bounding box center [87, 113] width 13 height 11
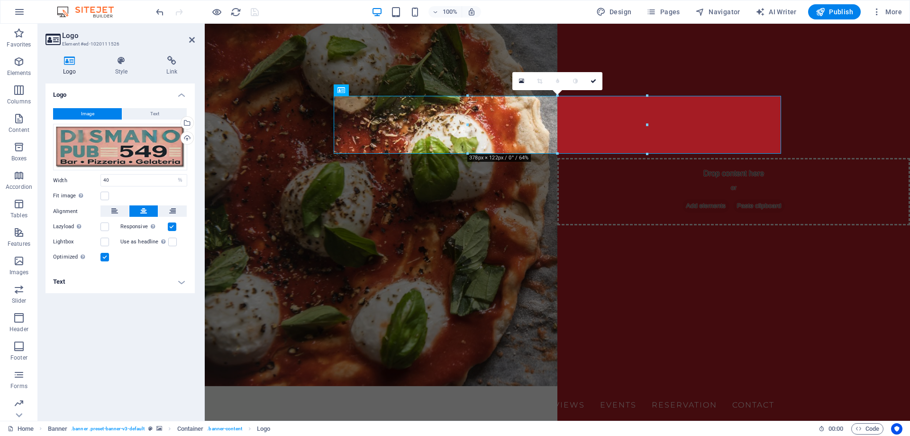
click at [69, 63] on icon at bounding box center [70, 60] width 48 height 9
click at [82, 112] on span "Image" at bounding box center [87, 113] width 13 height 11
click at [124, 158] on div "Drag files here, click to choose files or select files from Files or our free s…" at bounding box center [120, 147] width 134 height 47
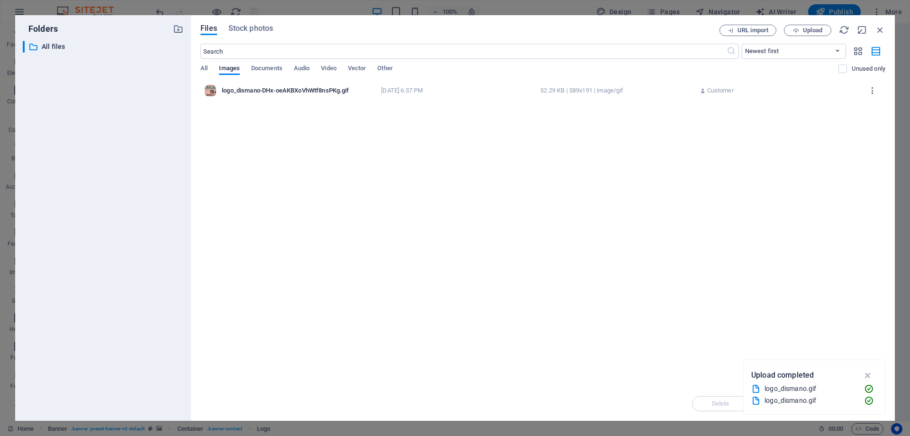
click at [875, 91] on icon "button" at bounding box center [872, 90] width 9 height 9
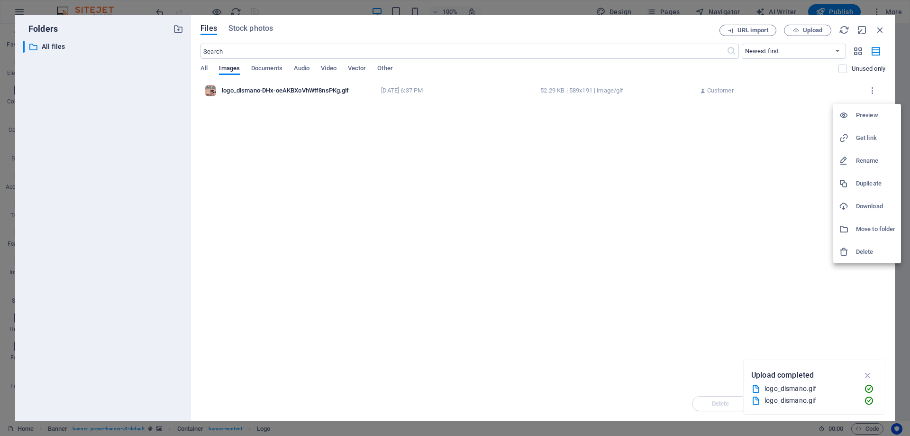
click at [874, 255] on h6 "Delete" at bounding box center [875, 251] width 39 height 11
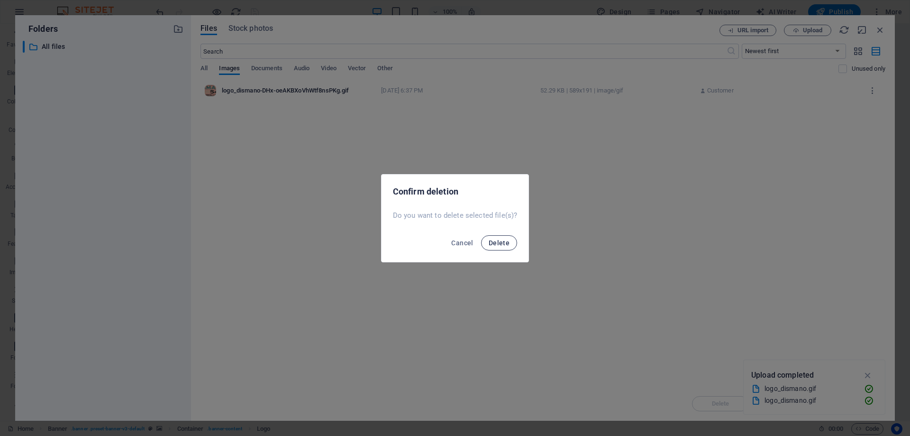
click at [495, 243] on span "Delete" at bounding box center [499, 243] width 21 height 8
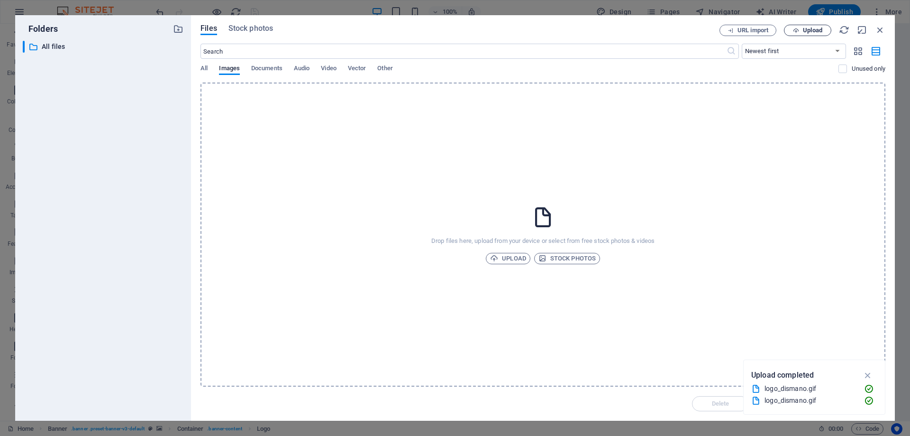
click at [810, 31] on span "Upload" at bounding box center [812, 30] width 19 height 6
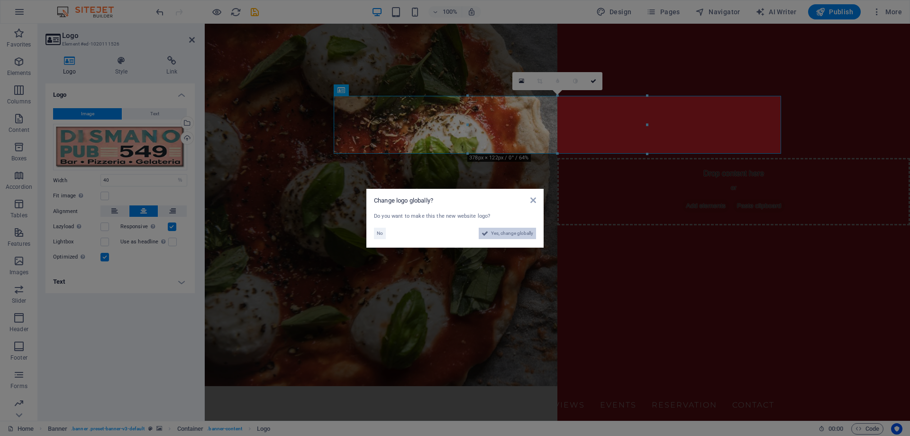
drag, startPoint x: 508, startPoint y: 230, endPoint x: 305, endPoint y: 201, distance: 204.8
click at [508, 230] on span "Yes, change globally" at bounding box center [512, 233] width 42 height 11
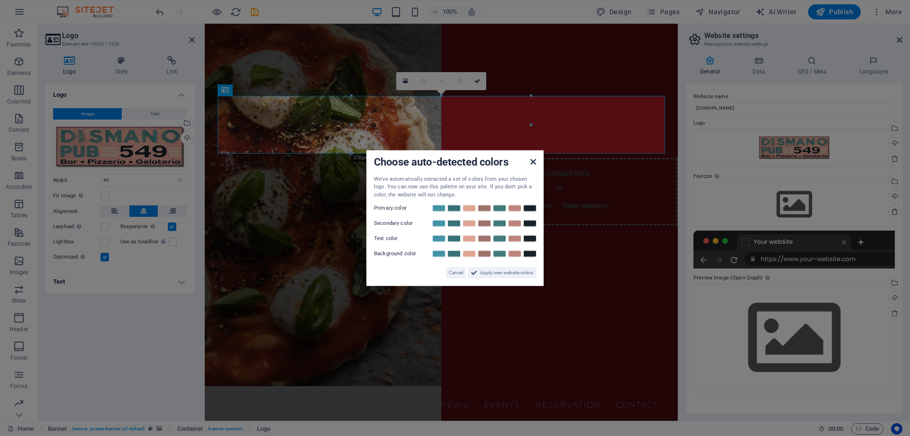
click at [531, 159] on icon at bounding box center [533, 161] width 6 height 8
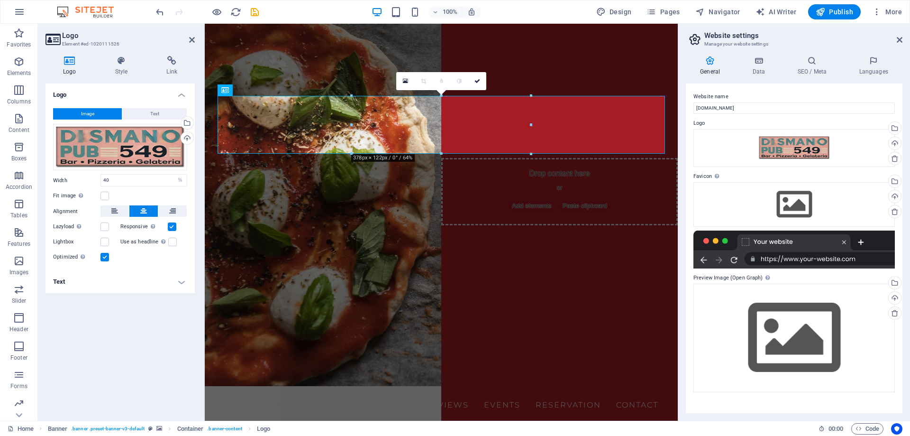
click at [255, 11] on icon "save" at bounding box center [254, 12] width 11 height 11
checkbox input "false"
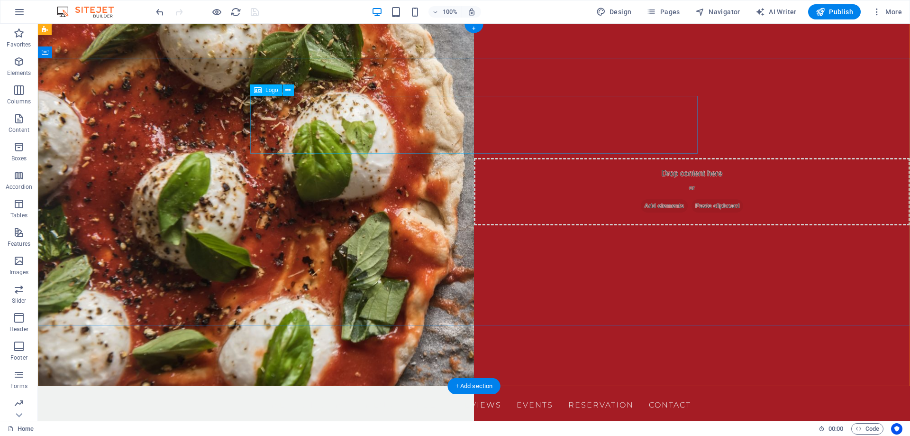
select select "%"
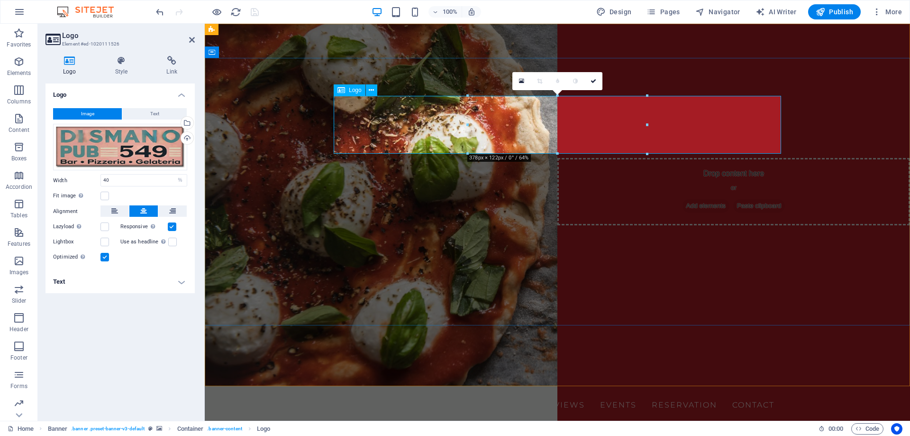
click at [118, 144] on div "Drag files here, click to choose files or select files from Files or our free s…" at bounding box center [120, 147] width 134 height 47
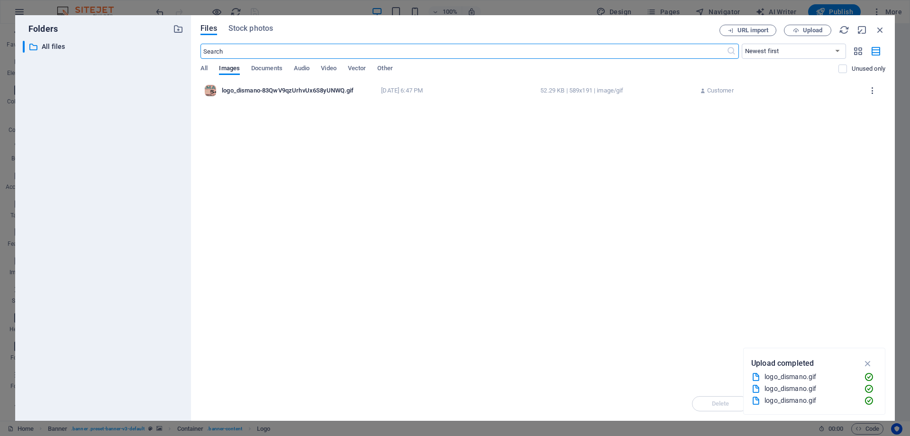
click at [876, 89] on icon "button" at bounding box center [872, 90] width 9 height 9
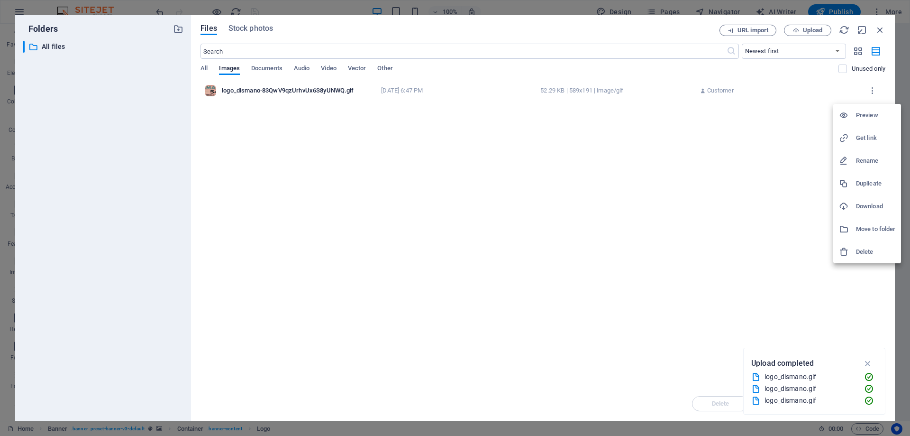
click at [869, 250] on h6 "Delete" at bounding box center [875, 251] width 39 height 11
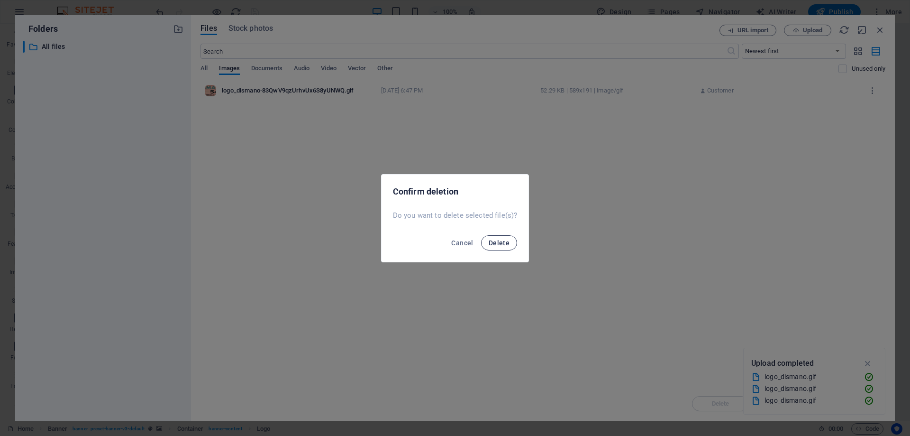
click at [507, 243] on span "Delete" at bounding box center [499, 243] width 21 height 8
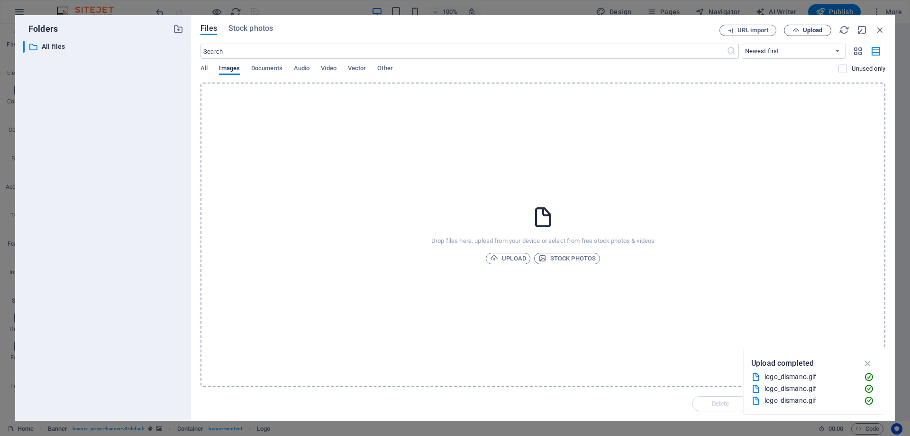
click at [824, 30] on span "Upload" at bounding box center [807, 30] width 39 height 6
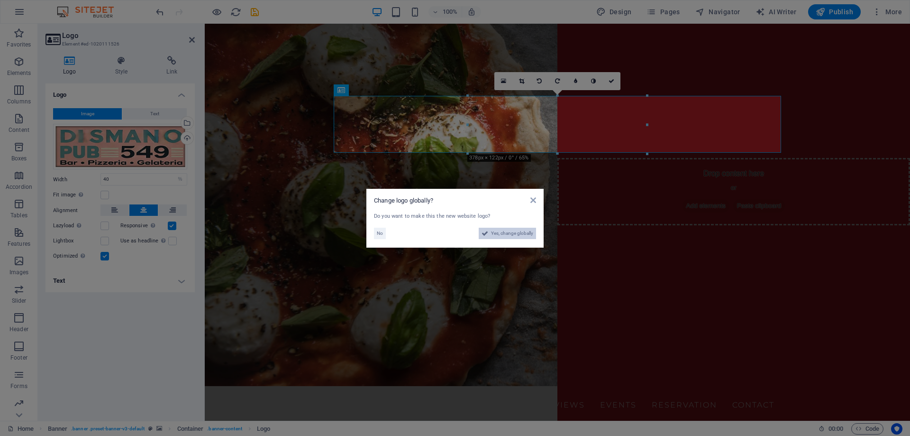
click at [501, 236] on span "Yes, change globally" at bounding box center [512, 233] width 42 height 11
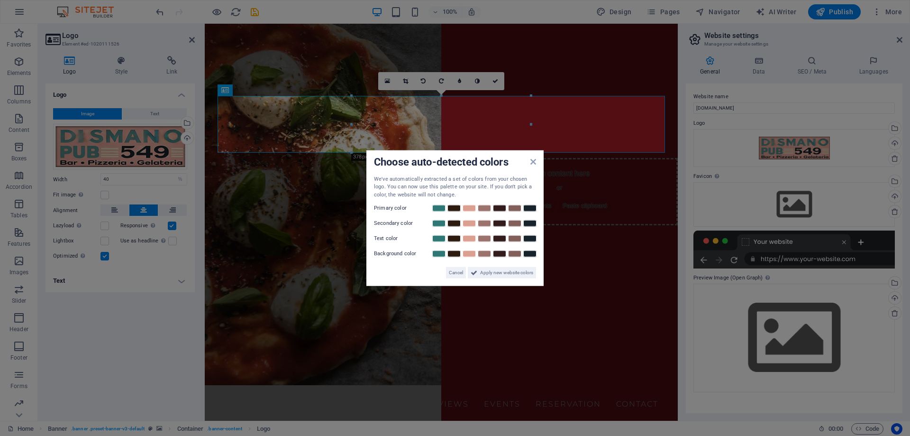
click at [254, 13] on aside "Choose auto-detected colors We've automatically extracted a set of colors from …" at bounding box center [455, 218] width 910 height 436
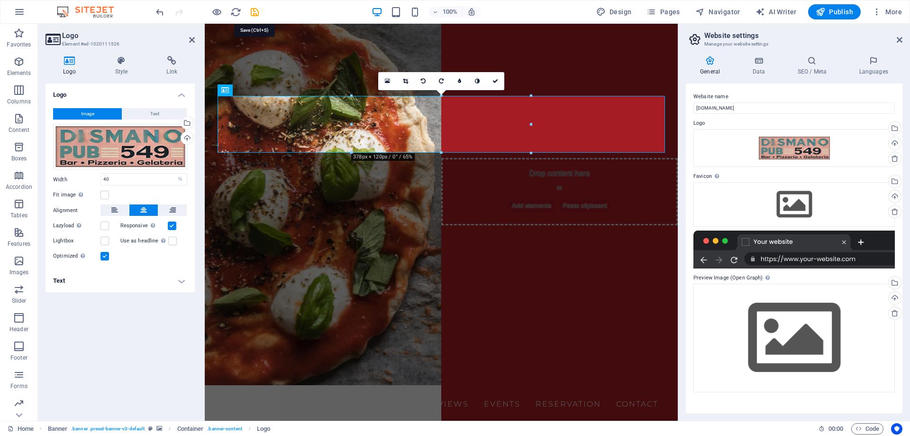
click at [254, 13] on icon "save" at bounding box center [254, 12] width 11 height 11
checkbox input "false"
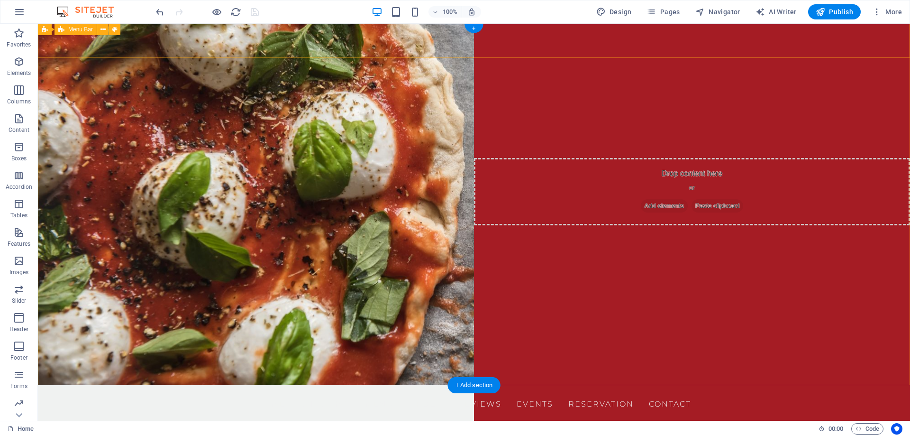
click at [329, 385] on div "Menu Home Chi Siamo Menu Order Reviews Events Reservation Contact" at bounding box center [474, 402] width 872 height 34
click at [81, 29] on span "Menu Bar" at bounding box center [80, 30] width 25 height 6
click at [105, 27] on icon at bounding box center [102, 30] width 5 height 10
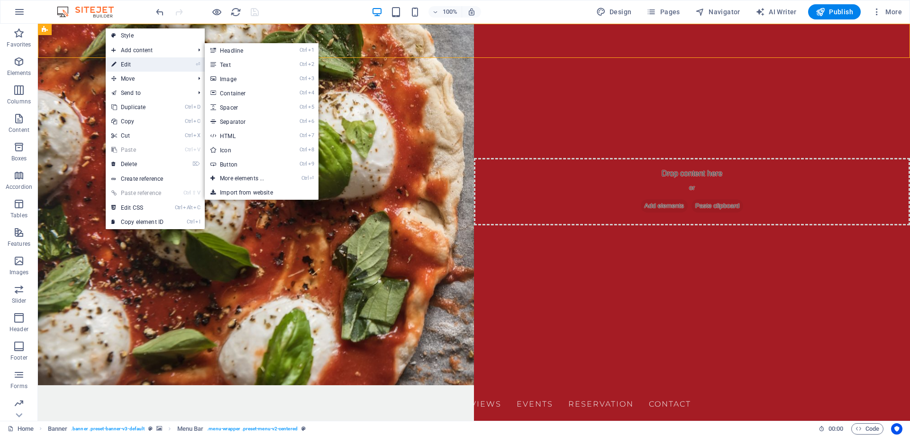
click at [150, 63] on link "⏎ Edit" at bounding box center [138, 64] width 64 height 14
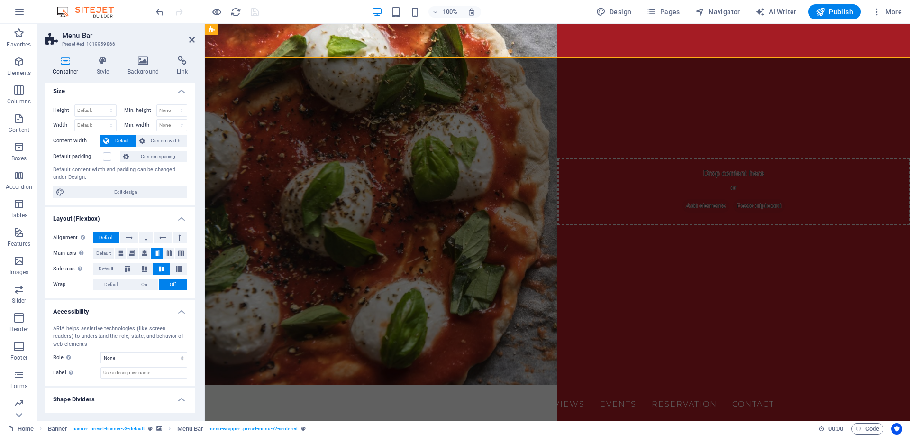
scroll to position [0, 0]
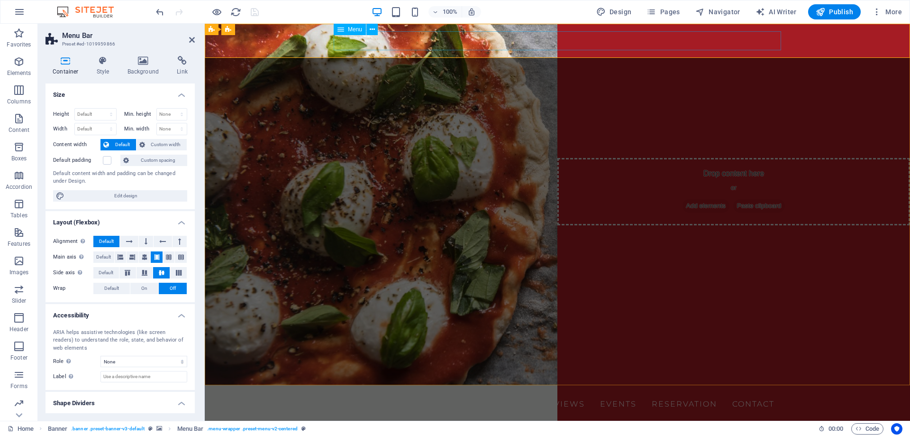
drag, startPoint x: 371, startPoint y: 35, endPoint x: 162, endPoint y: 12, distance: 209.8
click at [371, 35] on div "Menu" at bounding box center [359, 30] width 50 height 12
click at [372, 28] on icon at bounding box center [372, 30] width 5 height 10
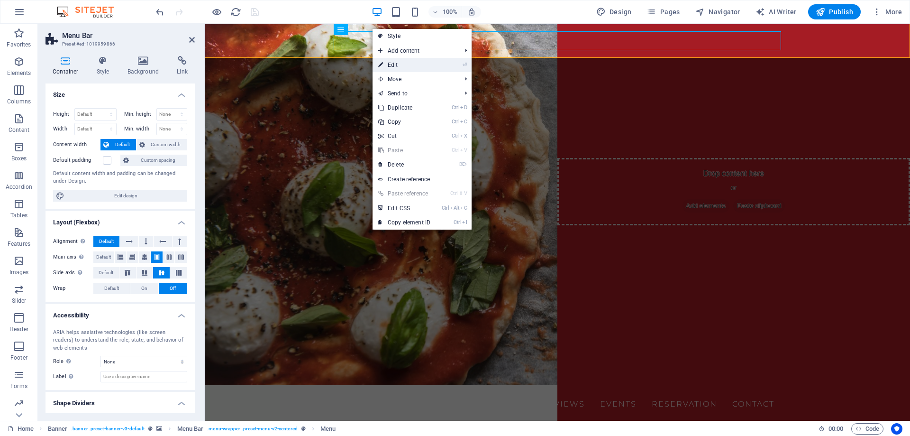
click at [394, 64] on link "⏎ Edit" at bounding box center [405, 65] width 64 height 14
select select
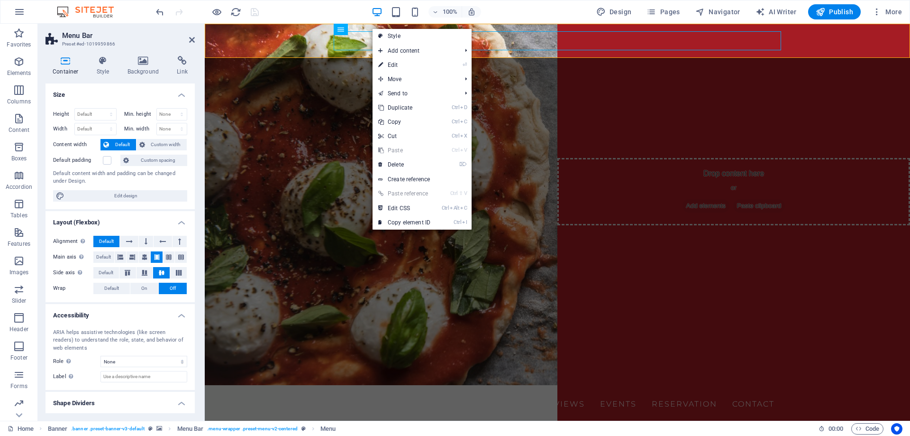
select select
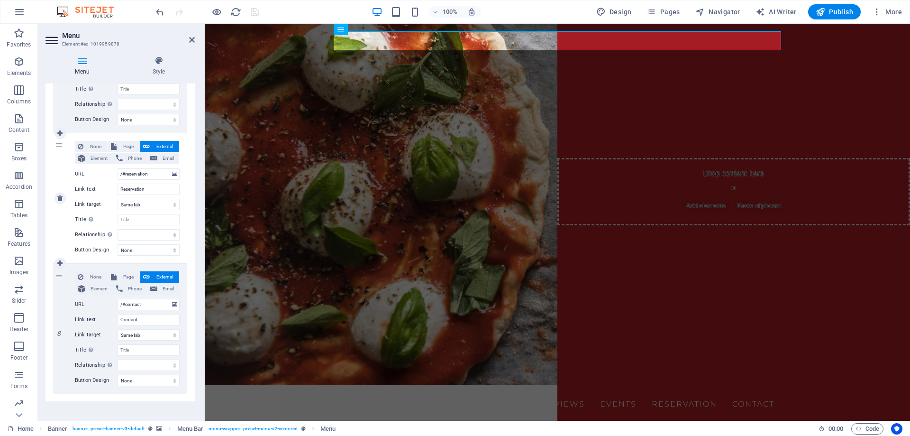
scroll to position [830, 0]
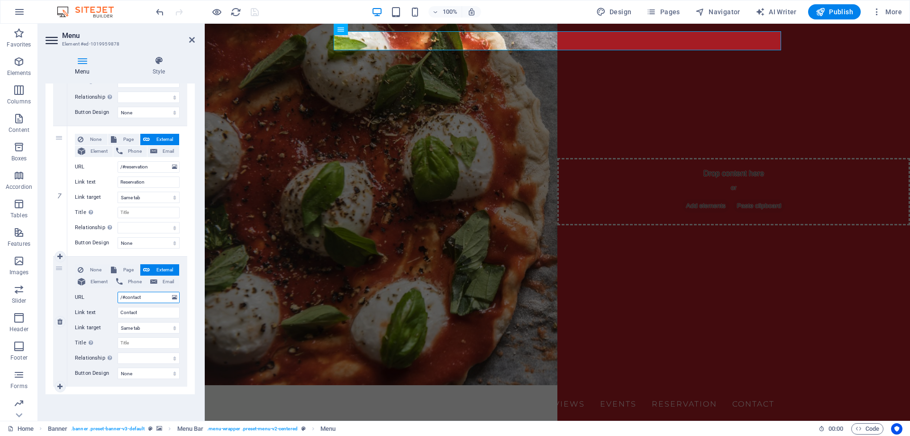
click at [150, 296] on input "/#contact" at bounding box center [149, 296] width 62 height 11
type input "/#con"
select select
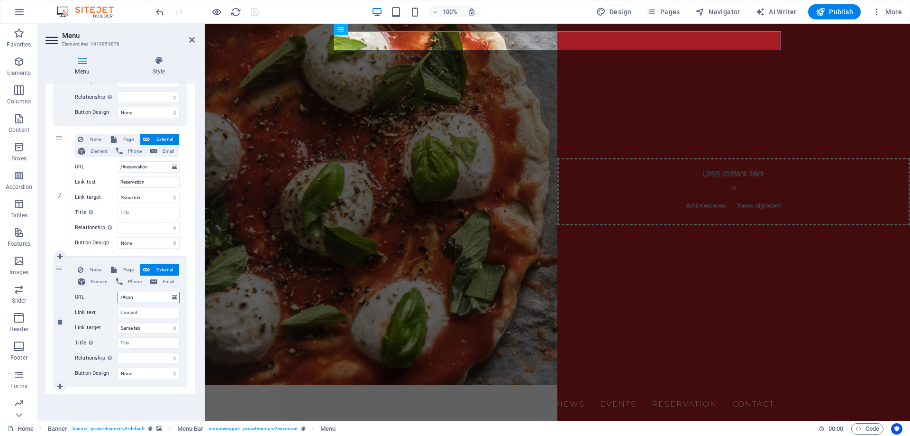
select select
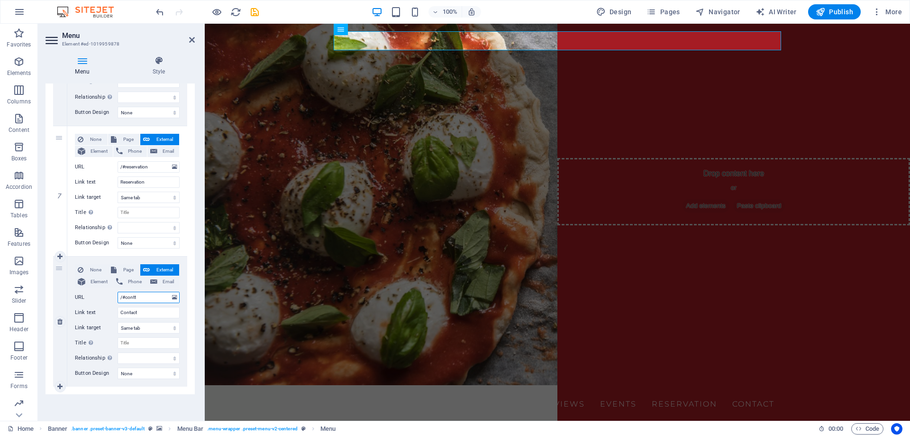
type input "/#contti"
select select
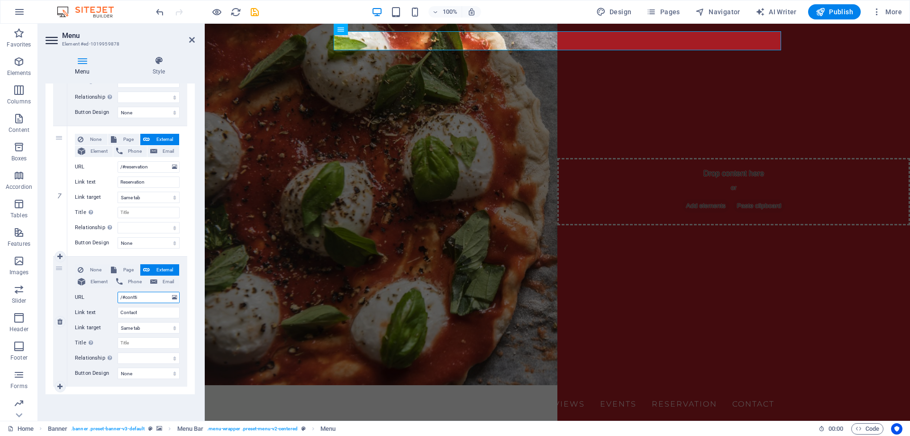
select select
type input "/#conr"
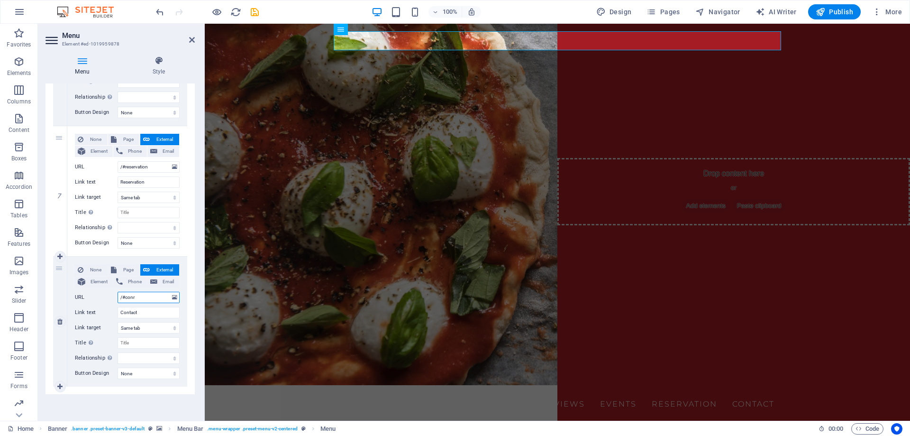
select select
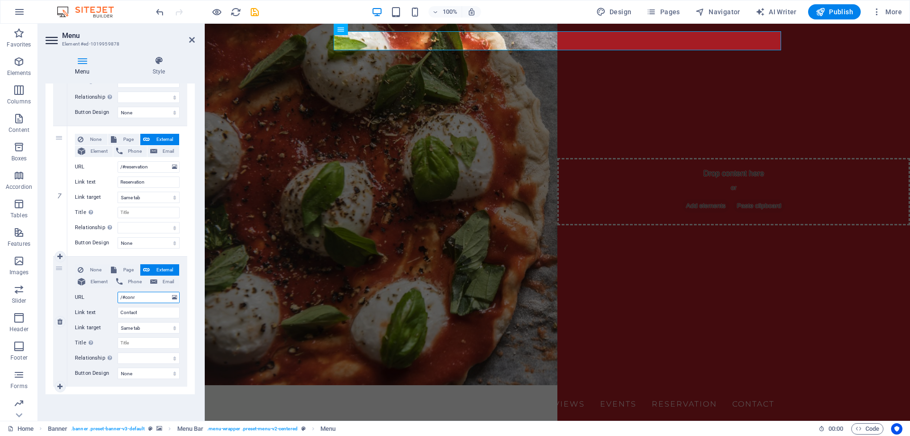
select select
type input "/#co"
select select
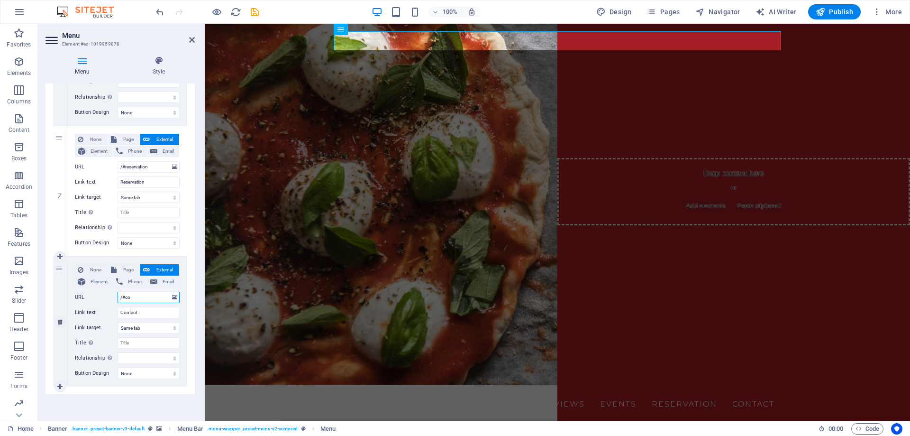
select select
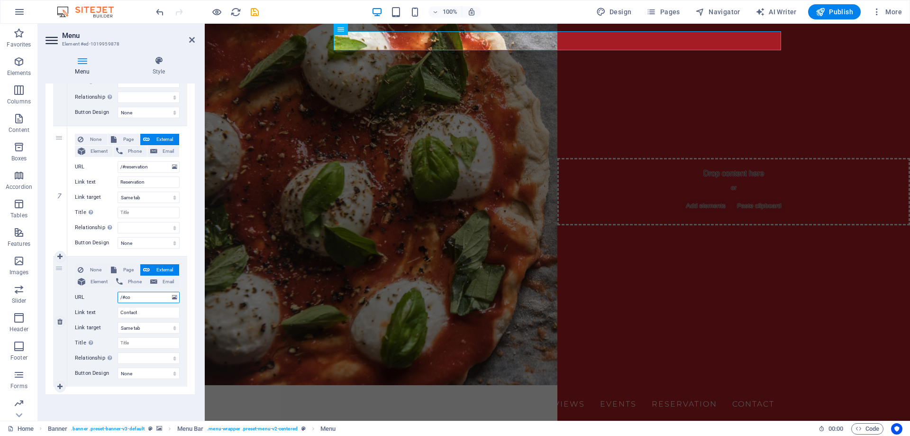
select select
type input "/#coNTATTI"
select select
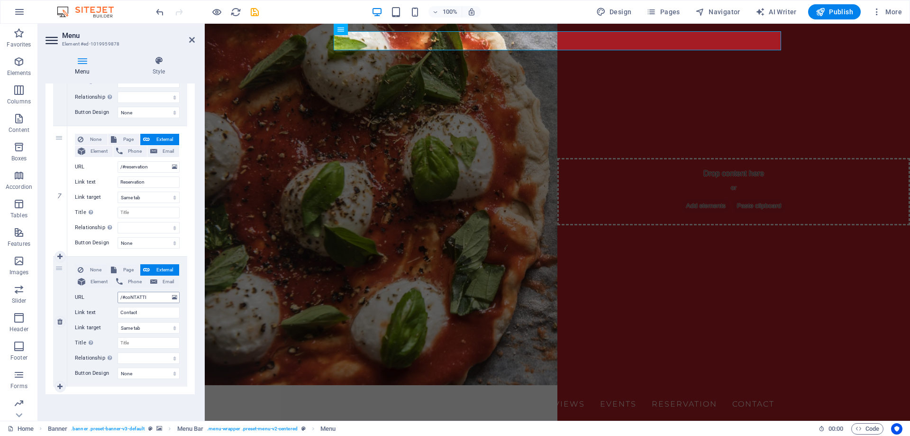
select select
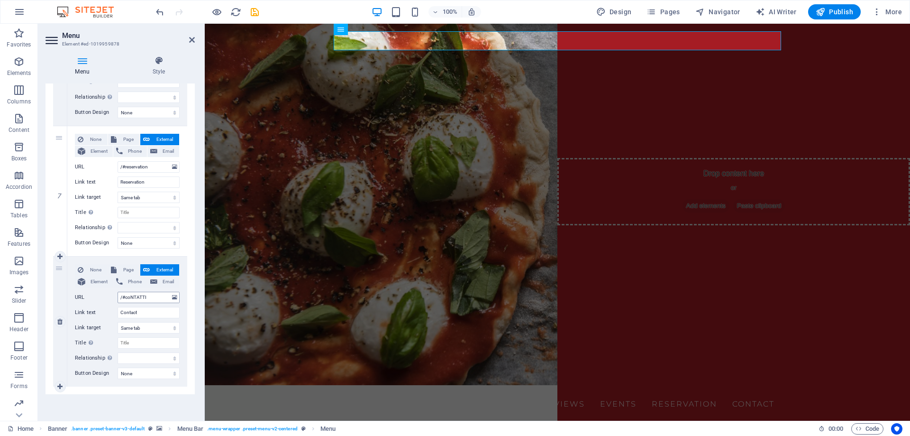
select select
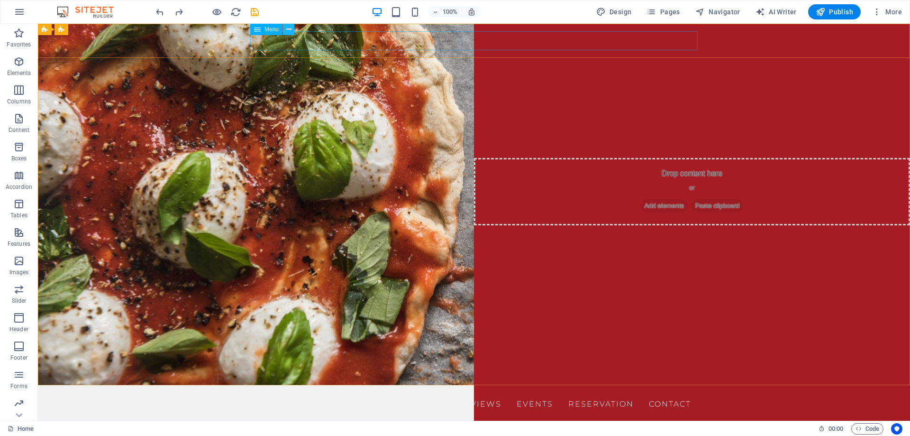
click at [287, 28] on icon at bounding box center [288, 30] width 5 height 10
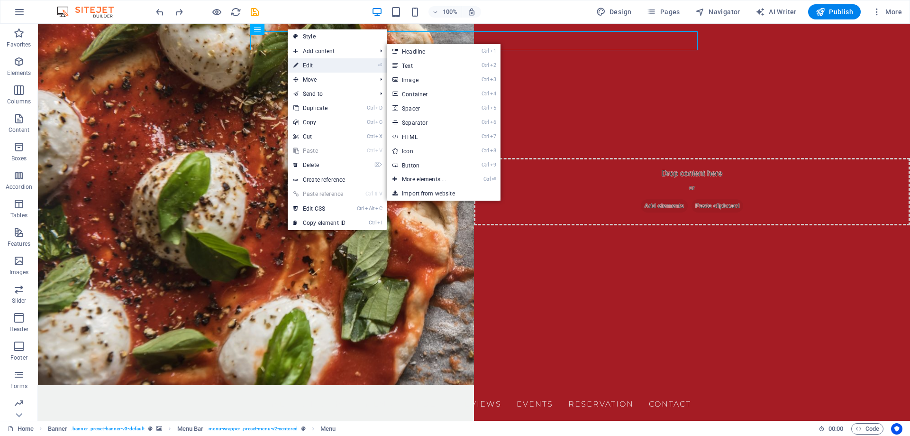
drag, startPoint x: 322, startPoint y: 66, endPoint x: 27, endPoint y: 98, distance: 297.0
click at [322, 66] on link "⏎ Edit" at bounding box center [320, 65] width 64 height 14
select select
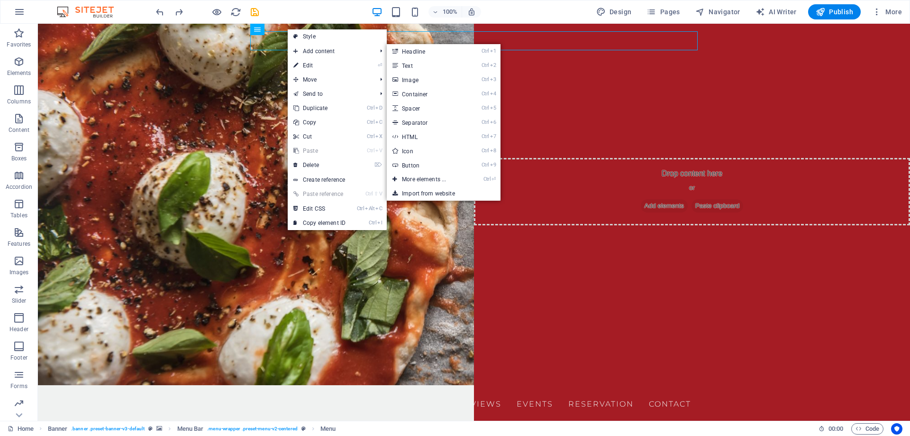
select select
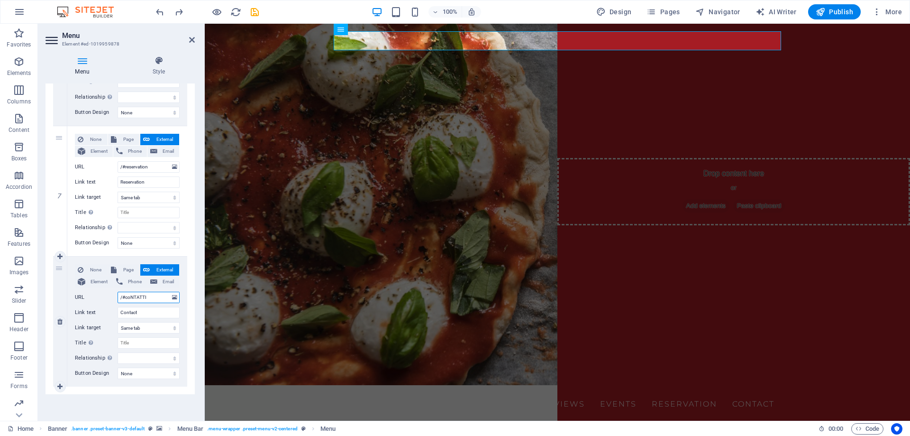
click at [137, 296] on input "/#coNTATTI" at bounding box center [149, 296] width 62 height 11
type input "/#coTI"
select select
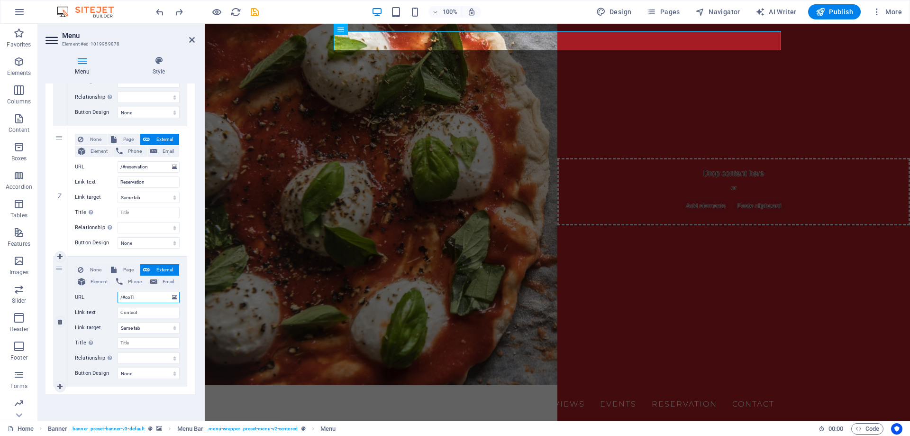
select select
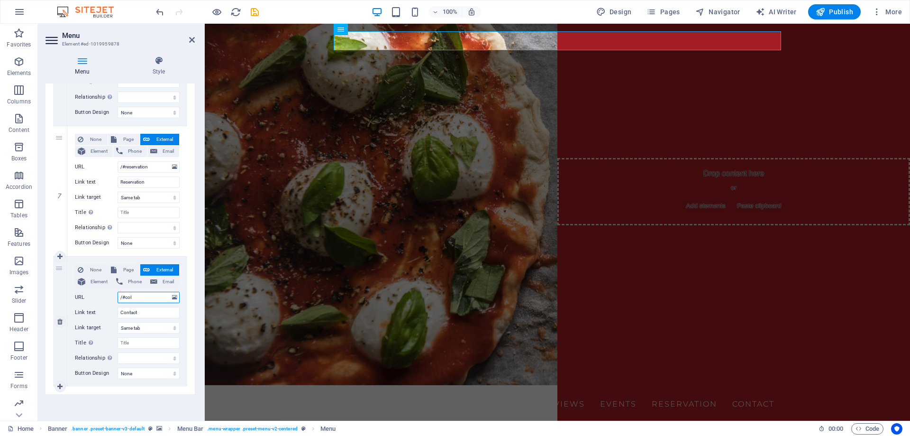
type input "/#co"
select select
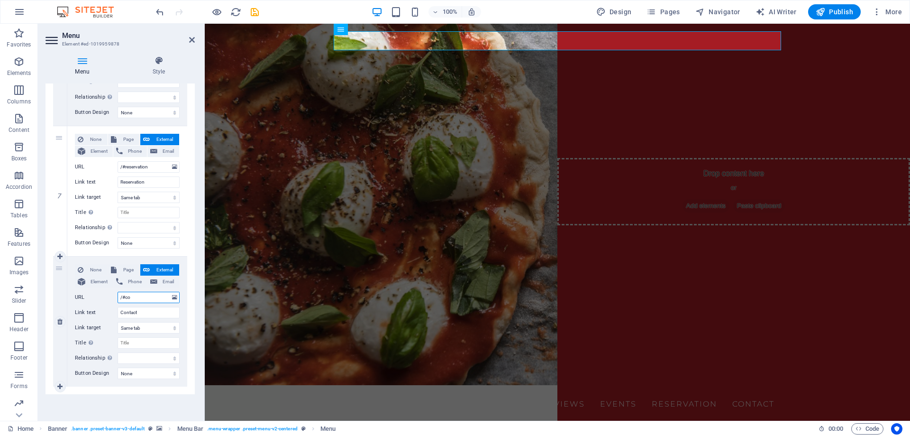
select select
type input "/#contat"
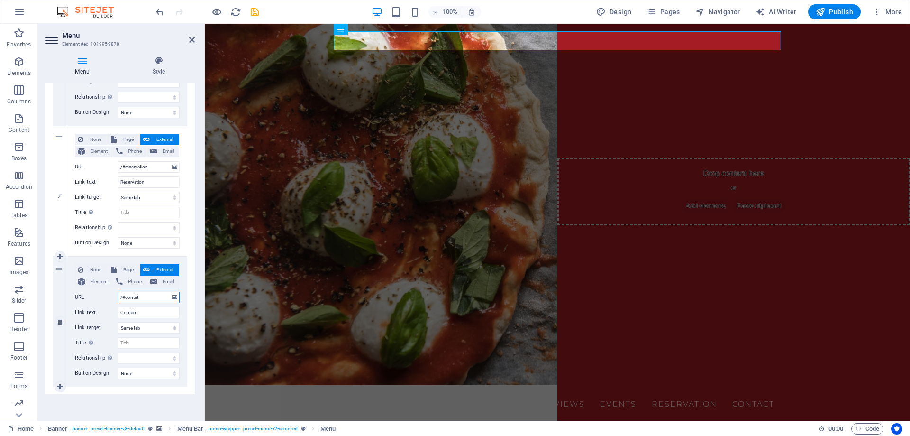
select select
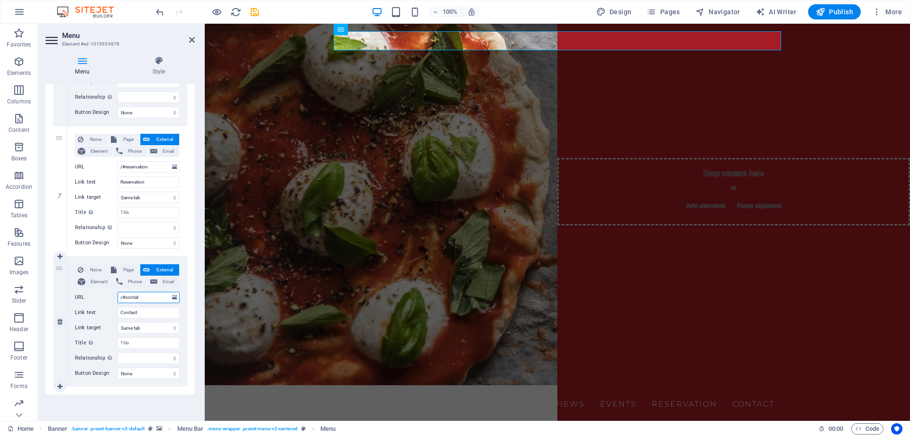
select select
type input "/#contatti"
select select
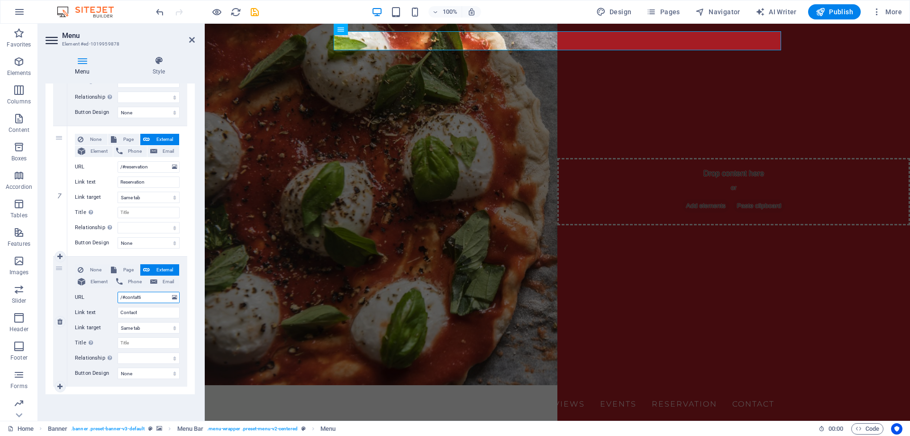
select select
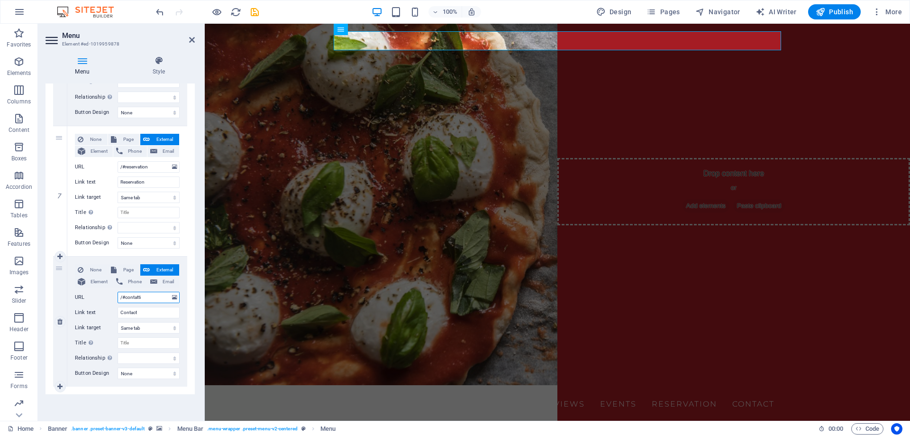
select select
type input "/#contatti"
click at [147, 310] on input "Contact" at bounding box center [149, 312] width 62 height 11
type input "Conta"
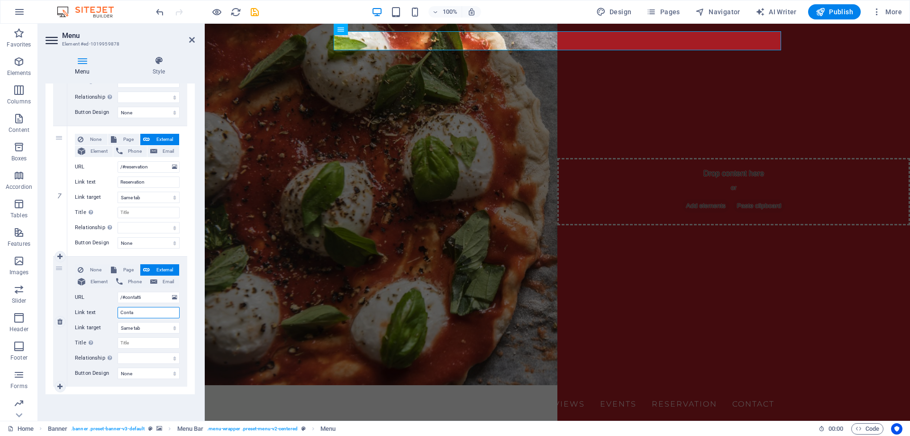
select select
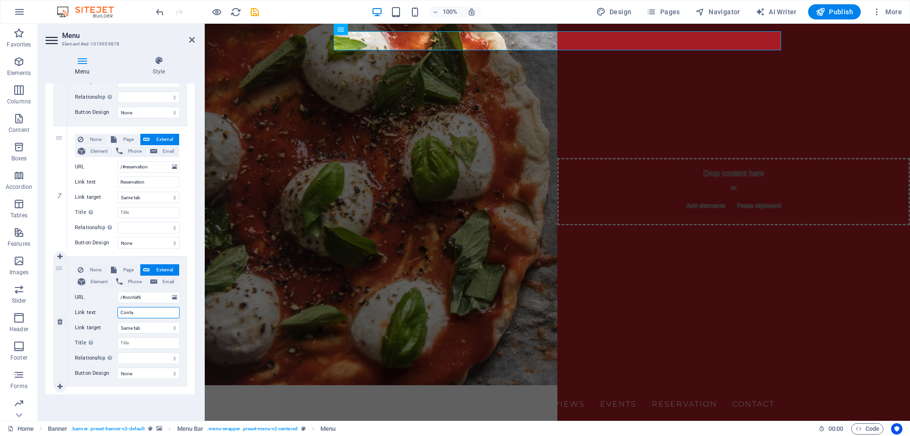
select select
type input "Contatti"
select select
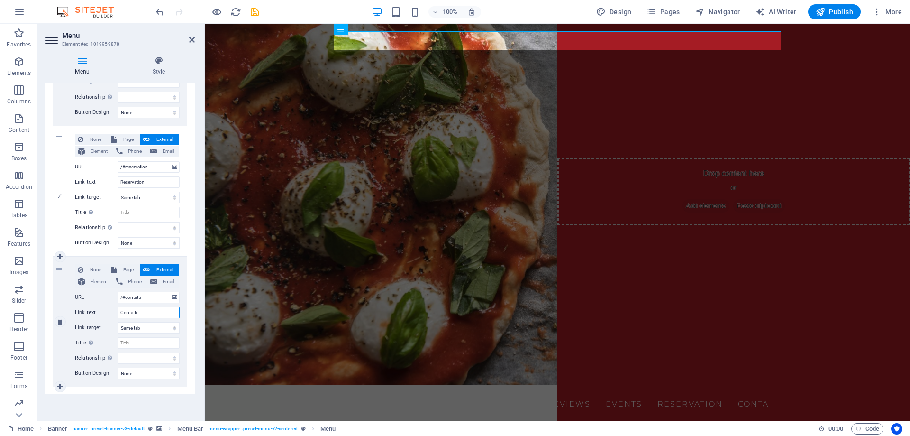
select select
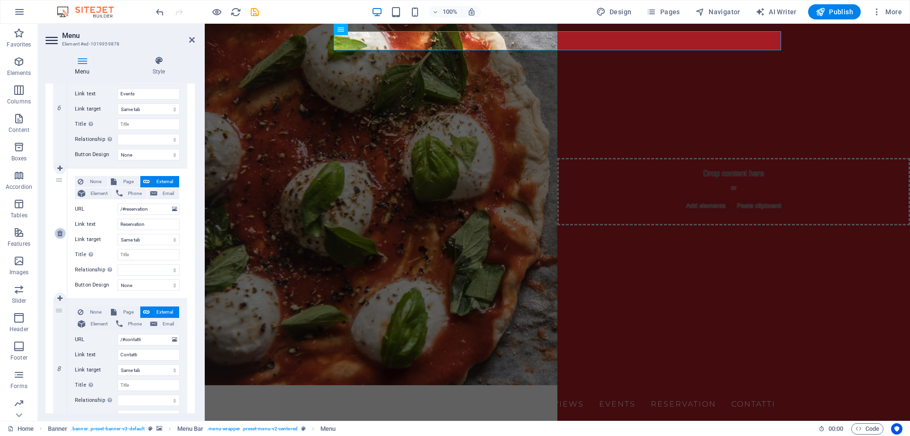
click at [58, 234] on icon at bounding box center [59, 233] width 5 height 7
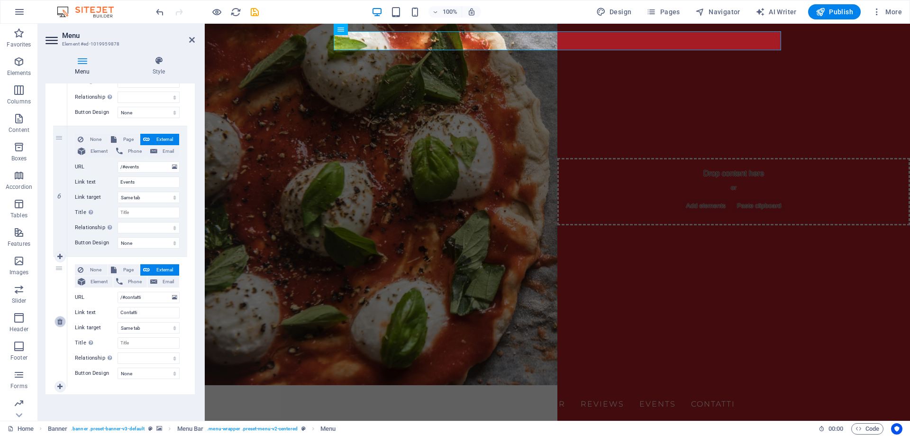
scroll to position [700, 0]
click at [135, 283] on span "Phone" at bounding box center [135, 281] width 18 height 11
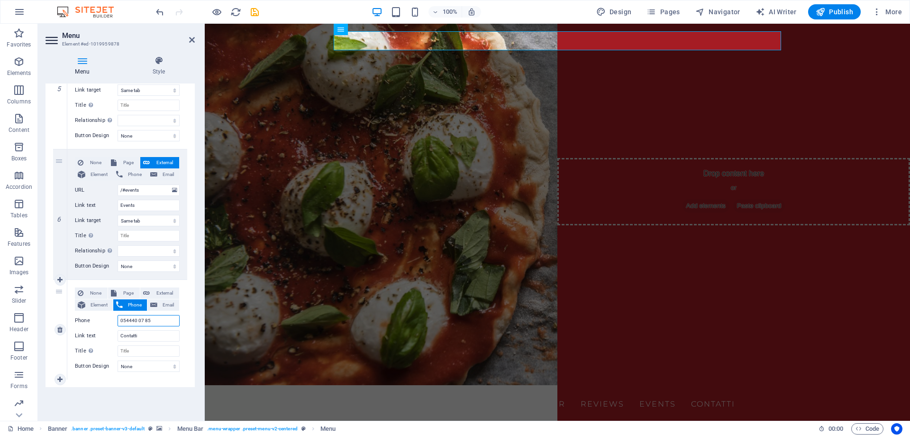
click at [127, 316] on input "054440 07 85" at bounding box center [149, 320] width 62 height 11
click at [130, 316] on input "054440 07 85" at bounding box center [149, 320] width 62 height 11
click at [165, 302] on span "Email" at bounding box center [168, 304] width 16 height 11
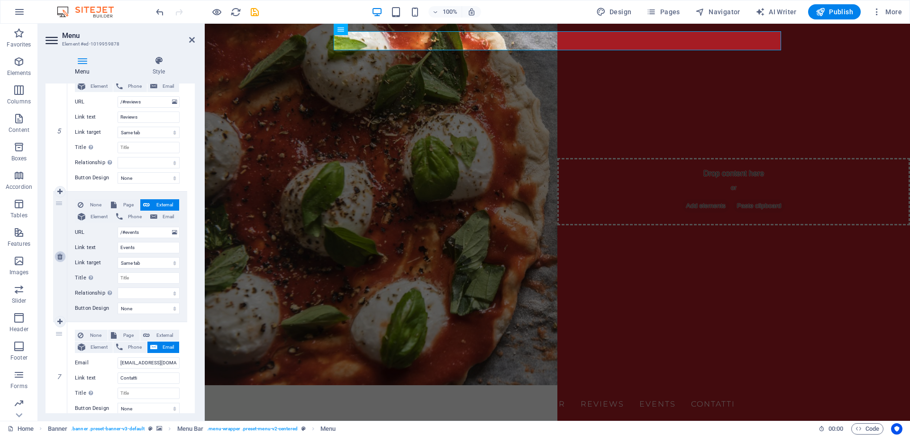
click at [63, 255] on link at bounding box center [60, 256] width 11 height 11
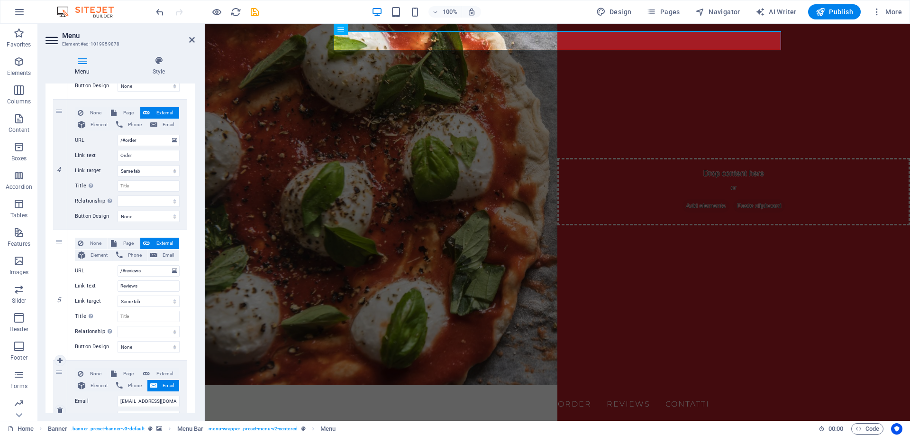
scroll to position [461, 0]
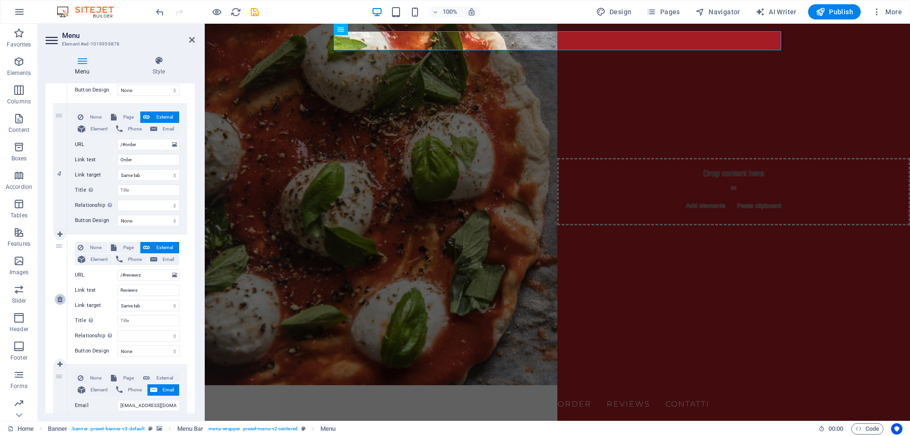
click at [58, 299] on icon at bounding box center [59, 299] width 5 height 7
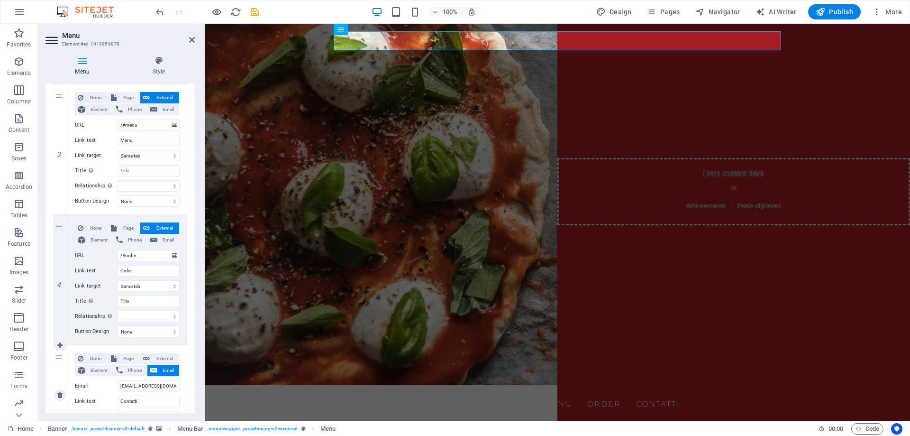
scroll to position [330, 0]
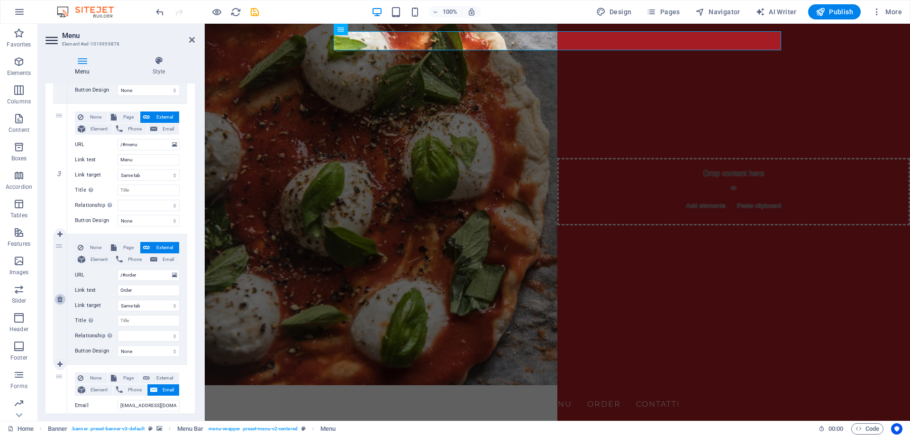
click at [57, 299] on link at bounding box center [60, 298] width 11 height 11
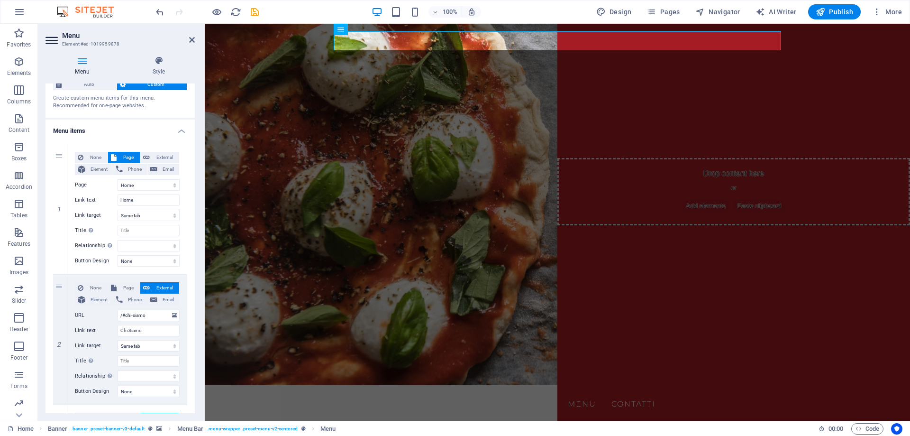
scroll to position [0, 0]
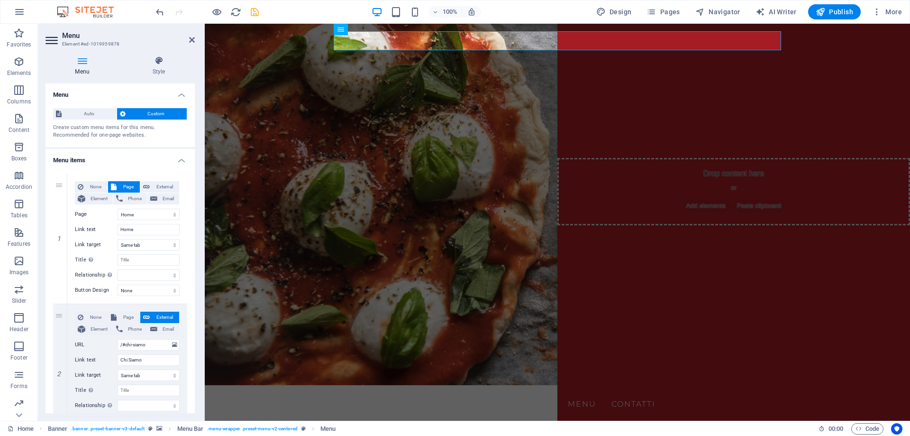
click at [256, 13] on icon "save" at bounding box center [254, 12] width 11 height 11
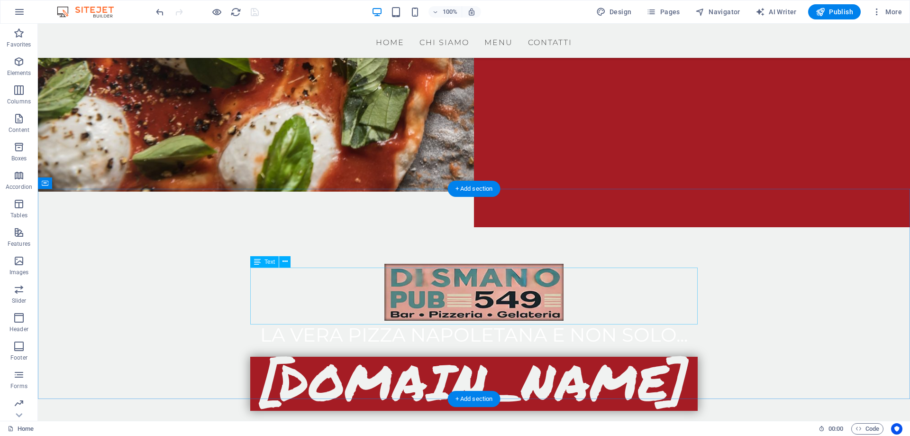
scroll to position [242, 0]
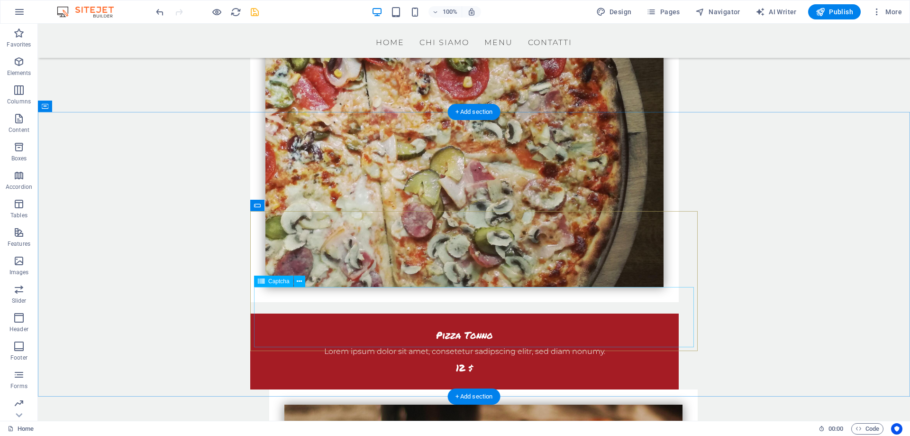
scroll to position [1595, 0]
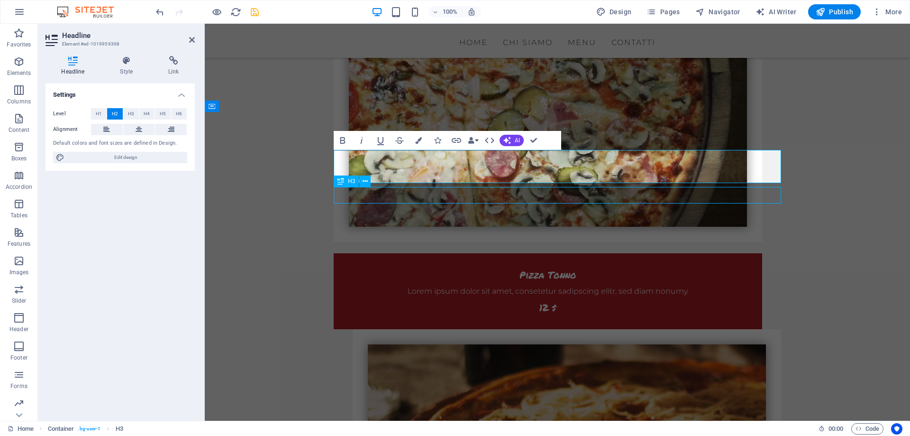
drag, startPoint x: 542, startPoint y: 198, endPoint x: 709, endPoint y: 198, distance: 167.3
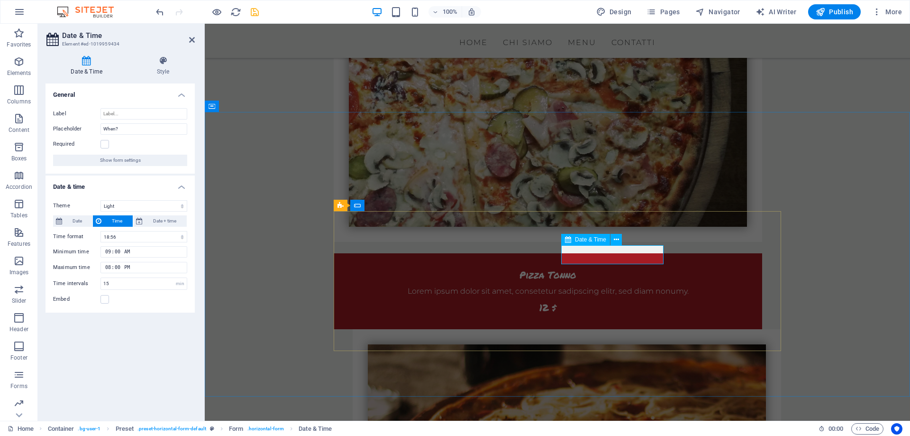
drag, startPoint x: 577, startPoint y: 257, endPoint x: 541, endPoint y: 256, distance: 35.6
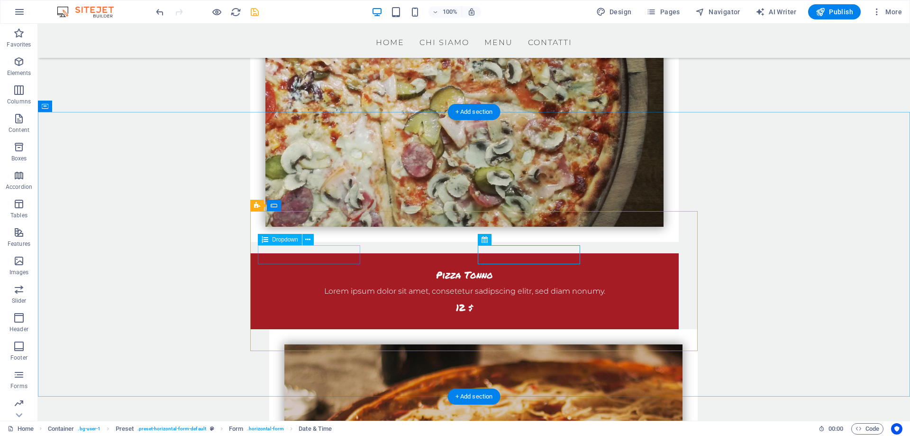
click at [308, 239] on icon at bounding box center [307, 240] width 5 height 10
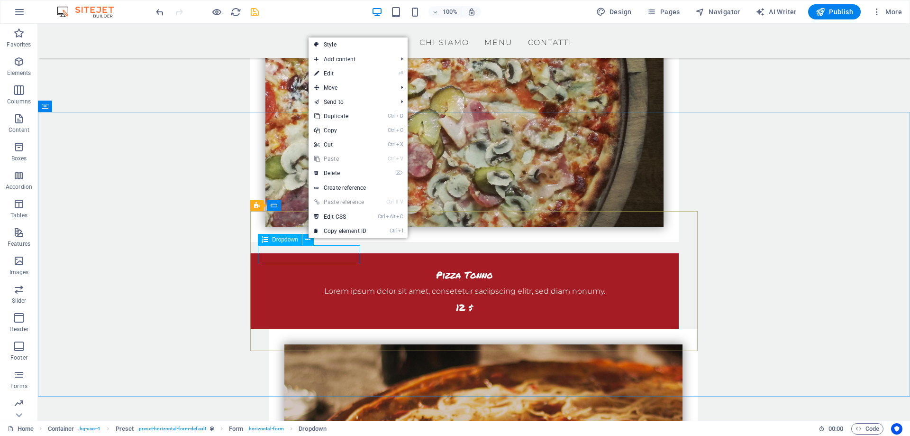
click at [267, 238] on icon at bounding box center [265, 239] width 7 height 11
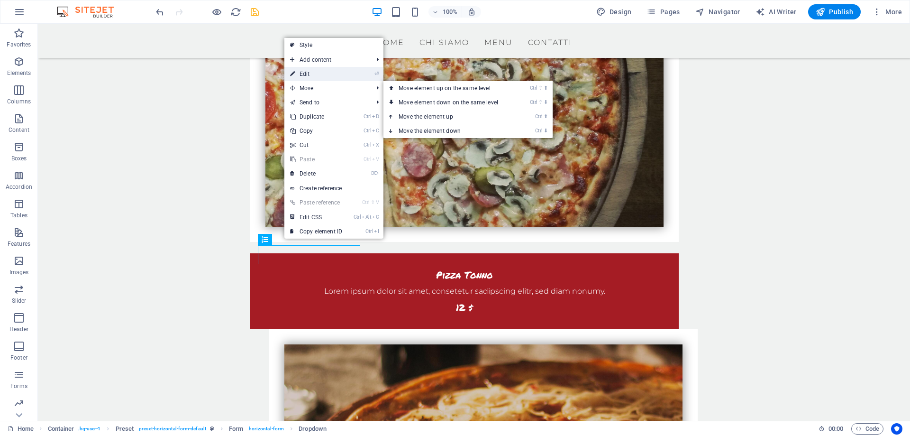
drag, startPoint x: 317, startPoint y: 72, endPoint x: 52, endPoint y: 228, distance: 307.8
click at [317, 72] on link "⏎ Edit" at bounding box center [316, 74] width 64 height 14
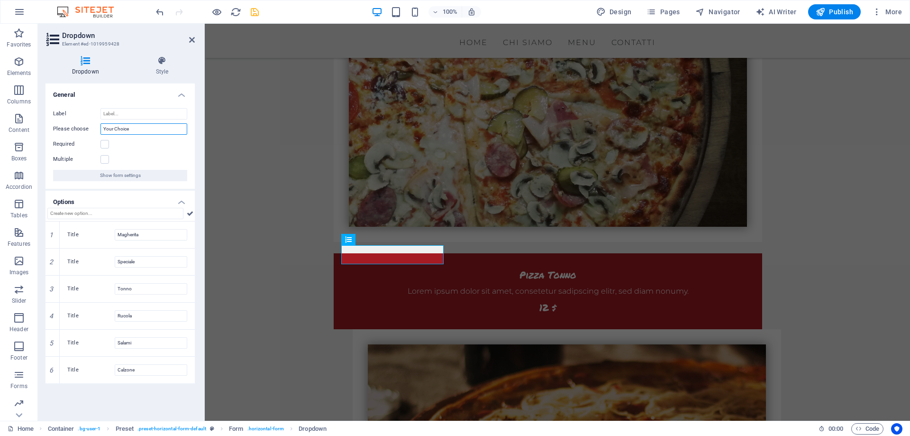
click at [125, 133] on input "Your Choice" at bounding box center [143, 128] width 87 height 11
drag, startPoint x: 137, startPoint y: 131, endPoint x: 64, endPoint y: 126, distance: 73.1
click at [100, 126] on input "Your Choice" at bounding box center [143, 128] width 87 height 11
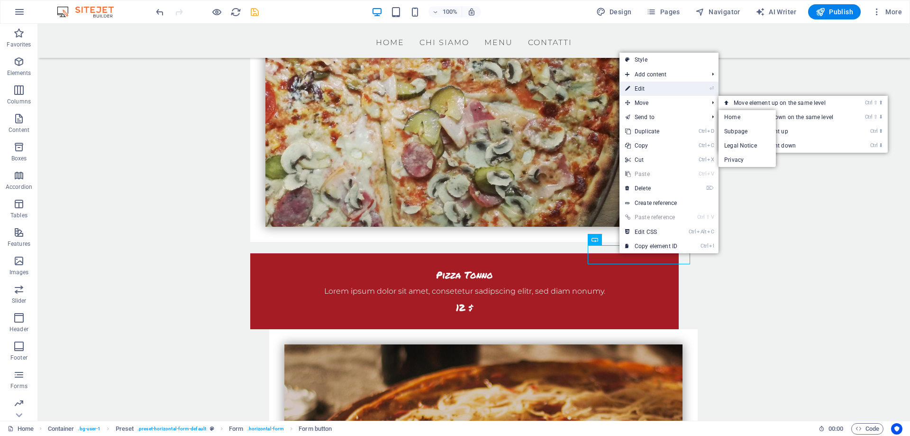
click at [631, 84] on link "⏎ Edit" at bounding box center [651, 89] width 64 height 14
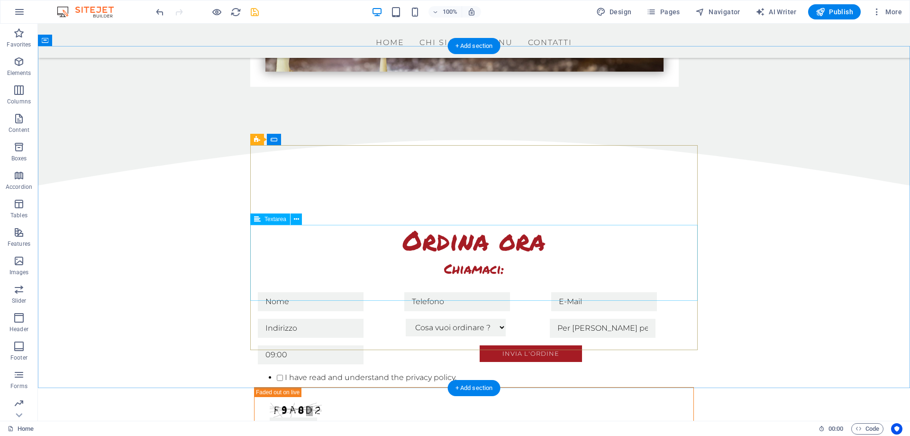
scroll to position [3191, 0]
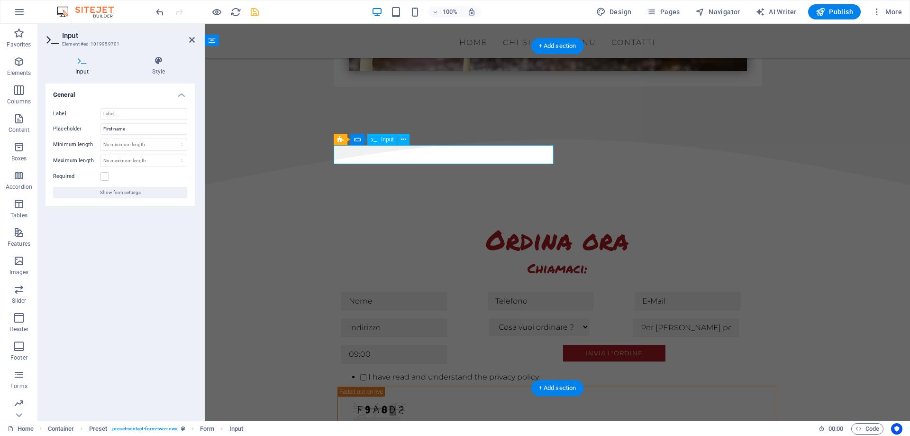
drag, startPoint x: 391, startPoint y: 155, endPoint x: 282, endPoint y: 153, distance: 108.1
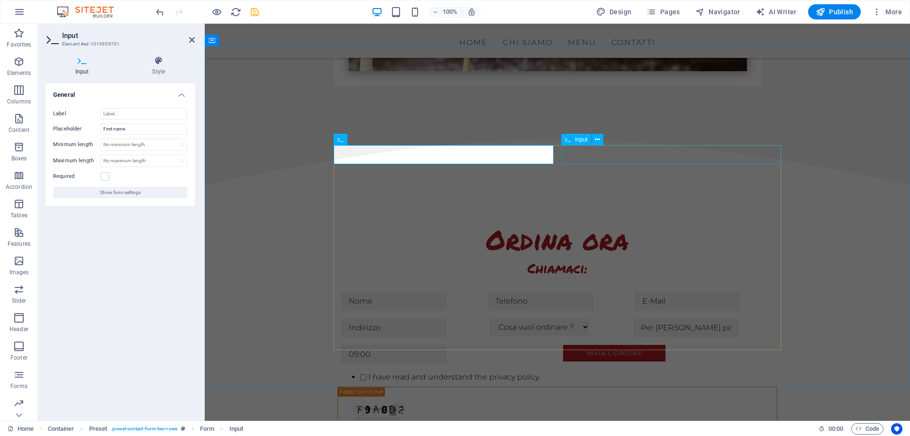
drag, startPoint x: 623, startPoint y: 160, endPoint x: 790, endPoint y: 160, distance: 166.8
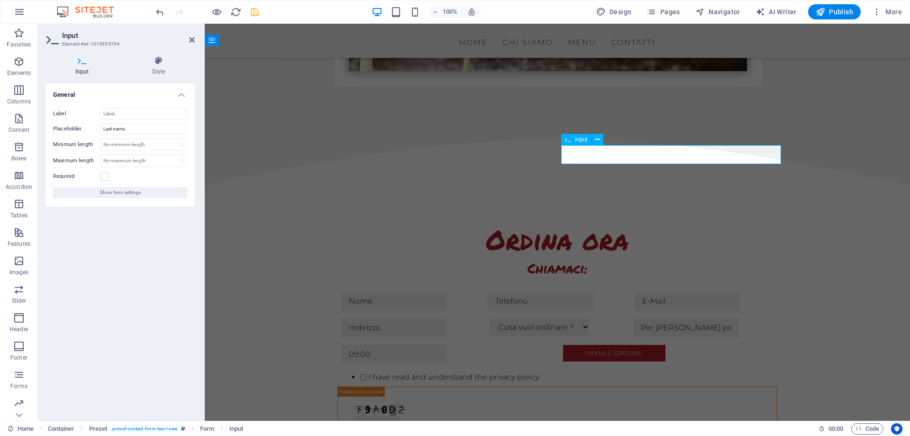
drag, startPoint x: 790, startPoint y: 160, endPoint x: 554, endPoint y: 156, distance: 236.1
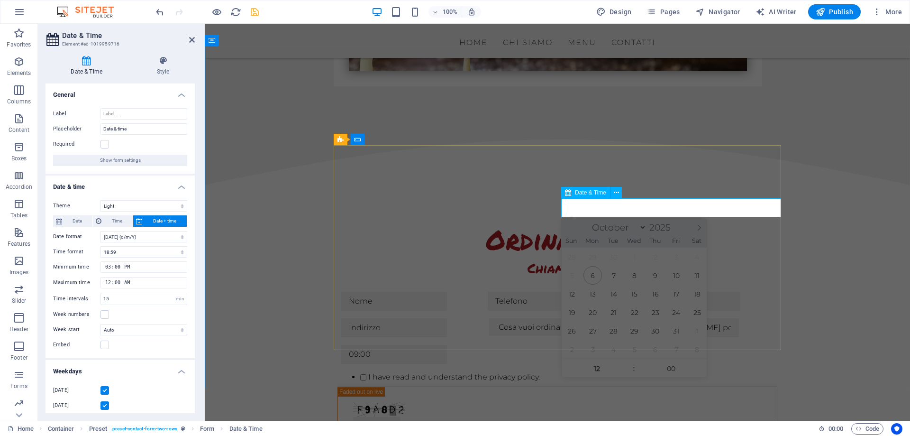
drag, startPoint x: 618, startPoint y: 208, endPoint x: 547, endPoint y: 205, distance: 70.7
drag, startPoint x: 136, startPoint y: 123, endPoint x: 81, endPoint y: 122, distance: 55.0
click at [81, 122] on div "Label Placeholder Date & time Required Show form settings" at bounding box center [120, 136] width 149 height 73
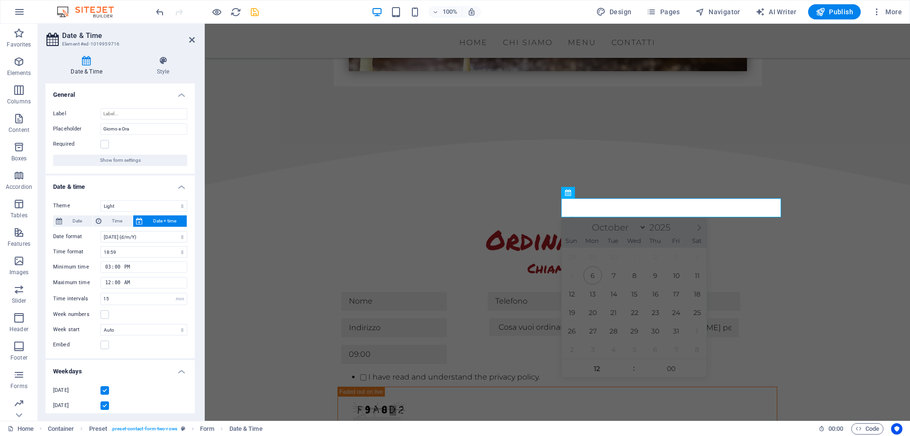
click at [256, 14] on icon "save" at bounding box center [254, 12] width 11 height 11
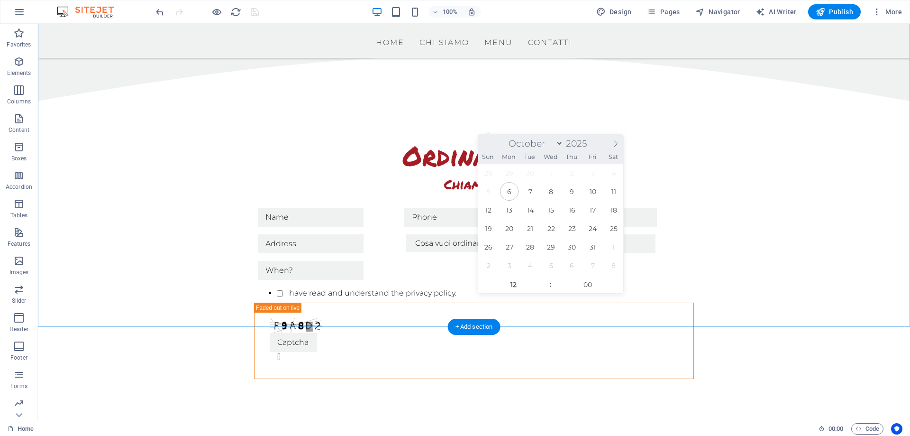
scroll to position [3288, 0]
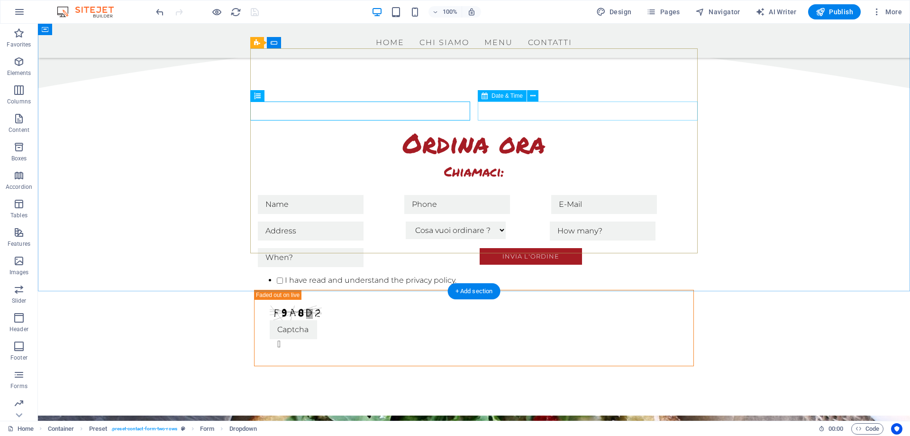
click at [512, 95] on span "Date & Time" at bounding box center [507, 96] width 31 height 6
click at [533, 97] on icon at bounding box center [532, 96] width 5 height 10
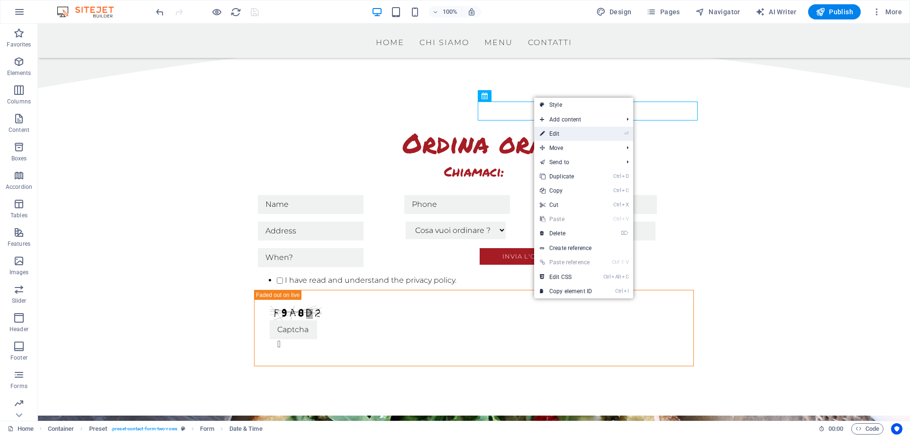
click at [568, 137] on link "⏎ Edit" at bounding box center [566, 134] width 64 height 14
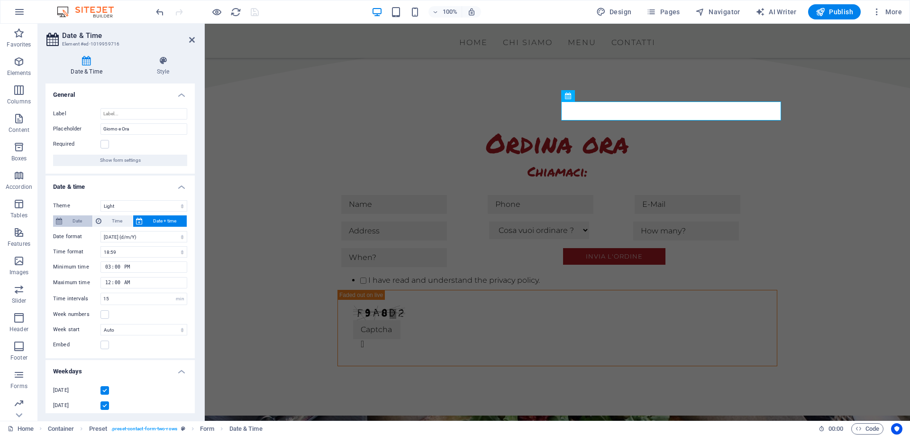
click at [73, 221] on span "Date" at bounding box center [77, 220] width 25 height 11
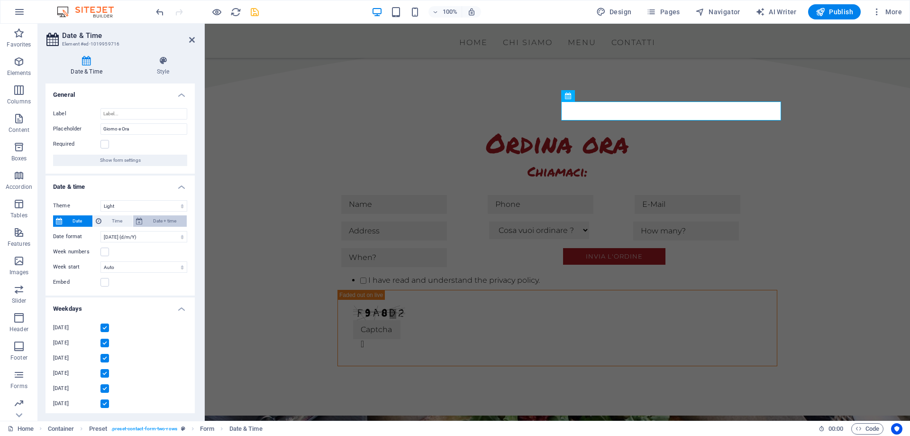
click at [163, 219] on span "Date + time" at bounding box center [165, 220] width 38 height 11
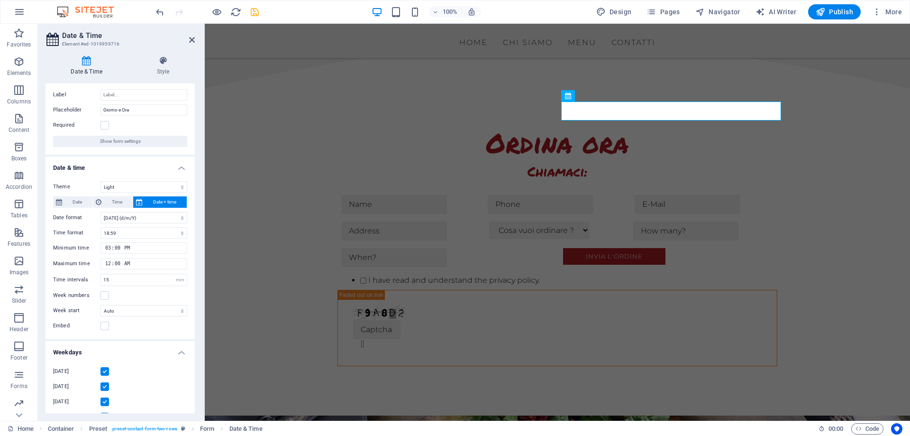
scroll to position [0, 0]
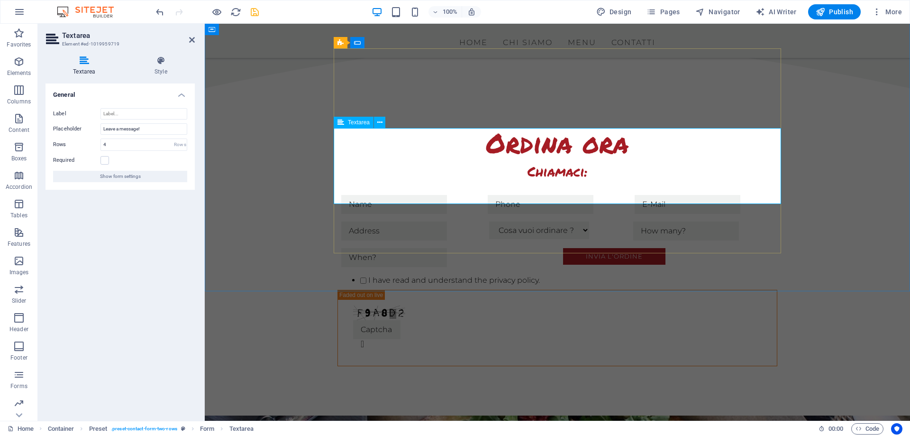
drag, startPoint x: 407, startPoint y: 138, endPoint x: 340, endPoint y: 137, distance: 66.8
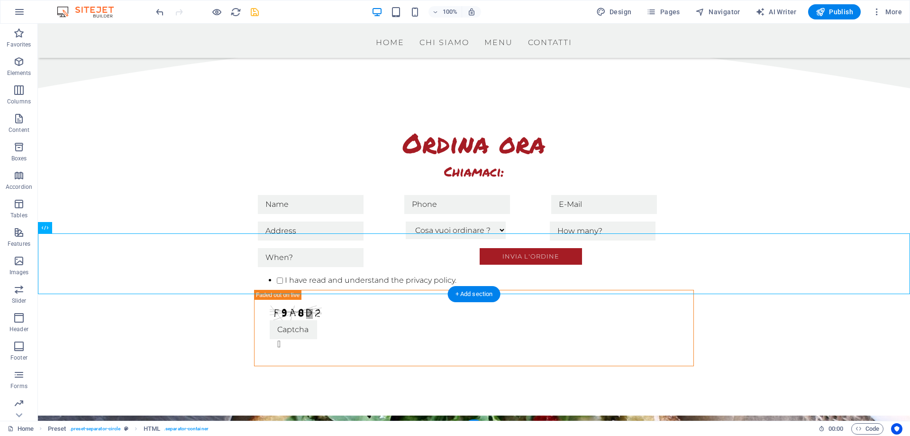
scroll to position [3353, 0]
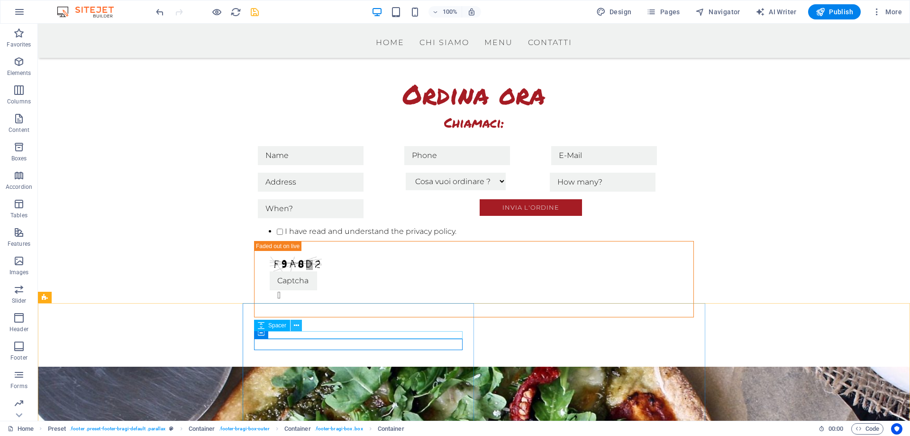
click at [296, 327] on icon at bounding box center [296, 325] width 5 height 10
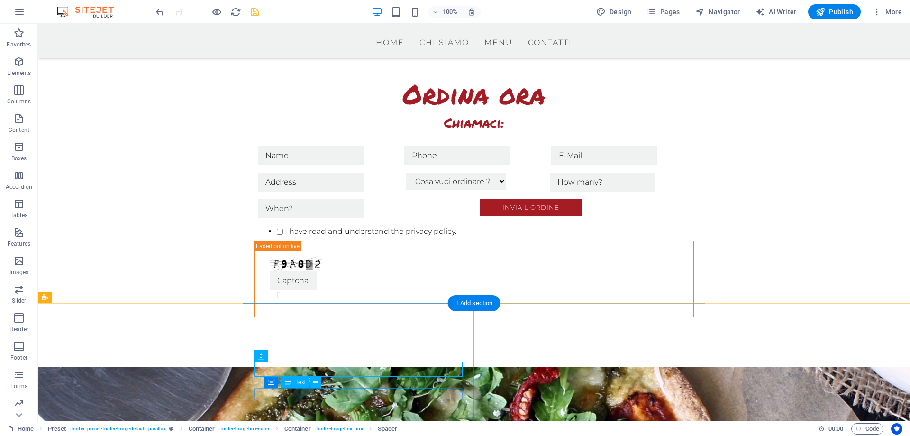
click at [298, 380] on span "Text" at bounding box center [300, 382] width 10 height 6
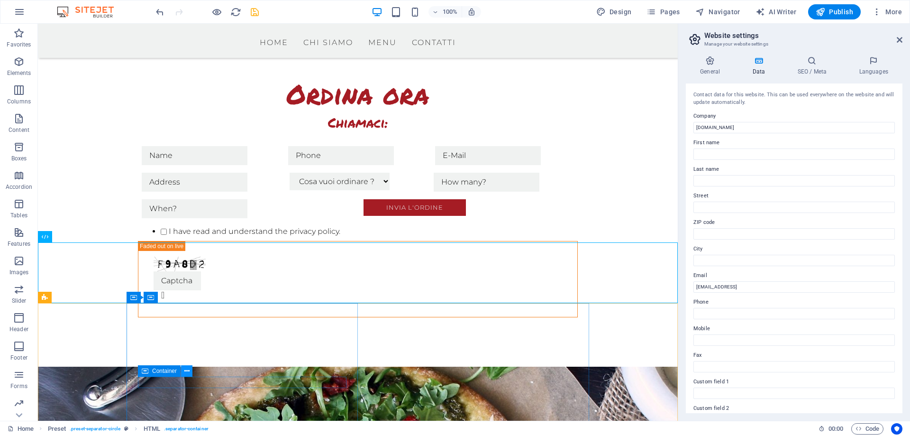
click at [187, 366] on icon at bounding box center [186, 371] width 5 height 10
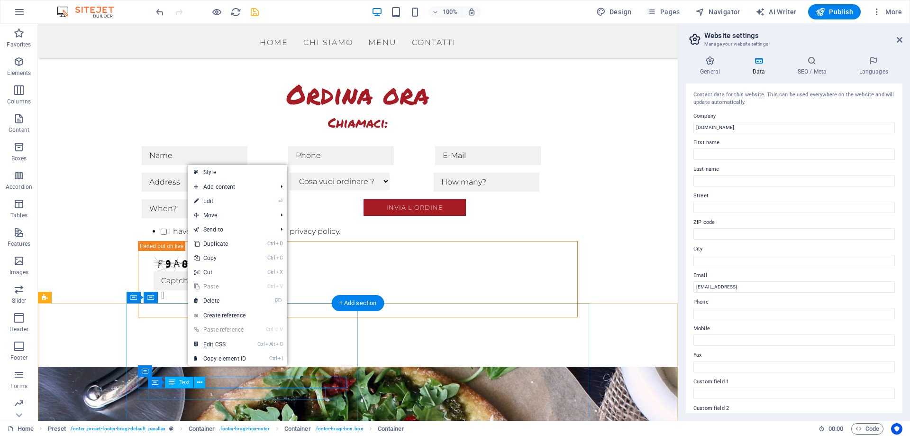
click at [200, 383] on icon at bounding box center [199, 382] width 5 height 10
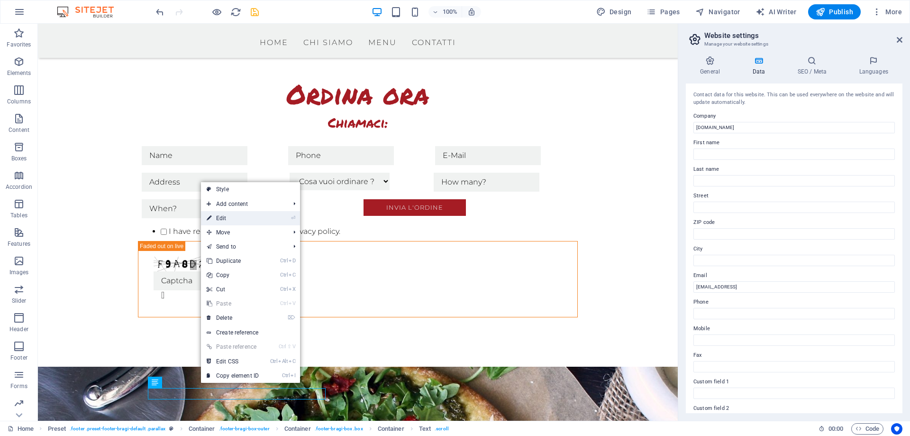
click at [240, 211] on link "⏎ Edit" at bounding box center [233, 218] width 64 height 14
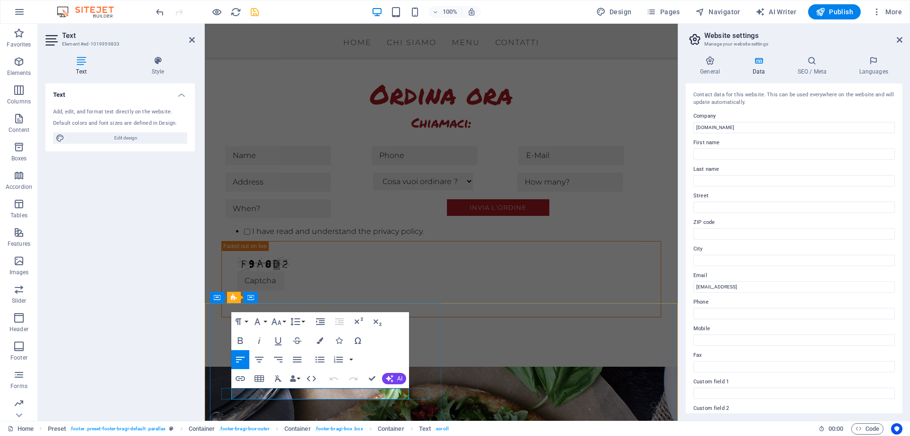
drag, startPoint x: 817, startPoint y: 291, endPoint x: 639, endPoint y: 305, distance: 177.8
click at [693, 292] on input "[EMAIL_ADDRESS]" at bounding box center [793, 286] width 201 height 11
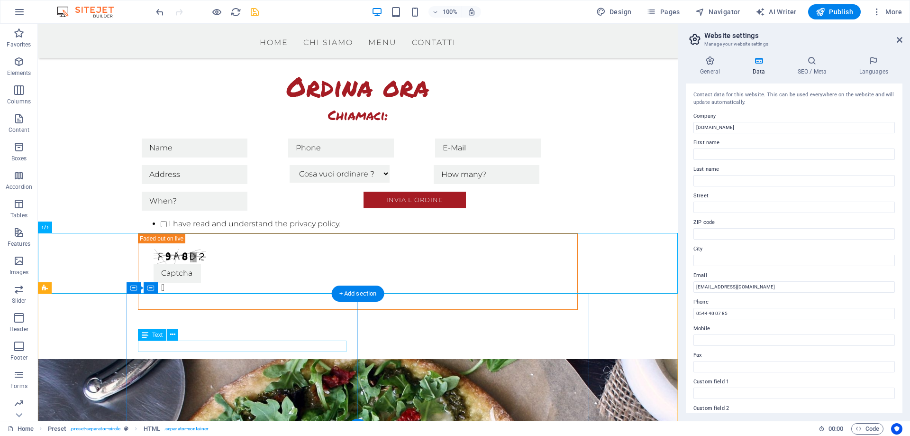
scroll to position [3353, 0]
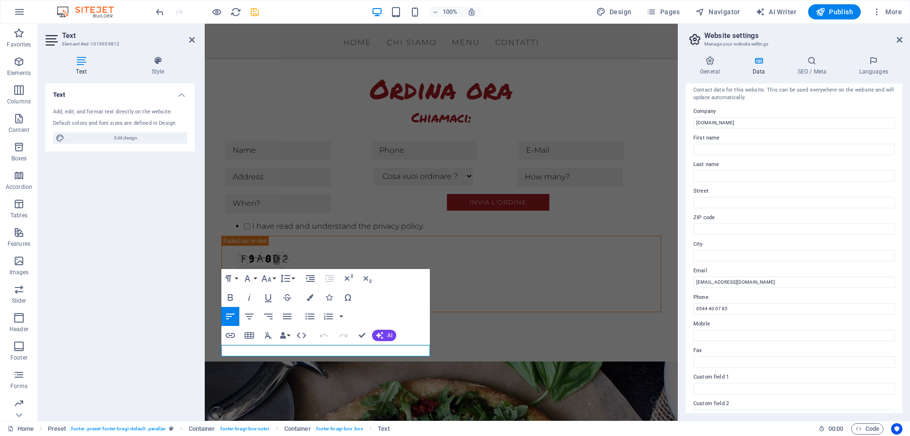
scroll to position [0, 0]
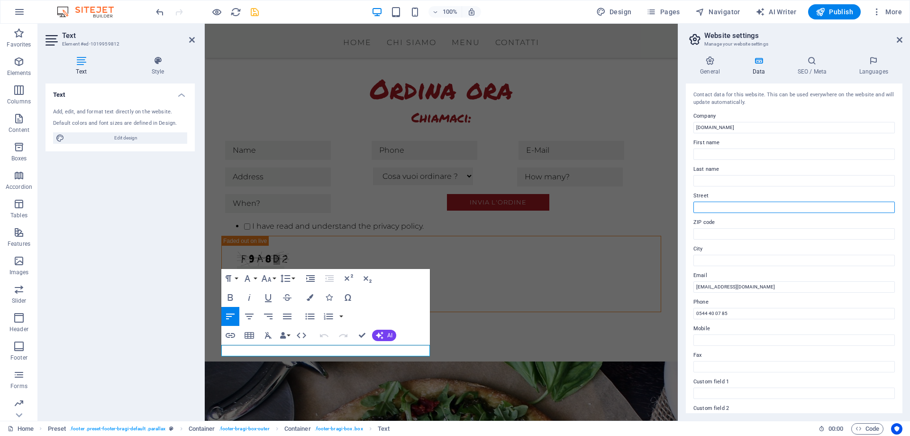
click at [728, 206] on input "Street" at bounding box center [793, 206] width 201 height 11
click at [867, 71] on h4 "Languages" at bounding box center [874, 66] width 58 height 20
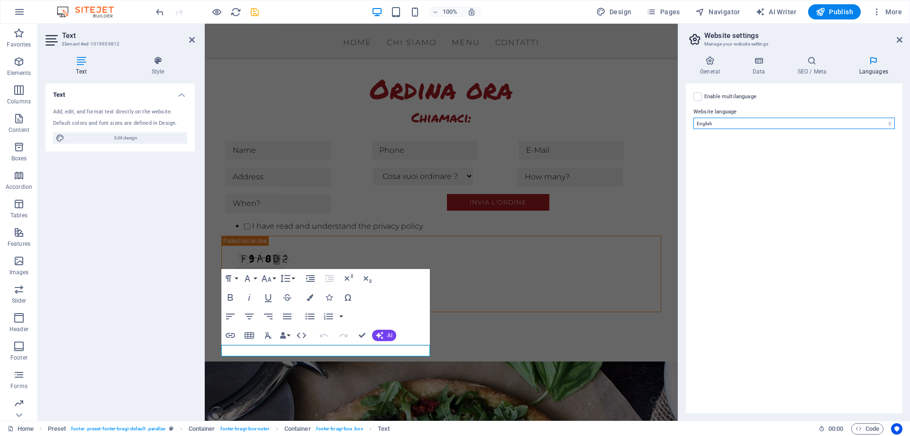
click at [693, 118] on select "Abkhazian Afar Afrikaans Akan Albanian Amharic Arabic Aragonese Armenian Assame…" at bounding box center [793, 123] width 201 height 11
click option "Italian" at bounding box center [0, 0] width 0 height 0
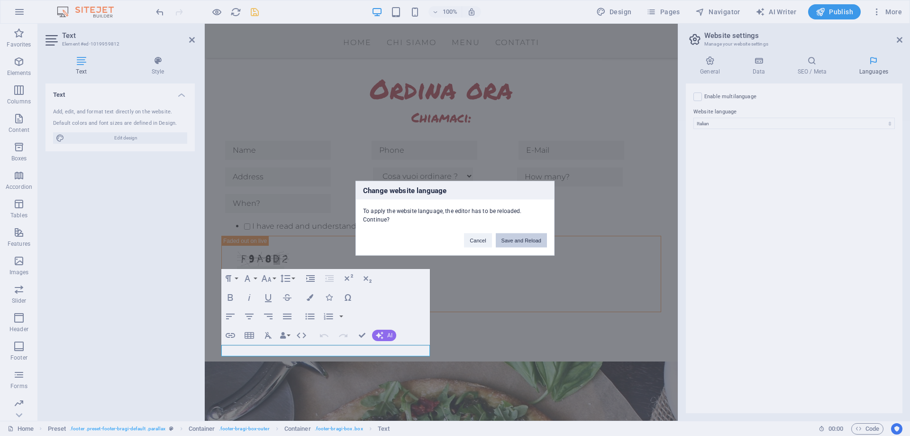
click at [519, 241] on button "Save and Reload" at bounding box center [521, 240] width 51 height 14
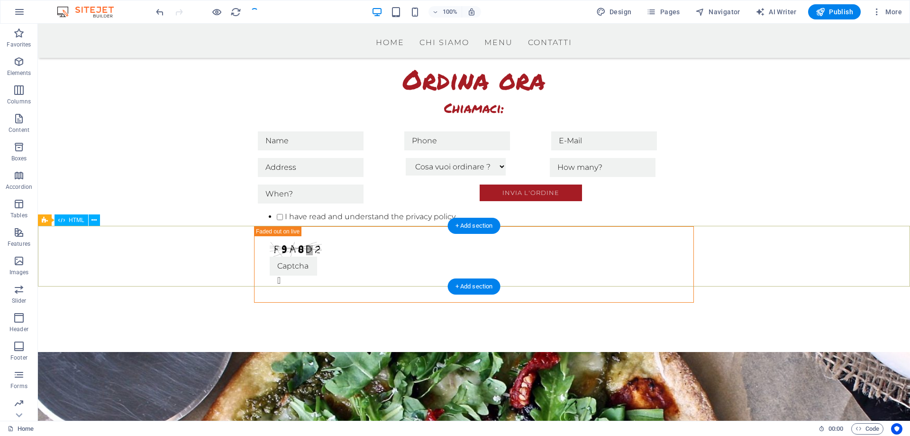
scroll to position [3353, 0]
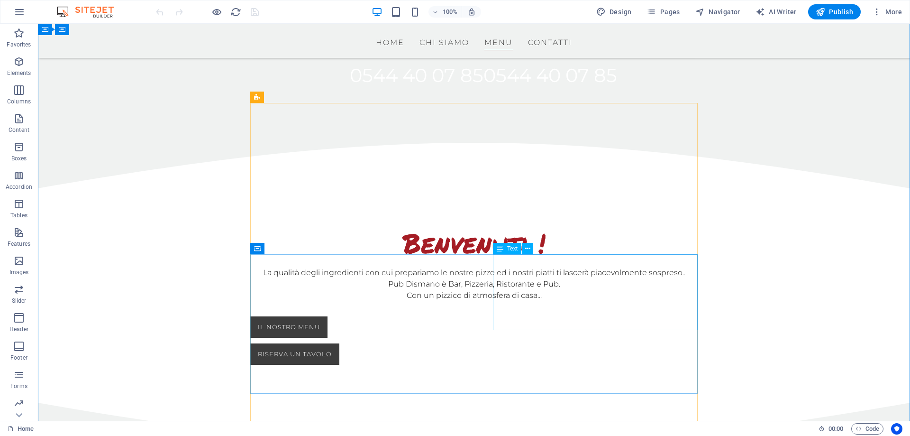
scroll to position [483, 0]
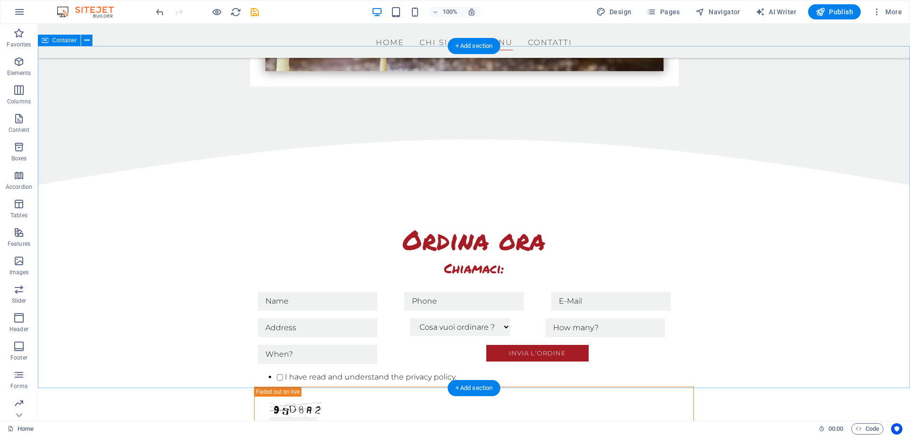
scroll to position [3353, 0]
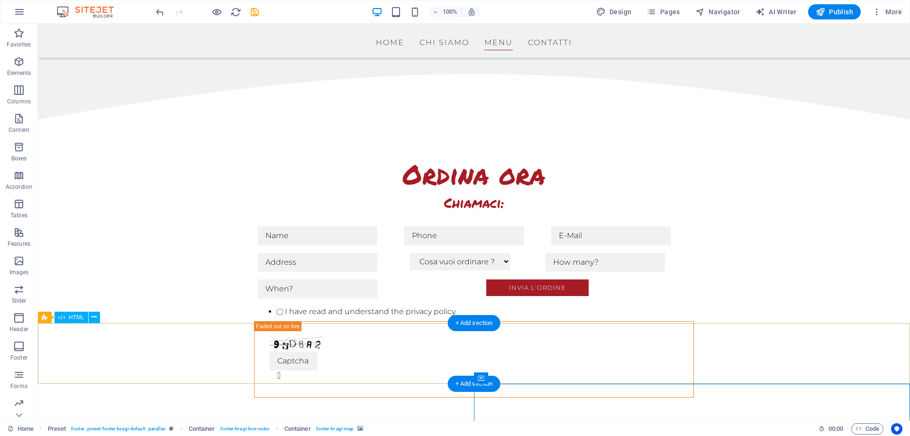
scroll to position [3208, 0]
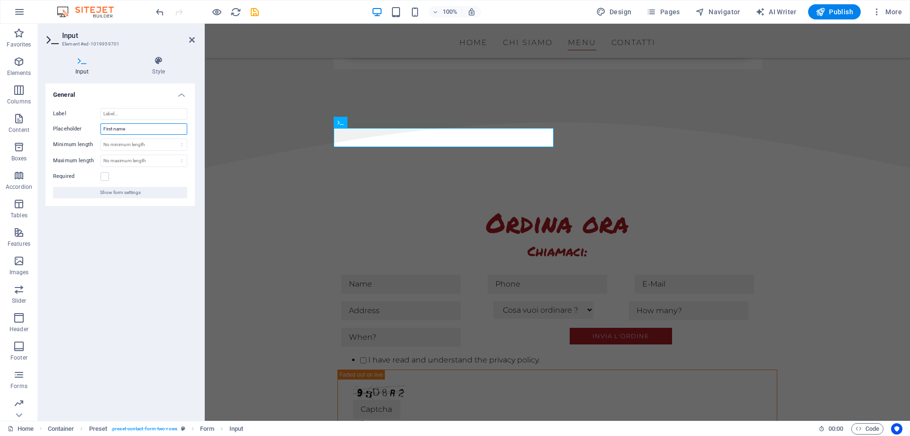
drag, startPoint x: 131, startPoint y: 129, endPoint x: 73, endPoint y: 129, distance: 57.8
click at [100, 129] on input "First name" at bounding box center [143, 128] width 87 height 11
type input "Nome"
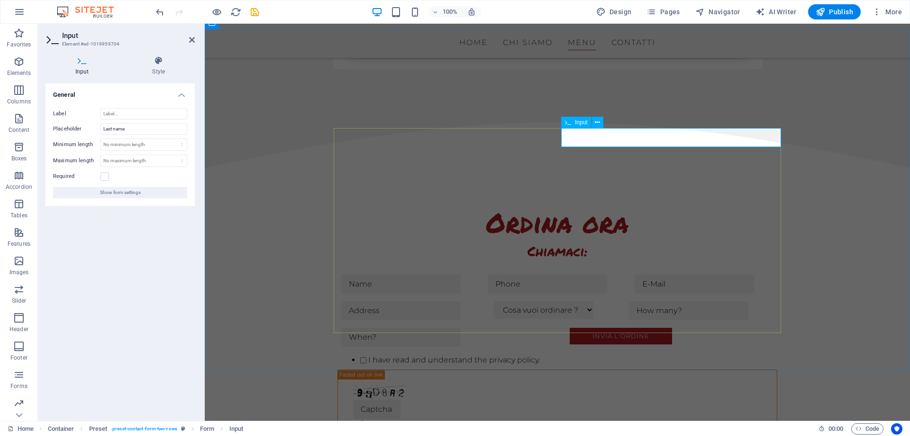
drag, startPoint x: 614, startPoint y: 135, endPoint x: 541, endPoint y: 128, distance: 72.9
type input "Cognome"
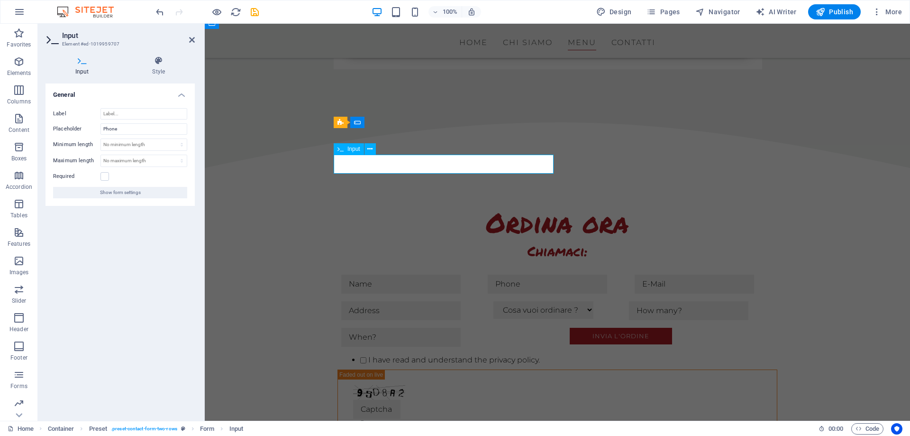
drag, startPoint x: 409, startPoint y: 173, endPoint x: 398, endPoint y: 170, distance: 11.3
drag, startPoint x: 394, startPoint y: 168, endPoint x: 323, endPoint y: 162, distance: 71.8
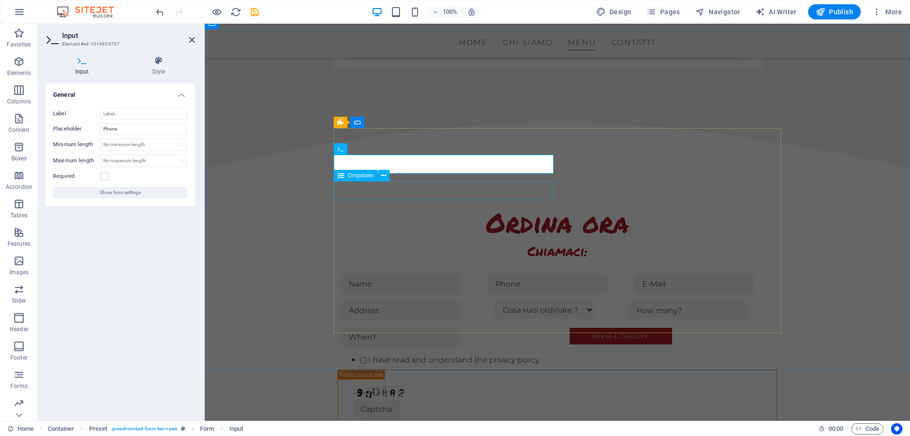
type input "Telefono"
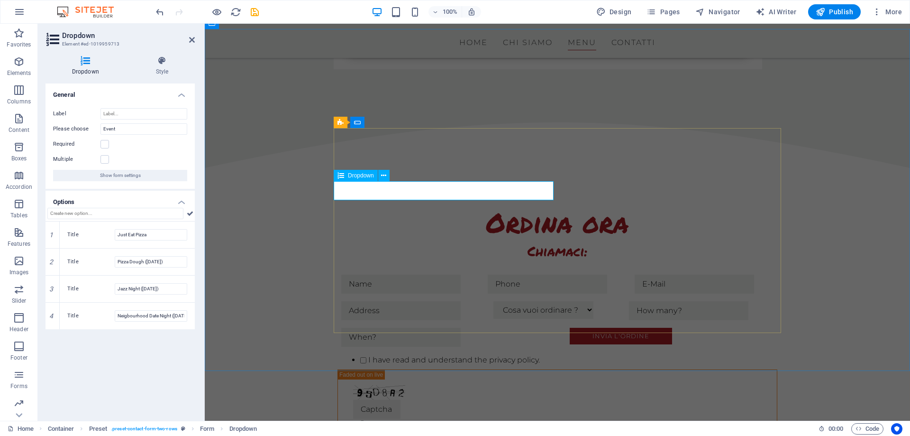
drag, startPoint x: 405, startPoint y: 191, endPoint x: 401, endPoint y: 187, distance: 5.0
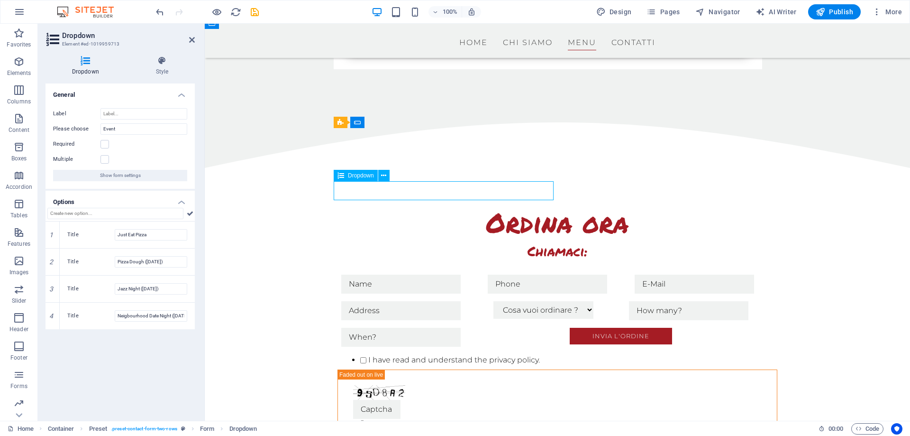
click at [152, 128] on input "Event" at bounding box center [143, 128] width 87 height 11
click at [146, 125] on input "Event" at bounding box center [143, 128] width 87 height 11
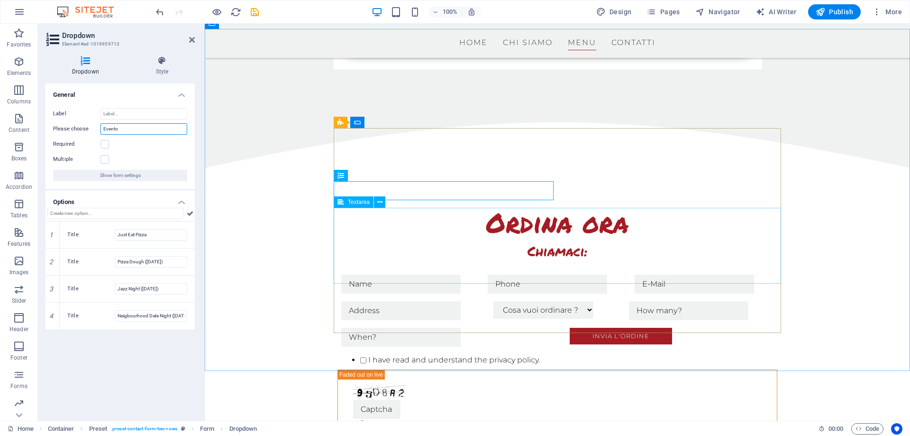
type input "Evento"
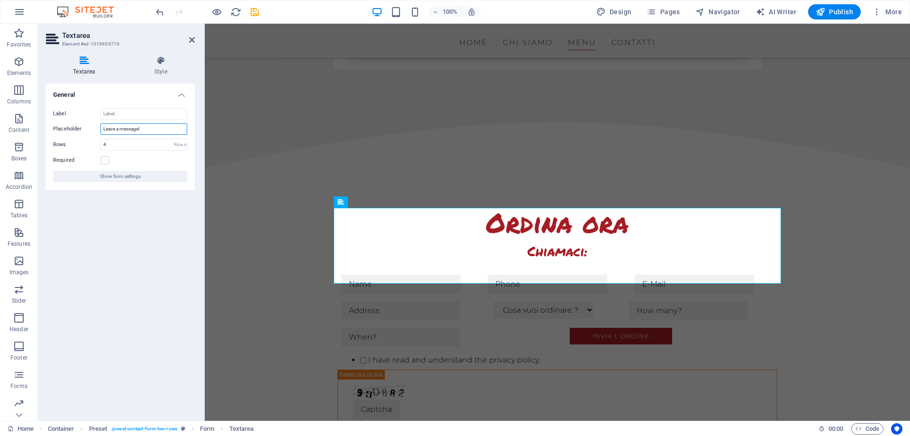
drag, startPoint x: 163, startPoint y: 129, endPoint x: 90, endPoint y: 124, distance: 72.7
click at [100, 124] on input "Leave a message!" at bounding box center [143, 128] width 87 height 11
type input "Lasciaci un messaggio"
click at [254, 13] on icon "save" at bounding box center [254, 12] width 11 height 11
checkbox input "false"
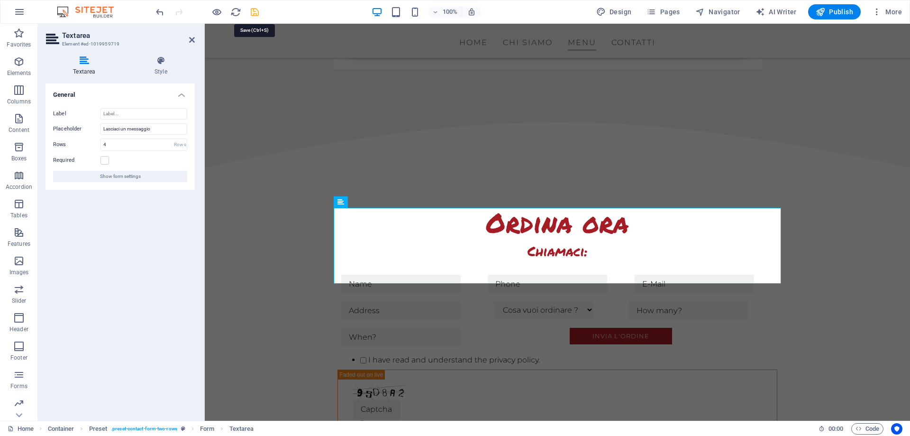
checkbox input "false"
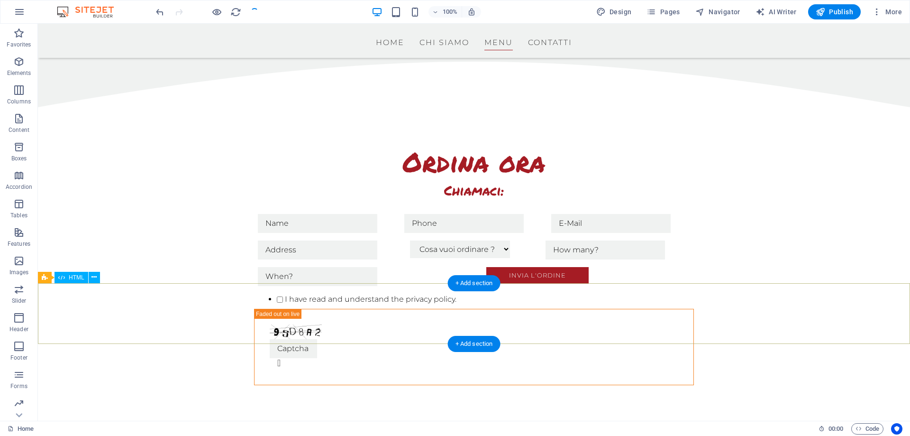
scroll to position [3305, 0]
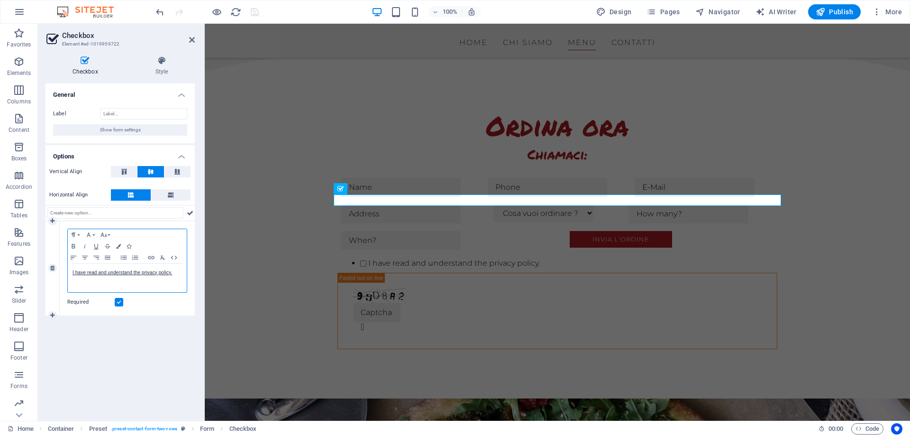
click at [114, 267] on div "I have read and understand the privacy policy." at bounding box center [127, 278] width 119 height 28
click at [109, 269] on p "I have read and understand the privacy policy." at bounding box center [127, 272] width 109 height 9
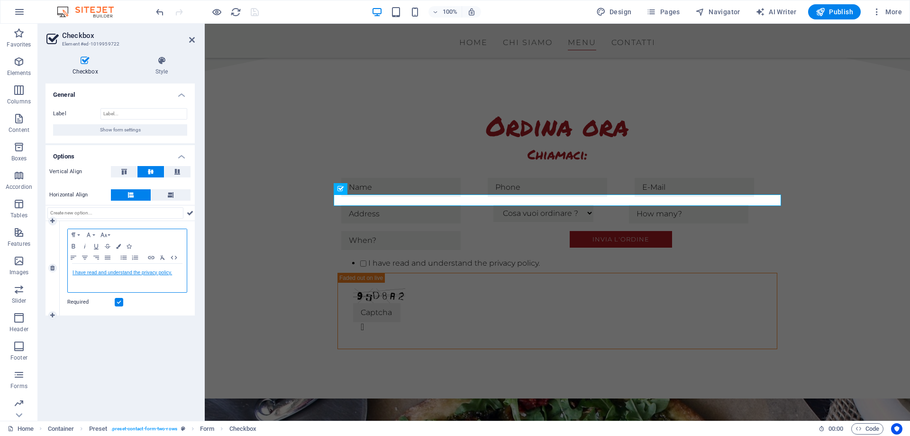
click at [172, 272] on link "I have read and understand the privacy policy." at bounding box center [123, 272] width 100 height 5
click at [123, 287] on icon "button" at bounding box center [122, 289] width 7 height 7
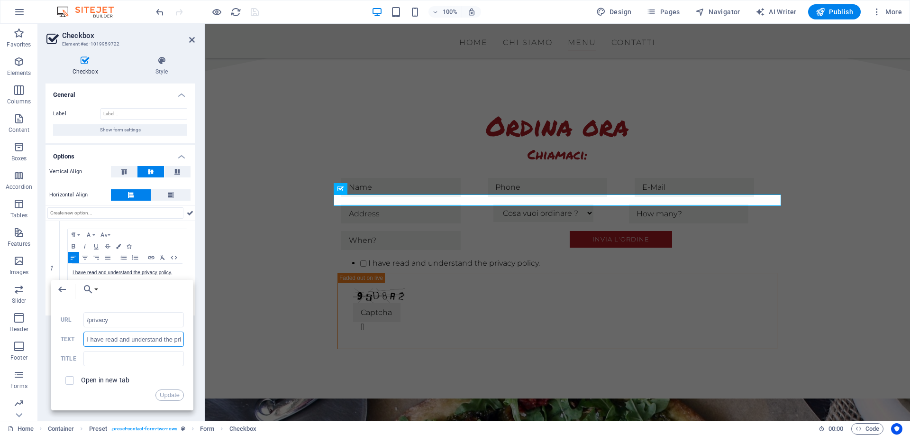
click at [119, 337] on input "I have read and understand the privacy policy." at bounding box center [133, 338] width 100 height 15
click at [163, 397] on button "Update" at bounding box center [169, 394] width 28 height 11
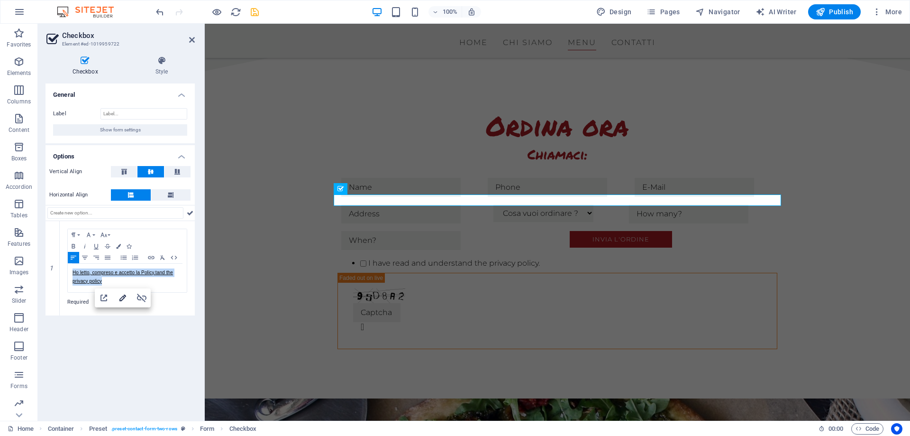
click at [116, 298] on button "Edit Link" at bounding box center [123, 297] width 18 height 19
type input "Ho letto, compreso e accetto la Policy.tand the privacy policy"
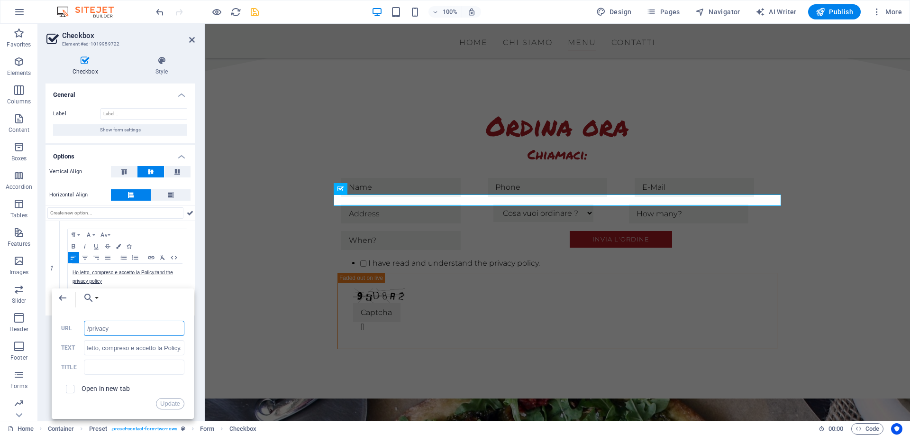
click at [147, 331] on input "/privacy" at bounding box center [134, 327] width 100 height 15
click at [147, 345] on input "Ho letto, compreso e accetto la Policy.tand the privacy policy" at bounding box center [134, 347] width 100 height 15
type input "Ho letto, compreso e accetto la Privacy Policy."
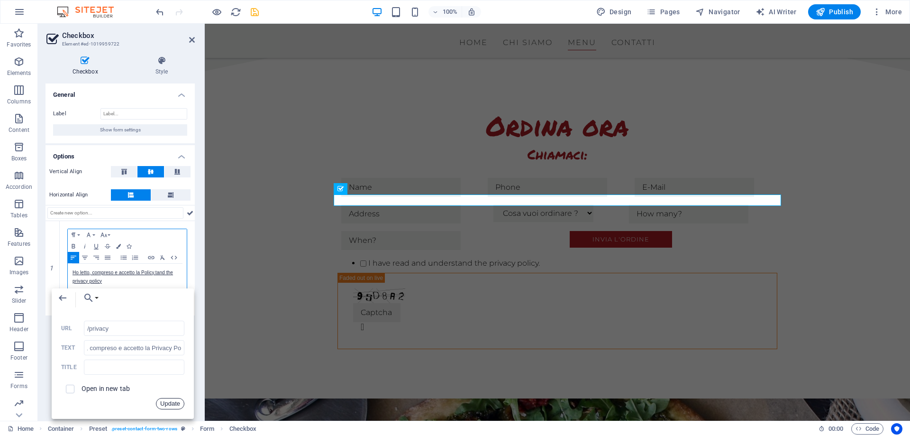
click at [168, 403] on button "Update" at bounding box center [170, 403] width 28 height 11
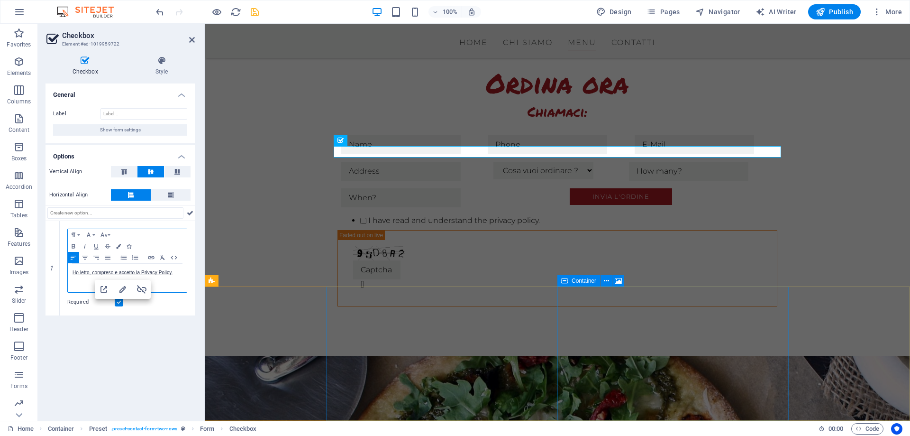
scroll to position [3353, 0]
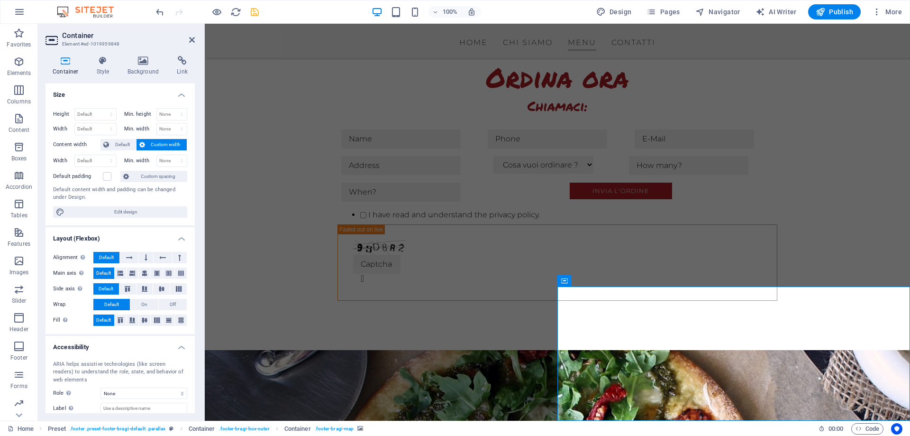
click at [254, 9] on icon "save" at bounding box center [254, 12] width 11 height 11
checkbox input "false"
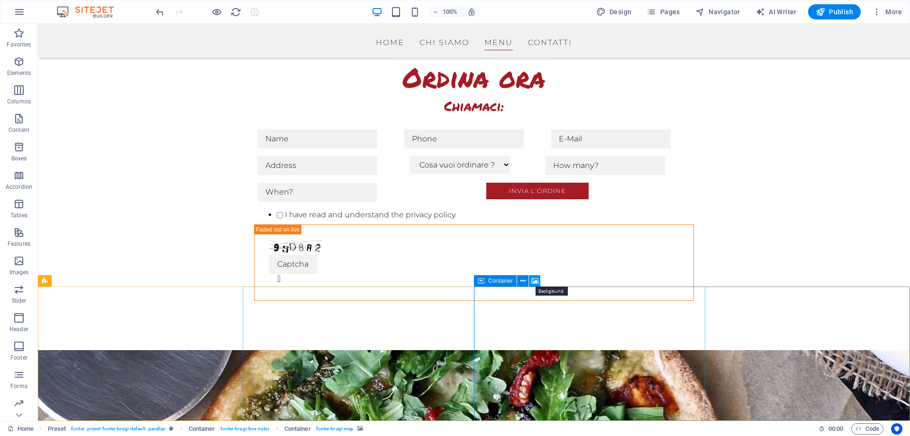
click at [531, 279] on icon at bounding box center [534, 281] width 7 height 10
select select "1"
select select "px"
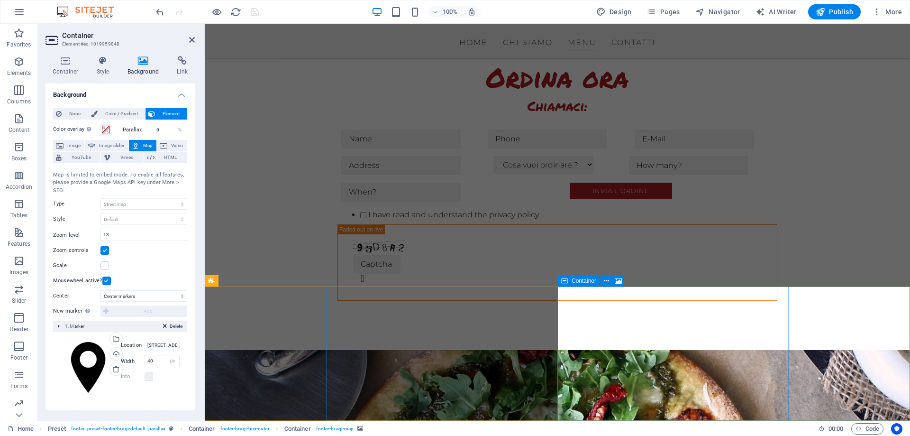
click at [151, 346] on input "[STREET_ADDRESS][US_STATE]" at bounding box center [162, 344] width 35 height 11
drag, startPoint x: 153, startPoint y: 346, endPoint x: 140, endPoint y: 346, distance: 12.8
click at [145, 346] on input "[STREET_ADDRESS][US_STATE]" at bounding box center [162, 344] width 35 height 11
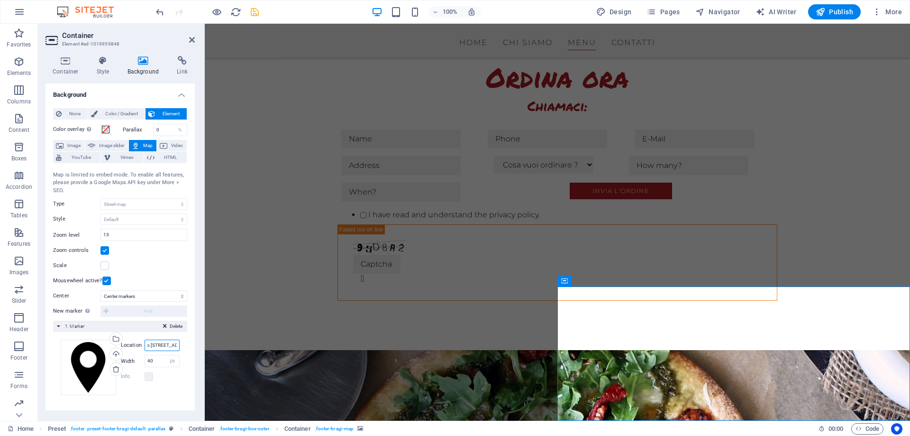
click at [163, 347] on input "via dismano 549 ravenna0 11th Ave, 1001 New York, NY" at bounding box center [162, 344] width 35 height 11
type input "via dismano 549 ravenna italy"
click at [86, 374] on div "Drag files here, click to choose files or select files from Files or our free s…" at bounding box center [88, 366] width 55 height 55
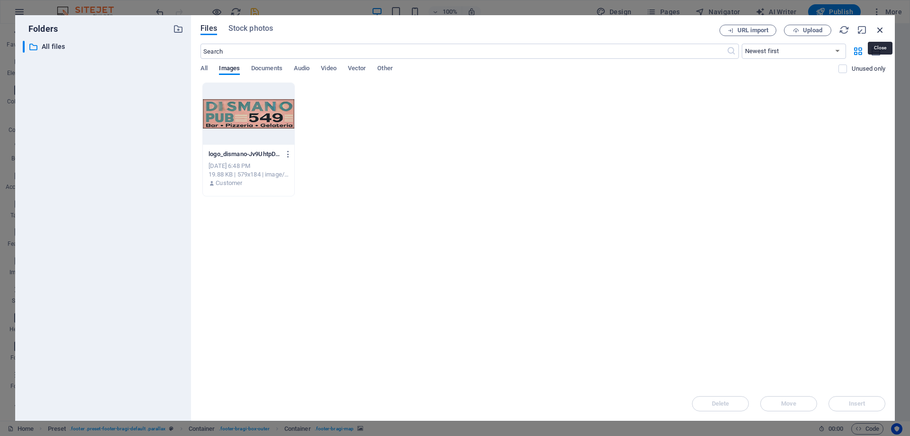
click at [879, 30] on icon "button" at bounding box center [880, 30] width 10 height 10
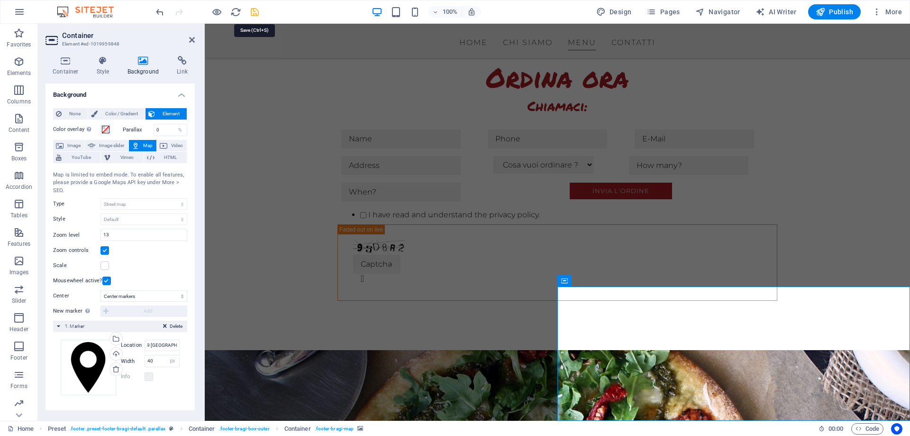
click at [255, 10] on icon "save" at bounding box center [254, 12] width 11 height 11
checkbox input "false"
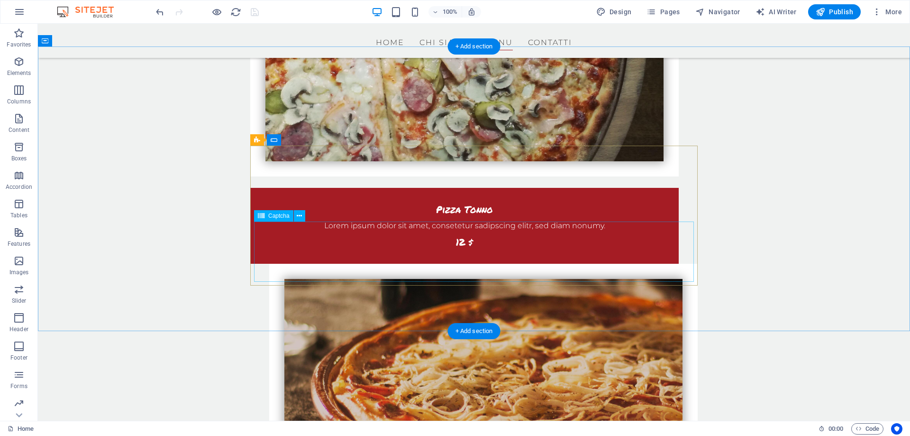
scroll to position [1516, 0]
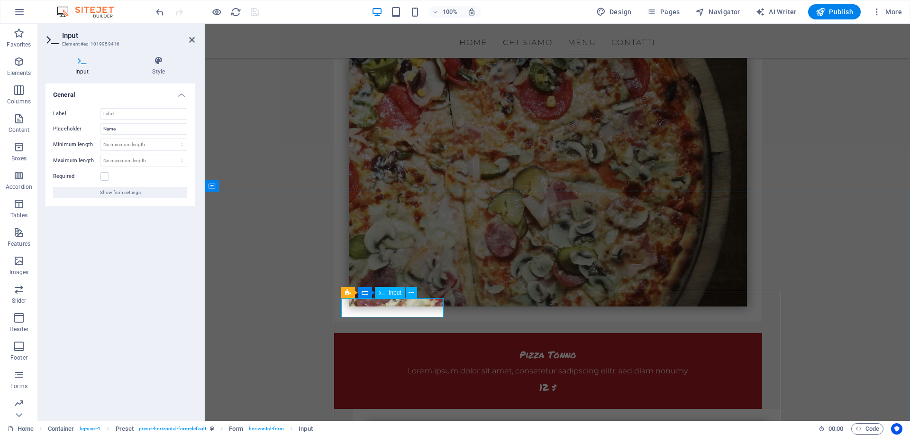
type input "o"
type input "Nome"
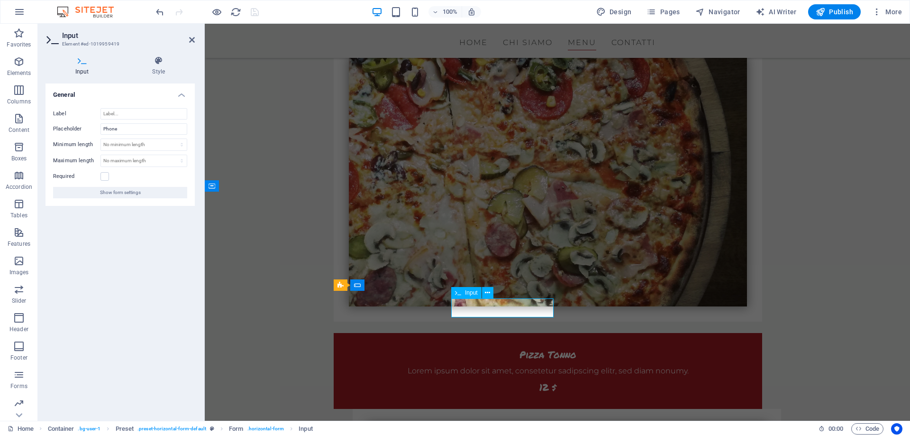
type input "Telefono"
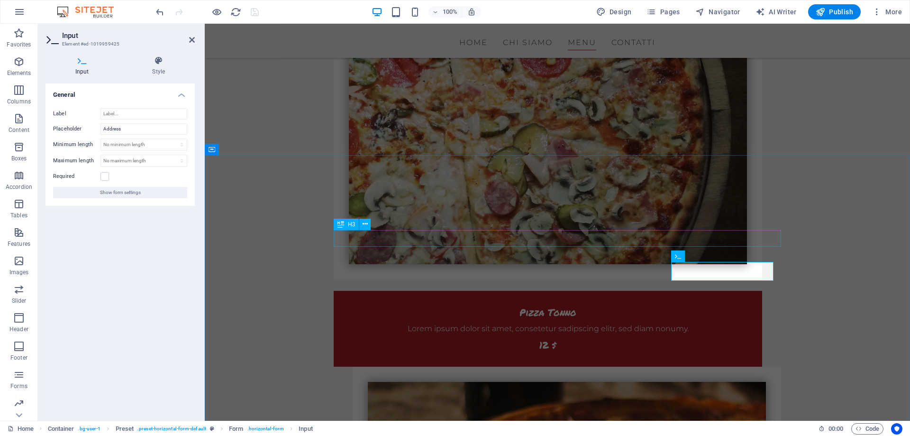
scroll to position [1564, 0]
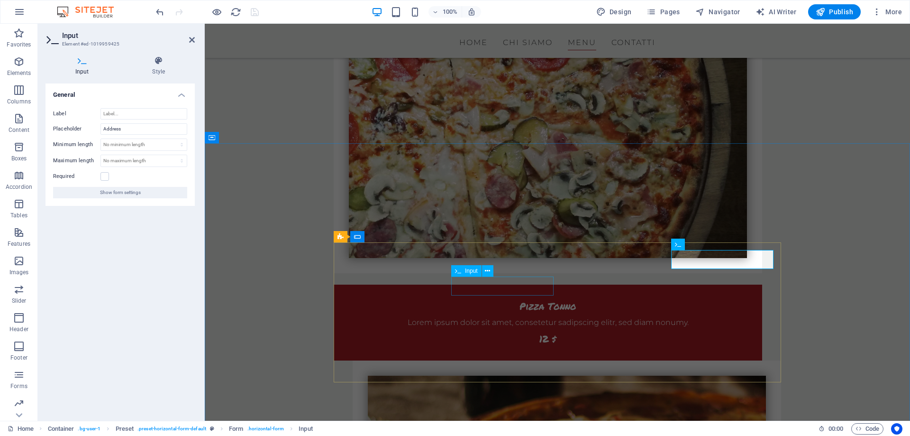
type input "Indirizzo"
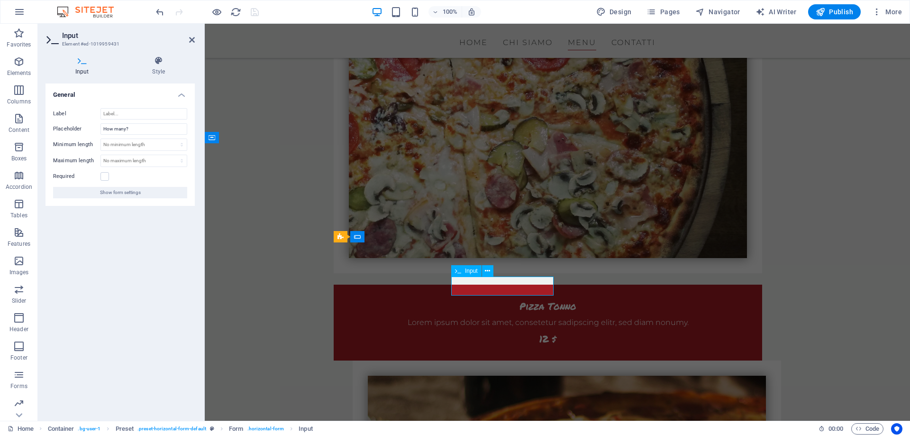
drag, startPoint x: 529, startPoint y: 286, endPoint x: 456, endPoint y: 292, distance: 73.3
type input "Quanti pezzi ?"
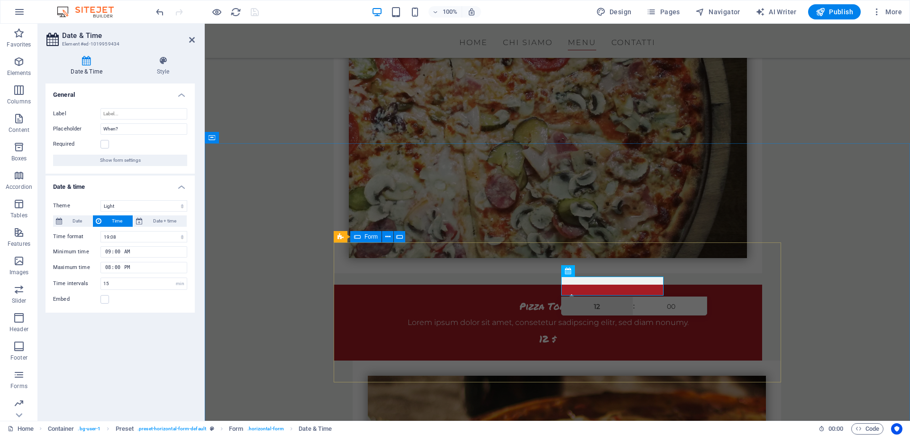
type input "12:00"
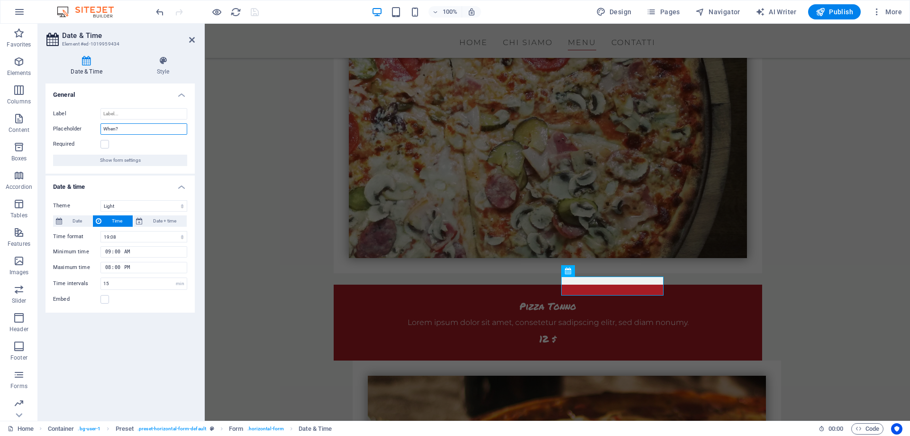
drag, startPoint x: 125, startPoint y: 130, endPoint x: 65, endPoint y: 126, distance: 59.9
click at [100, 126] on input "When?" at bounding box center [143, 128] width 87 height 11
type input "Quando ?"
drag, startPoint x: 252, startPoint y: 9, endPoint x: 399, endPoint y: 137, distance: 194.2
click at [252, 9] on icon "save" at bounding box center [254, 12] width 11 height 11
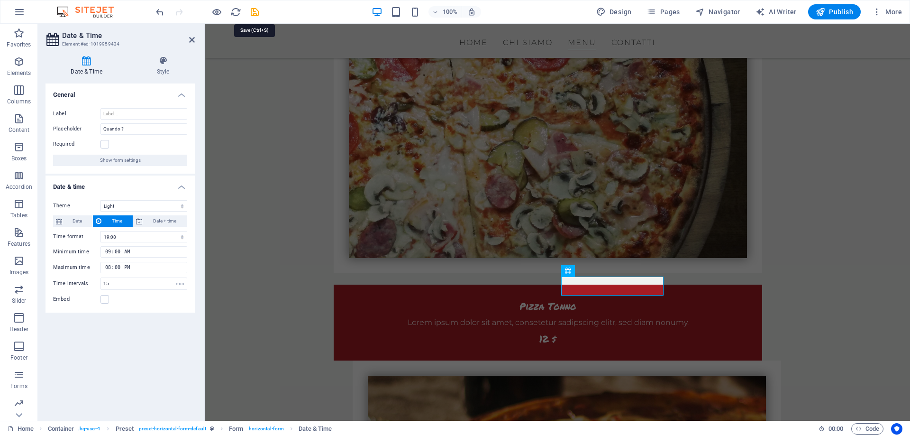
checkbox input "false"
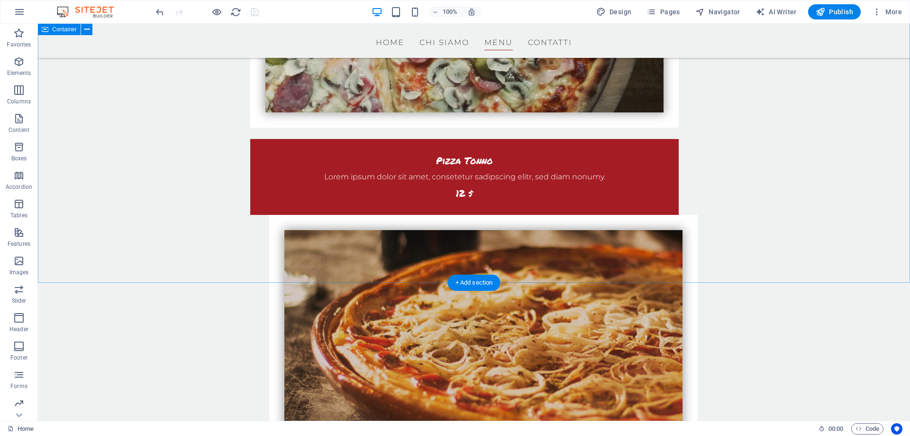
scroll to position [1709, 0]
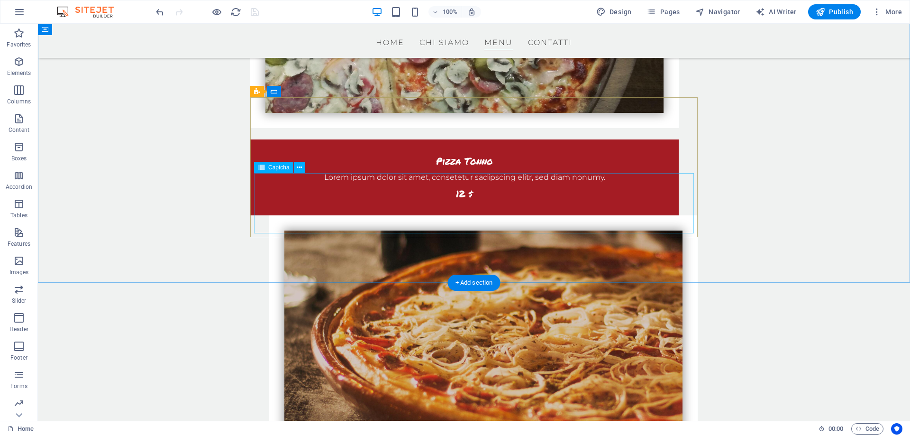
click at [298, 167] on icon at bounding box center [299, 168] width 5 height 10
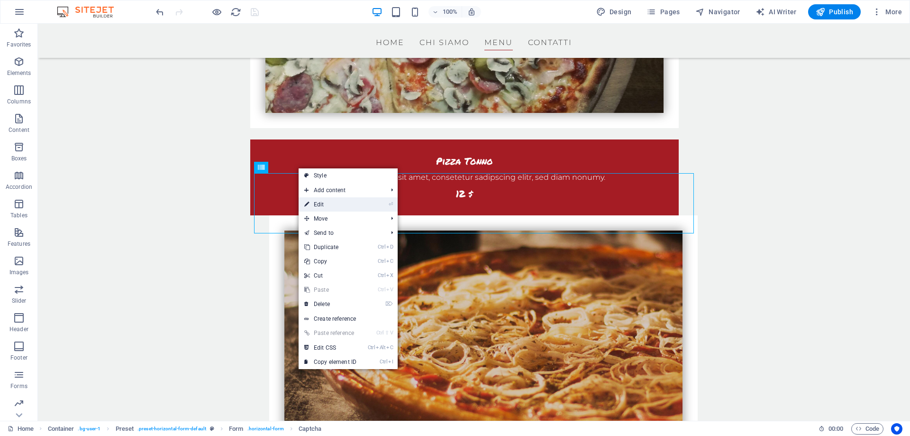
drag, startPoint x: 327, startPoint y: 201, endPoint x: 120, endPoint y: 177, distance: 208.0
click at [327, 201] on link "⏎ Edit" at bounding box center [331, 204] width 64 height 14
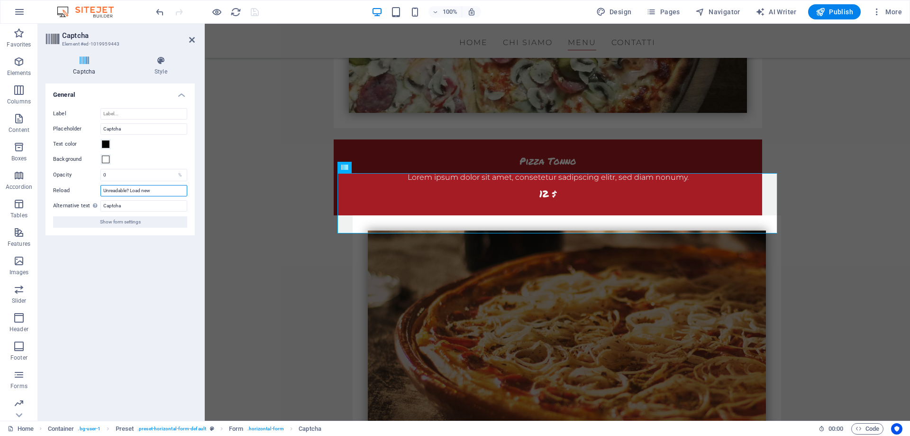
click at [156, 188] on input "Unreadable? Load new" at bounding box center [143, 190] width 87 height 11
drag, startPoint x: 156, startPoint y: 188, endPoint x: 88, endPoint y: 189, distance: 68.3
click at [100, 189] on input "Unreadable? Load new" at bounding box center [143, 190] width 87 height 11
type input "Non lo leggi, proviamone un altro"
click at [255, 11] on icon "save" at bounding box center [254, 12] width 11 height 11
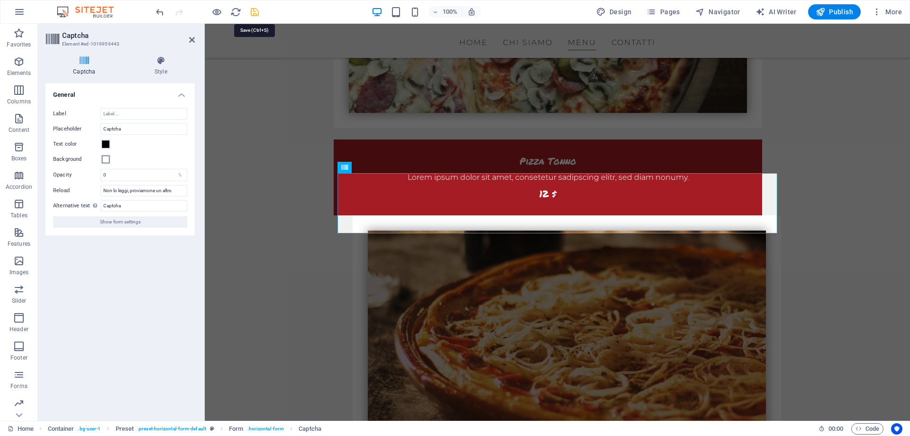
checkbox input "false"
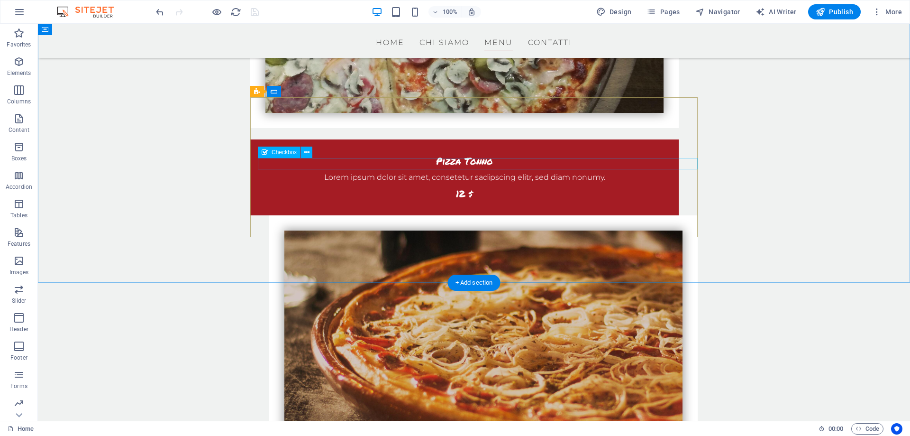
click at [308, 155] on icon at bounding box center [306, 152] width 5 height 10
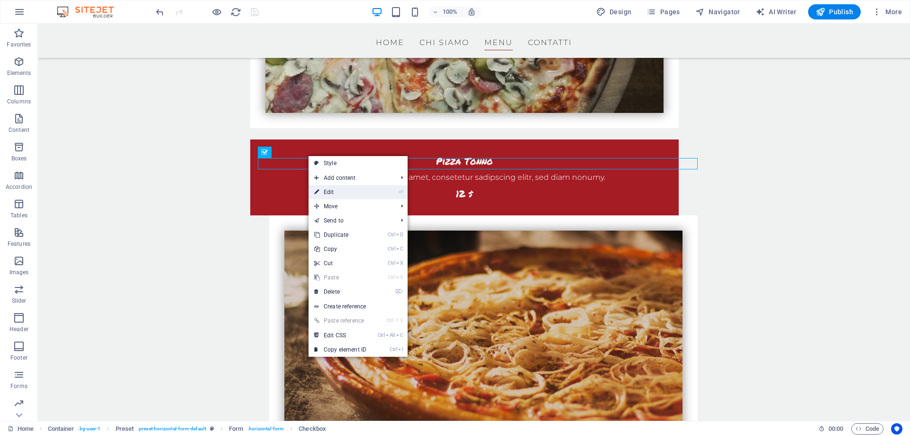
drag, startPoint x: 332, startPoint y: 186, endPoint x: 55, endPoint y: 180, distance: 276.4
click at [332, 186] on link "⏎ Edit" at bounding box center [341, 192] width 64 height 14
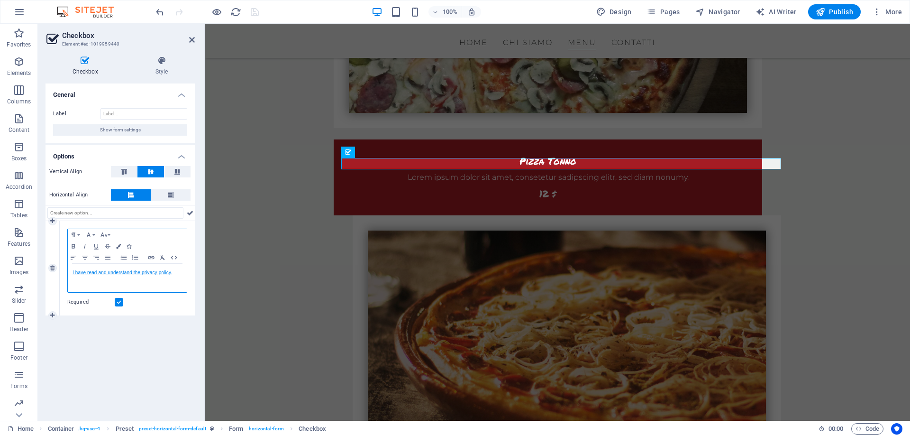
click at [99, 273] on link "I have read and understand the privacy policy." at bounding box center [123, 272] width 100 height 5
click at [121, 286] on icon "button" at bounding box center [122, 288] width 11 height 11
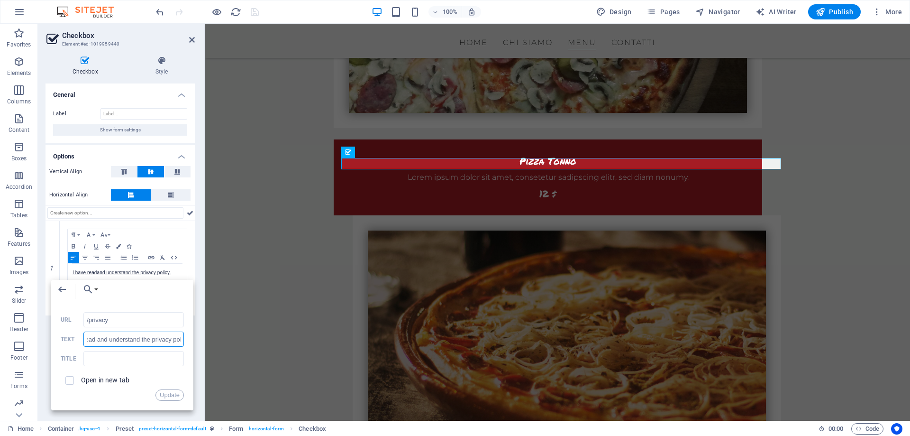
drag, startPoint x: 63, startPoint y: 339, endPoint x: 21, endPoint y: 346, distance: 42.8
click at [83, 346] on input "I have read and understand the privacy policy." at bounding box center [133, 338] width 100 height 15
type input "Ho letto, compreso ed accetto la Privacy Policy."
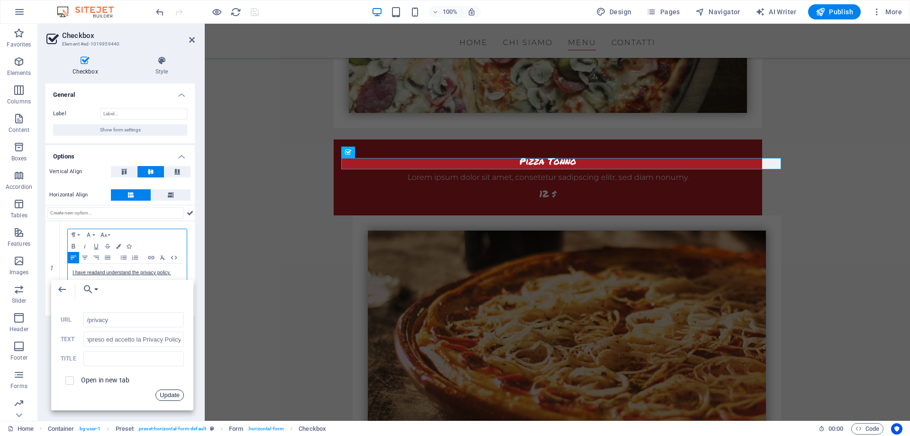
click at [169, 393] on button "Update" at bounding box center [169, 394] width 28 height 11
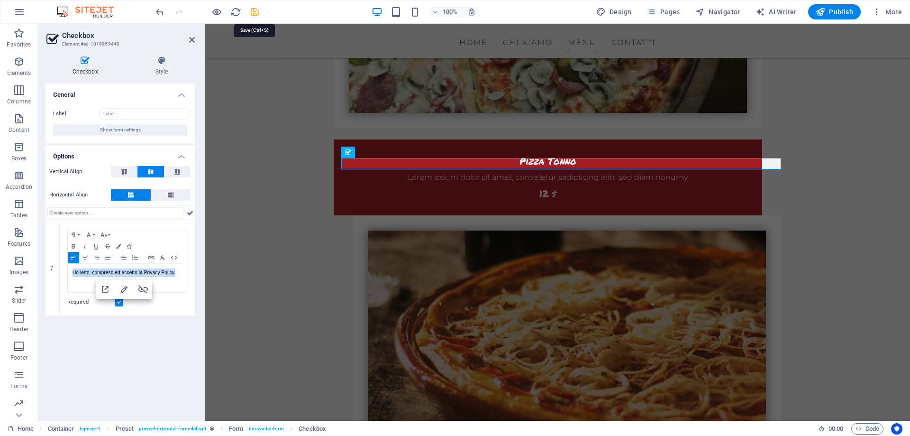
drag, startPoint x: 252, startPoint y: 9, endPoint x: 364, endPoint y: 88, distance: 137.7
click at [252, 9] on icon "save" at bounding box center [254, 12] width 11 height 11
checkbox input "false"
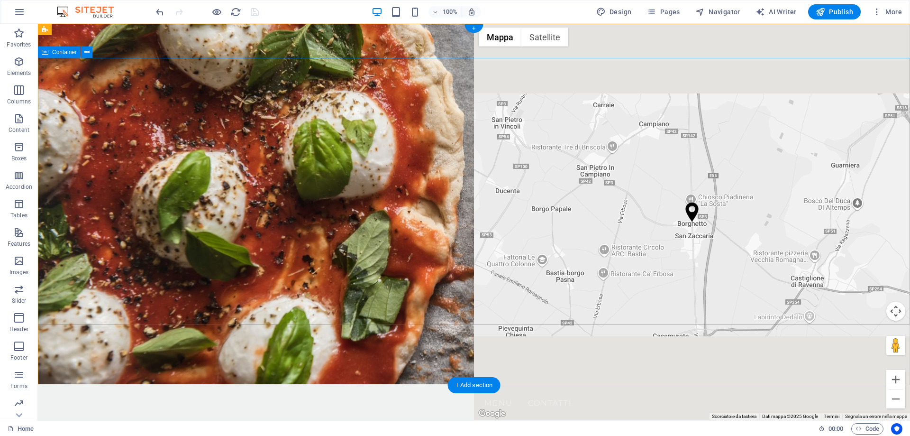
scroll to position [0, 0]
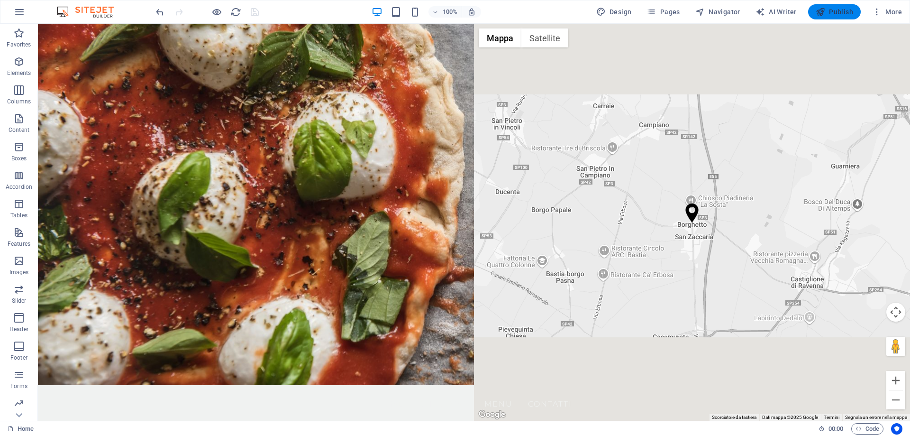
click at [836, 10] on span "Publish" at bounding box center [834, 11] width 37 height 9
